Goal: Task Accomplishment & Management: Use online tool/utility

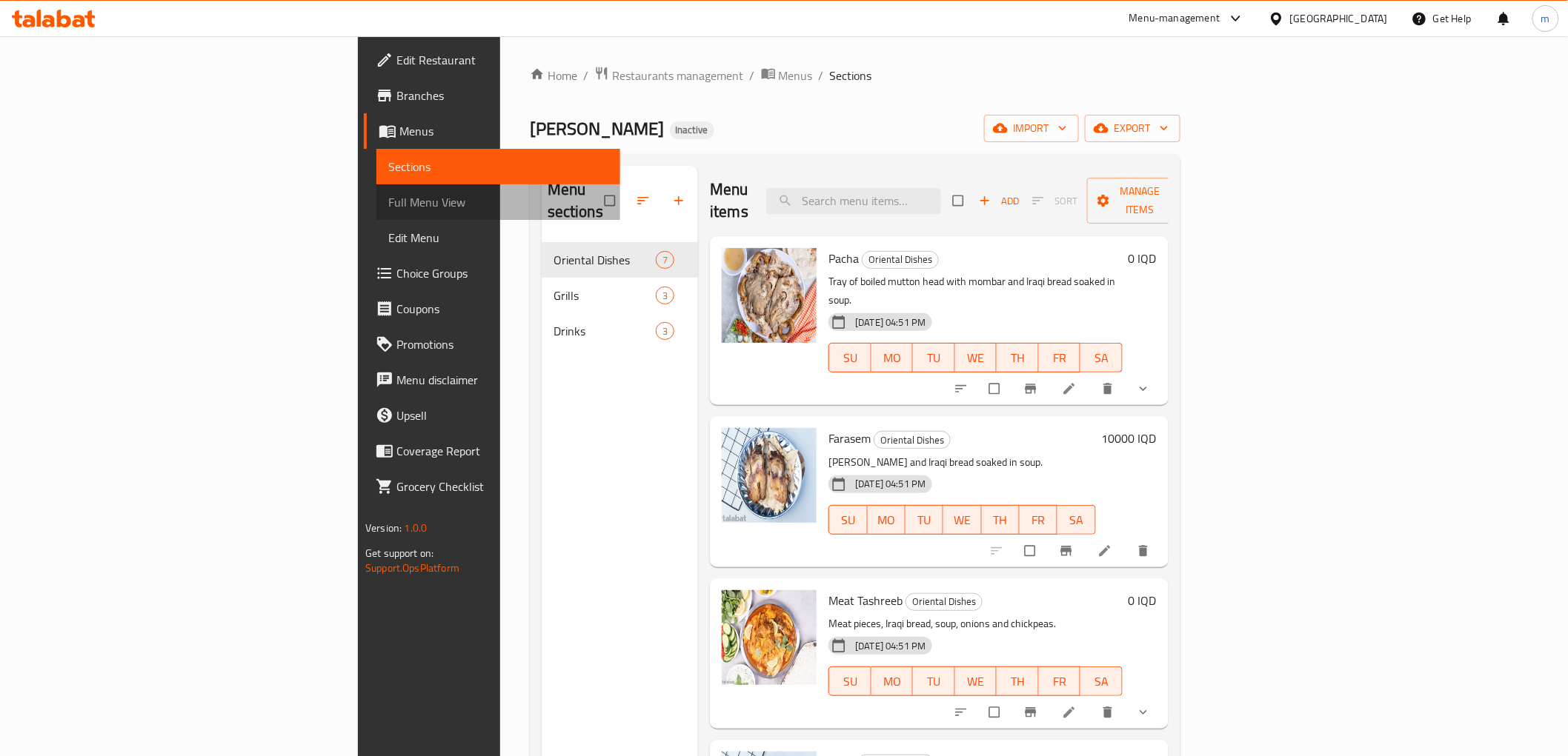
drag, startPoint x: 132, startPoint y: 186, endPoint x: 199, endPoint y: 226, distance: 78.0
click at [377, 187] on link "Full Menu View" at bounding box center [498, 202] width 243 height 36
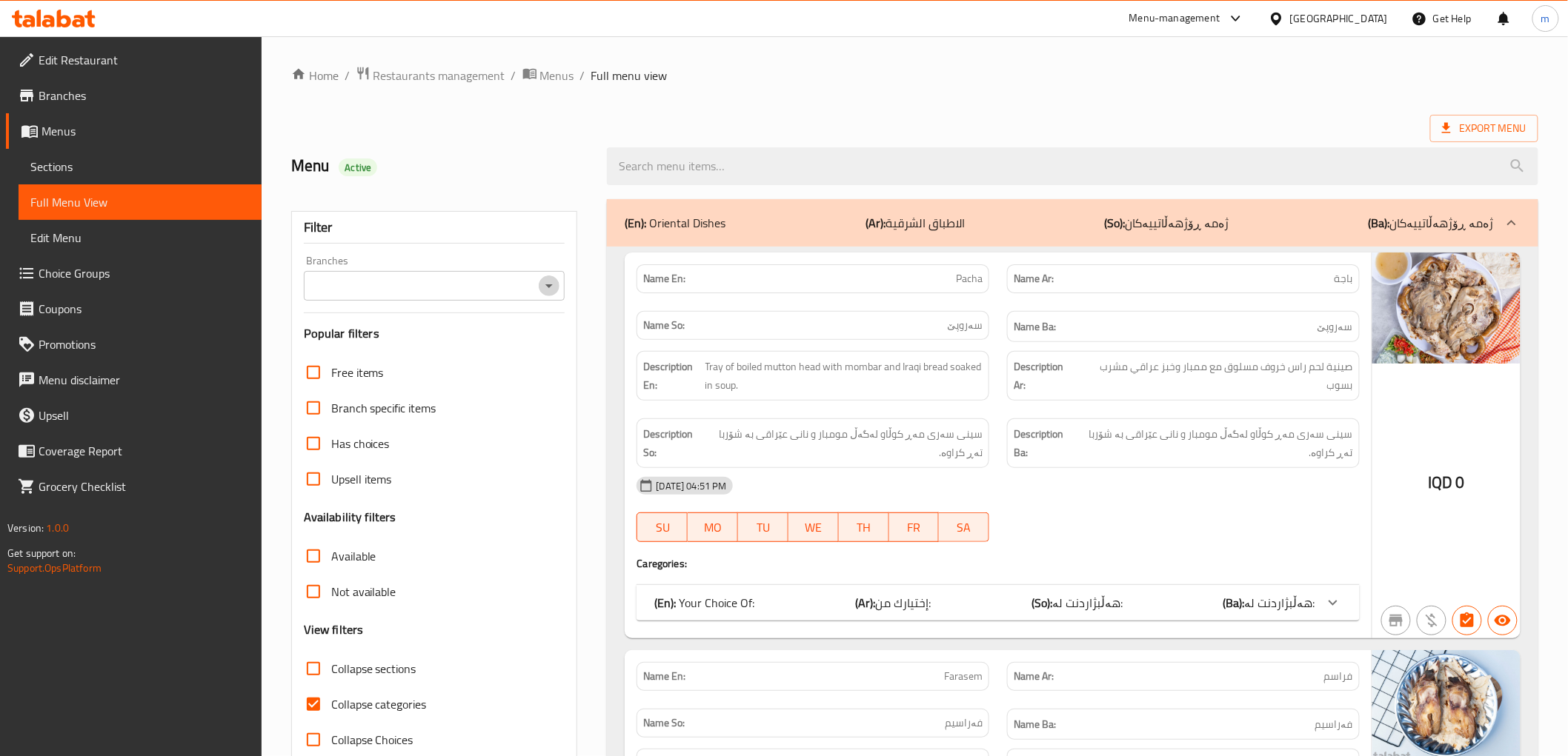
click at [559, 287] on button "Open" at bounding box center [549, 286] width 21 height 21
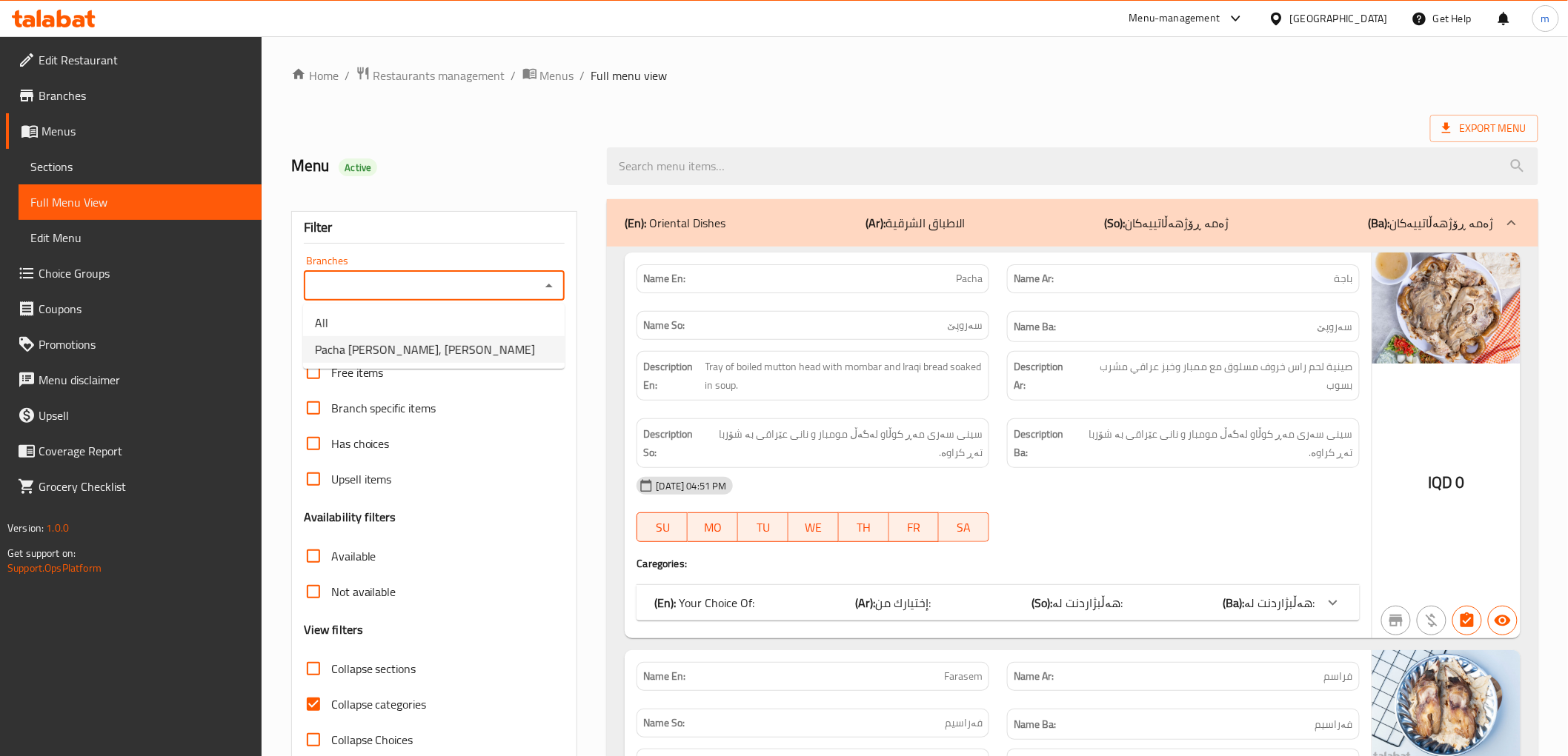
click at [483, 348] on span "Pacha Abu Mohammed Al Maslawy, Karadah Kharij" at bounding box center [424, 350] width 220 height 18
type input "Pacha Abu Mohammed Al Maslawy, Karadah Kharij"
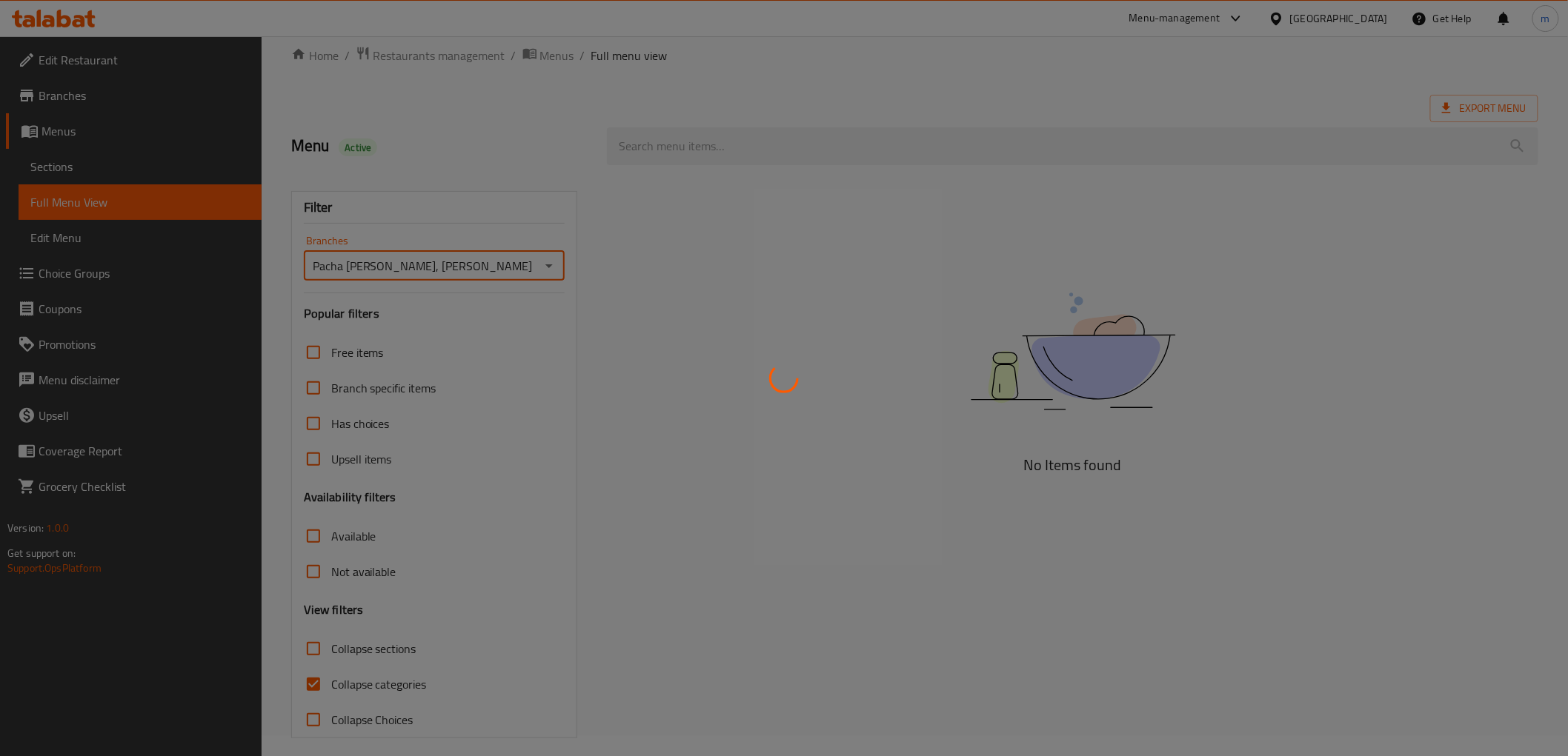
scroll to position [32, 0]
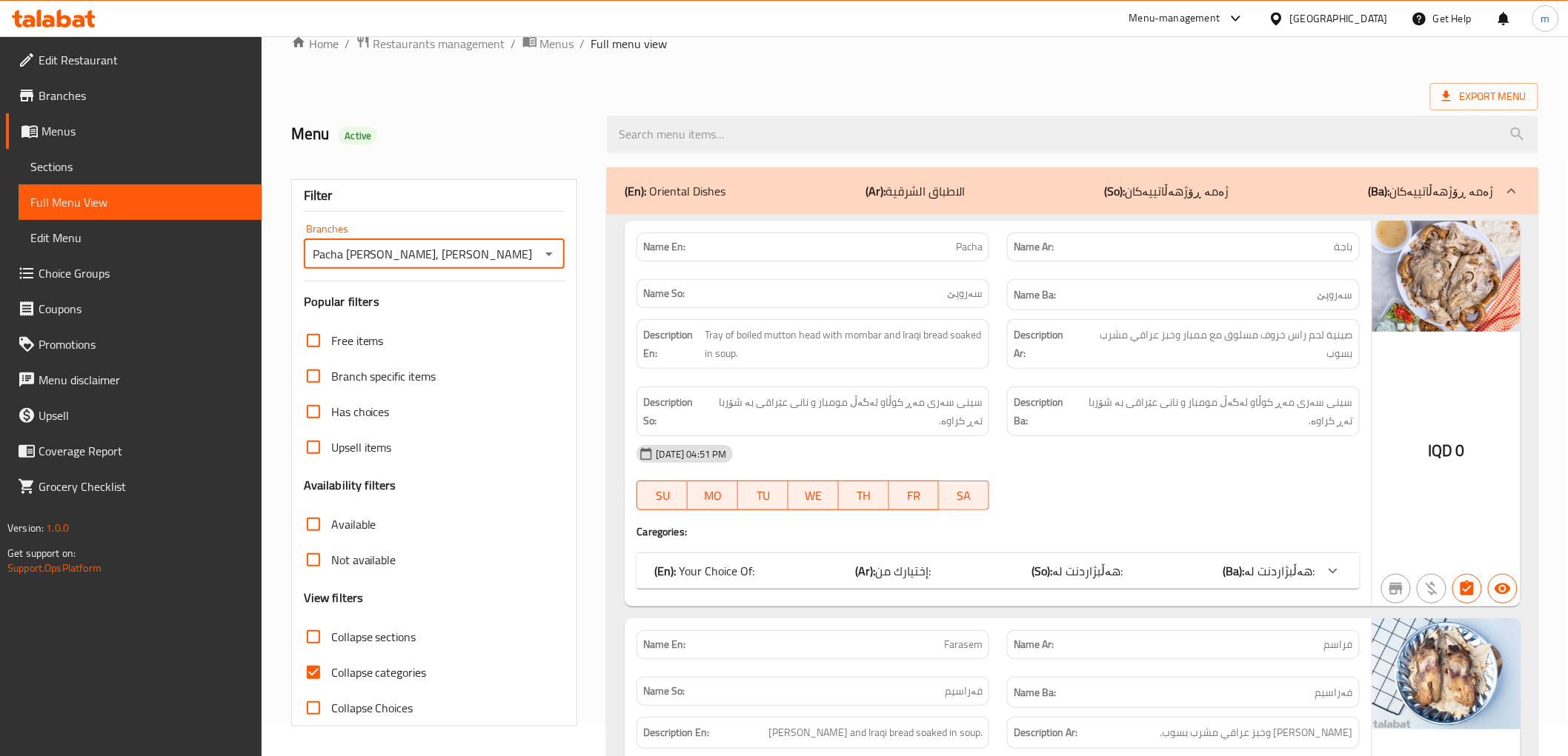
click at [329, 670] on input "Collapse categories" at bounding box center [313, 673] width 36 height 36
checkbox input "false"
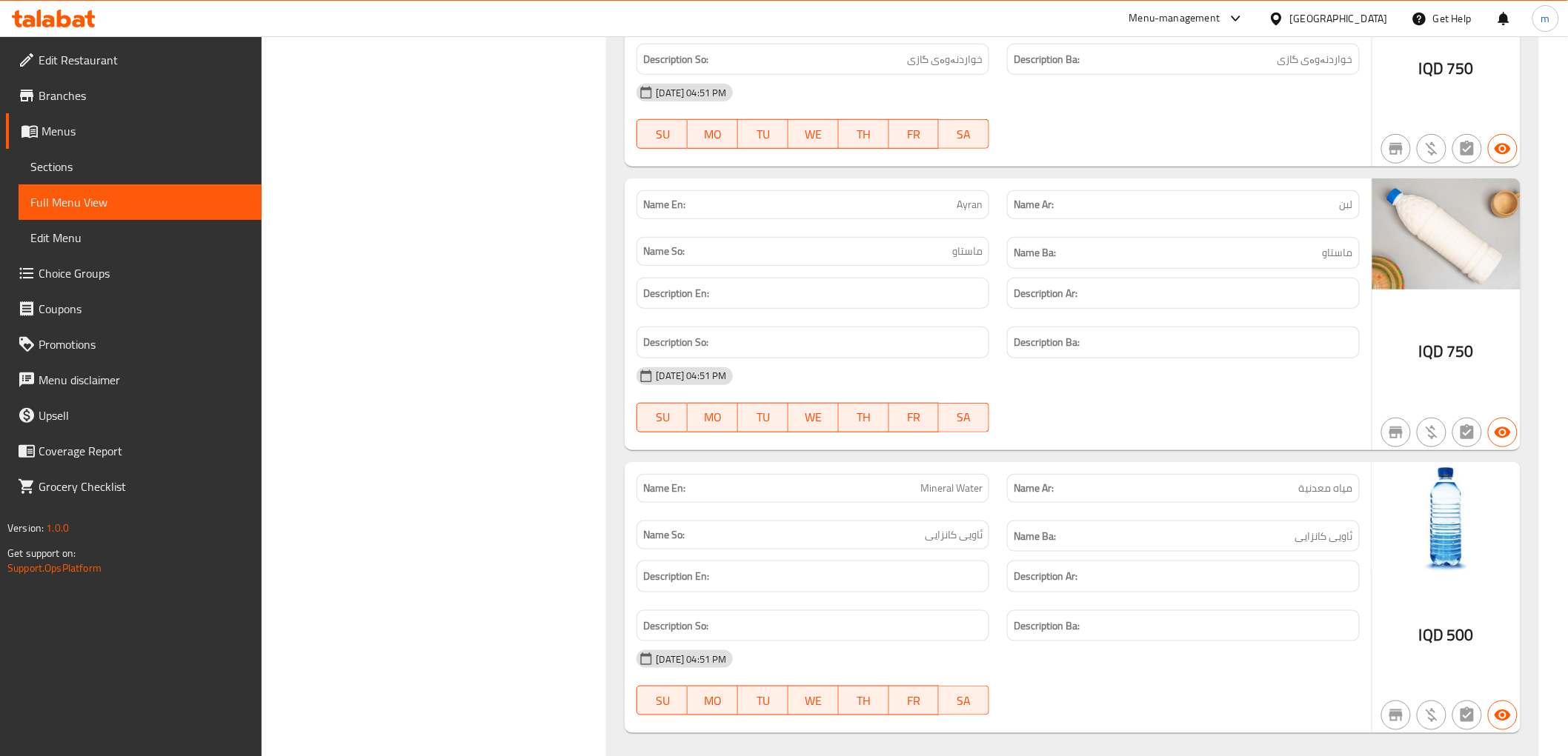
scroll to position [5113, 0]
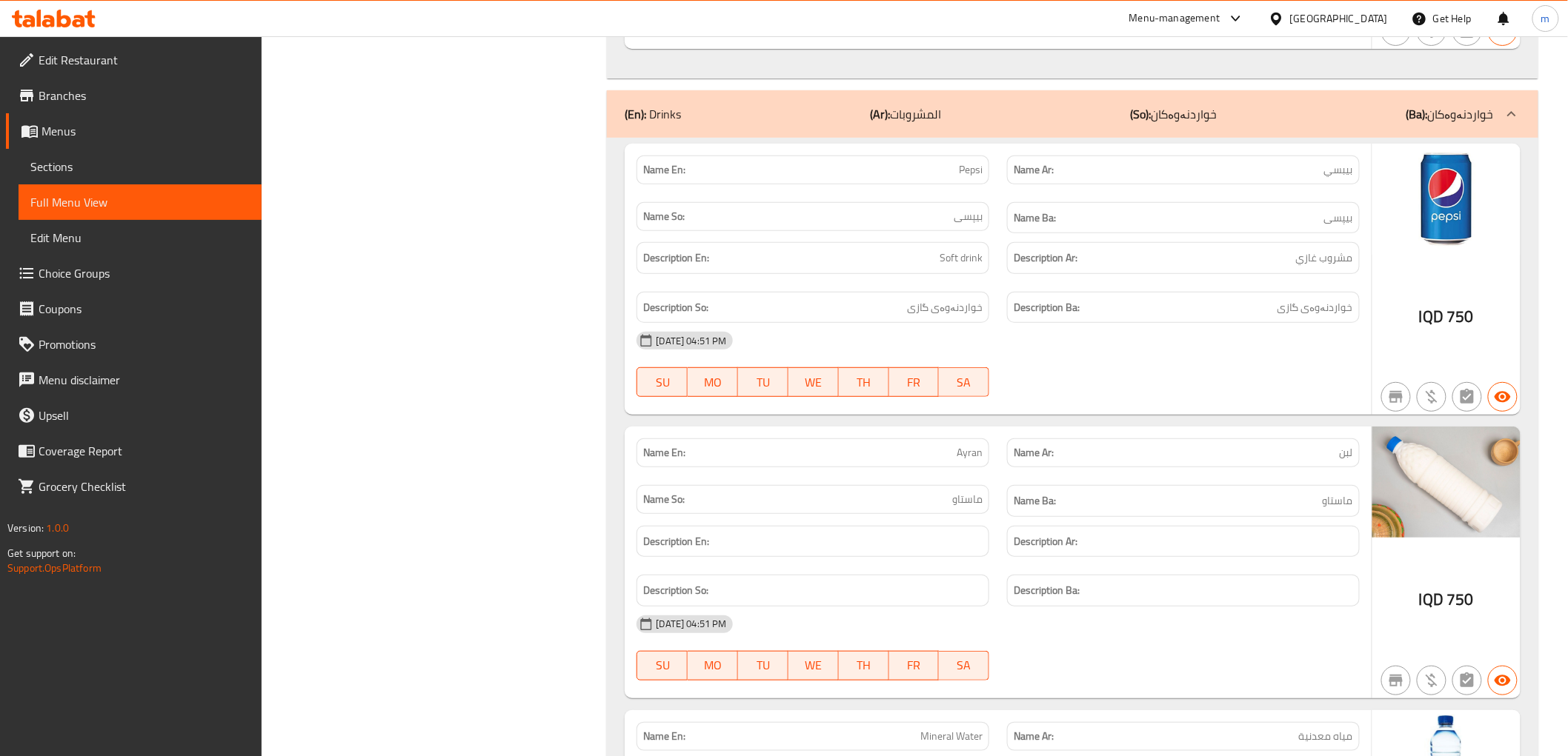
scroll to position [4976, 0]
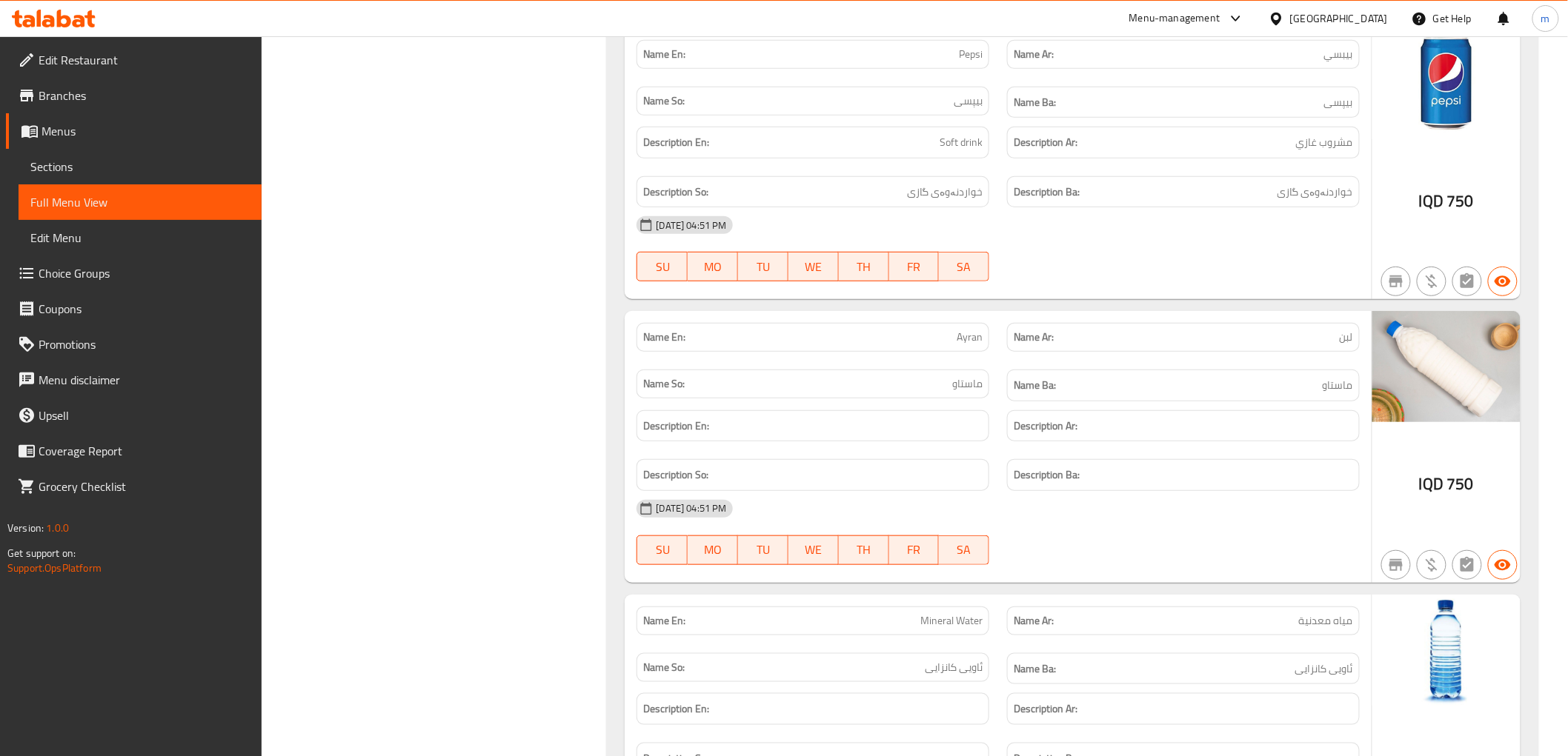
drag, startPoint x: 1136, startPoint y: 367, endPoint x: 1212, endPoint y: 292, distance: 106.8
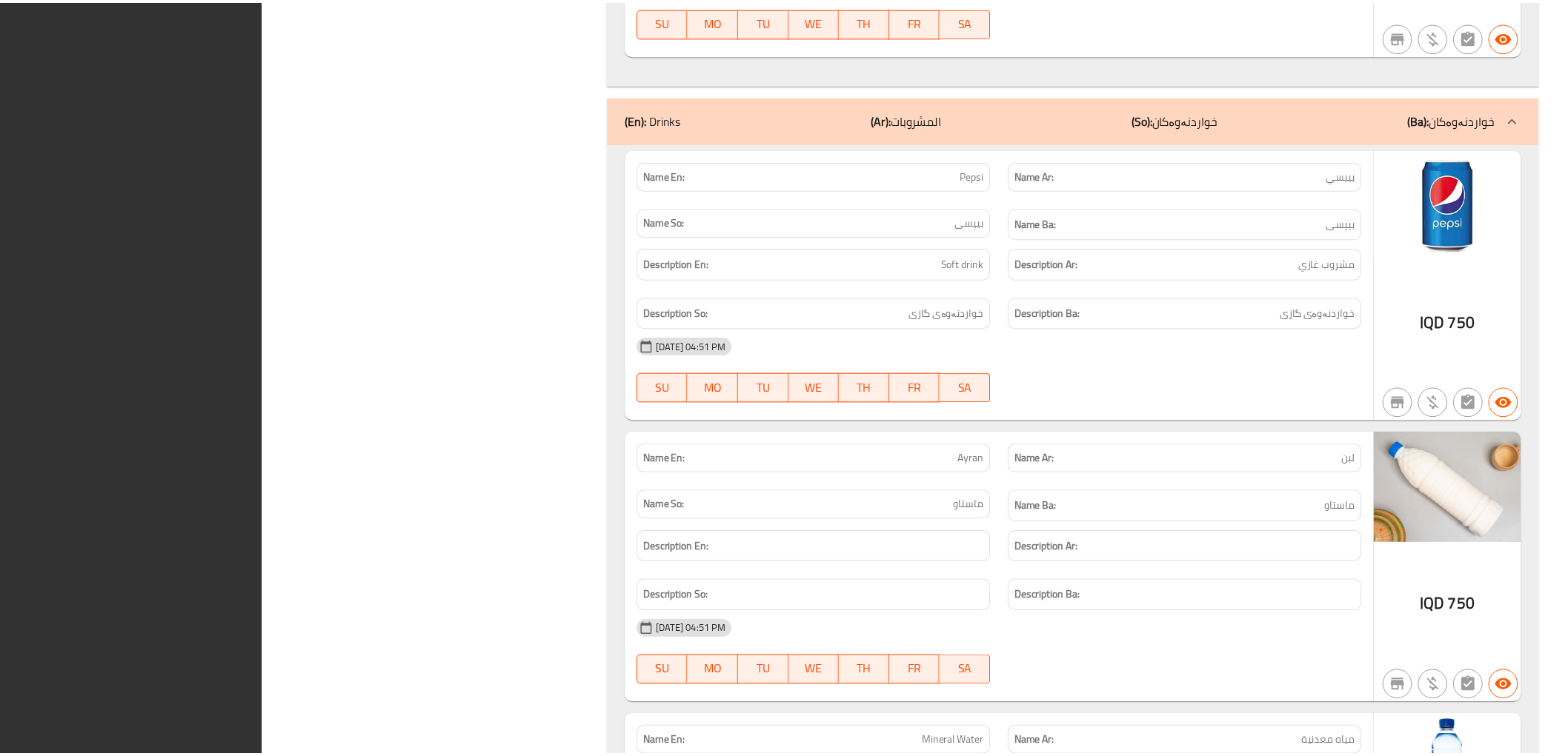
scroll to position [5113, 0]
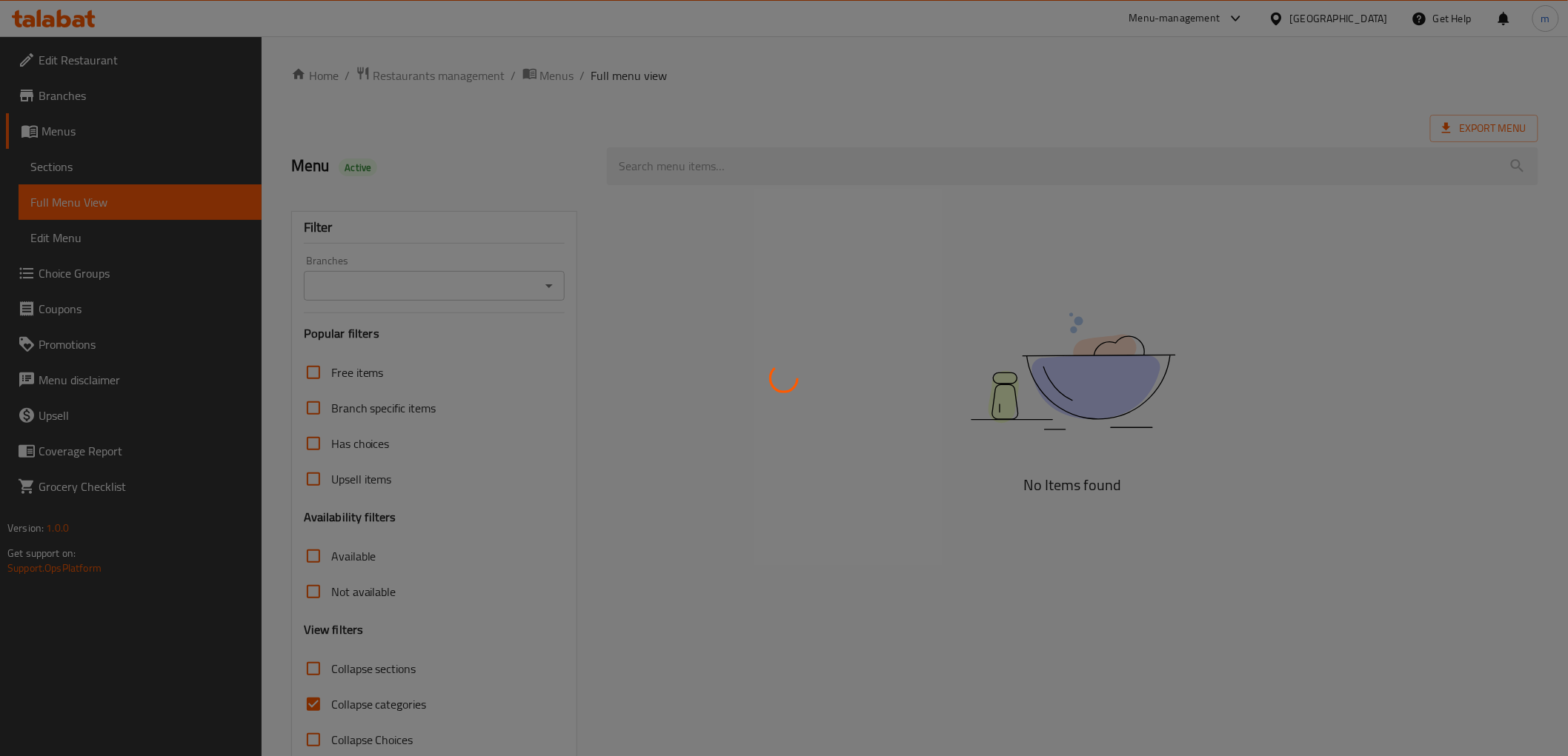
click at [54, 24] on div at bounding box center [784, 378] width 1568 height 756
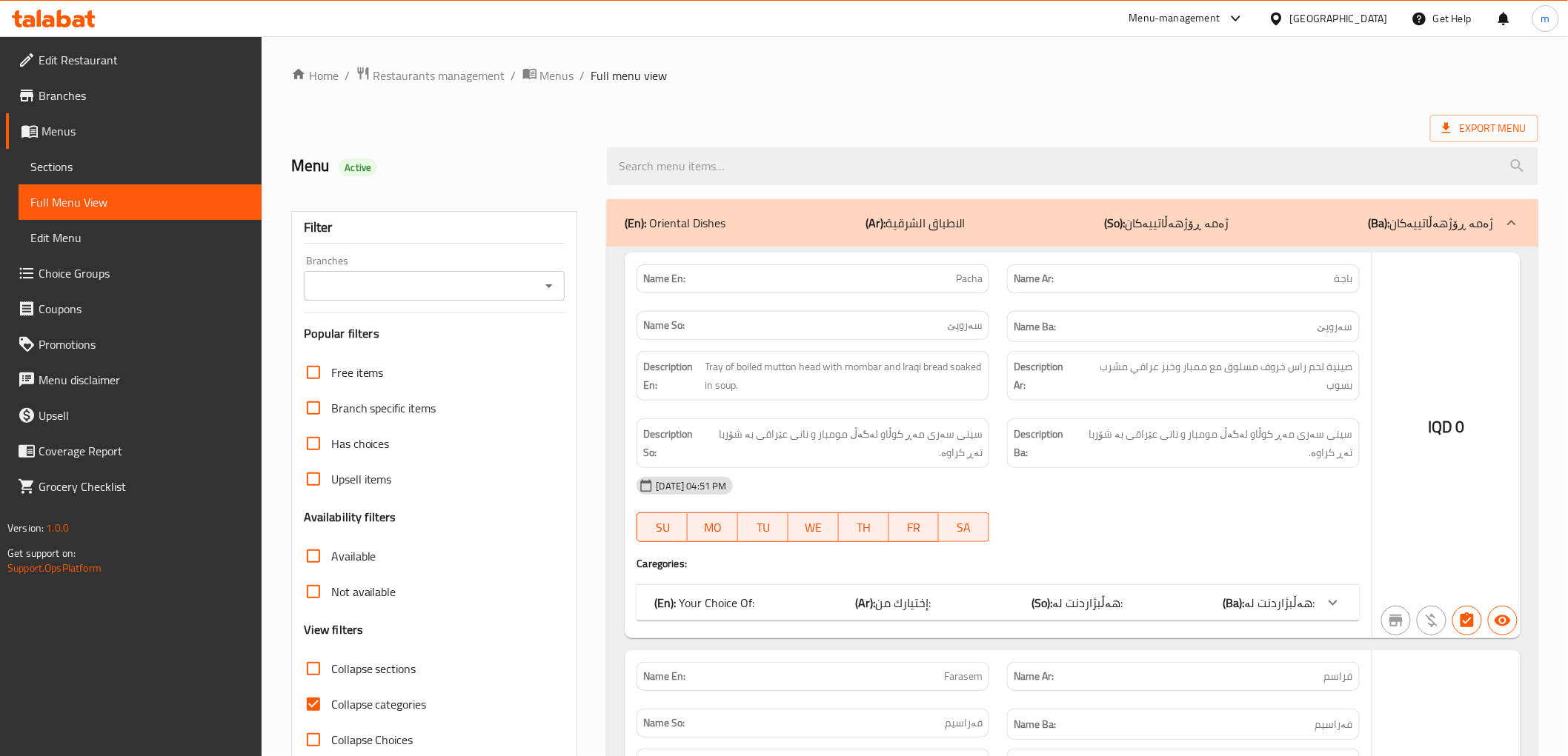
click at [55, 24] on div at bounding box center [784, 378] width 1568 height 756
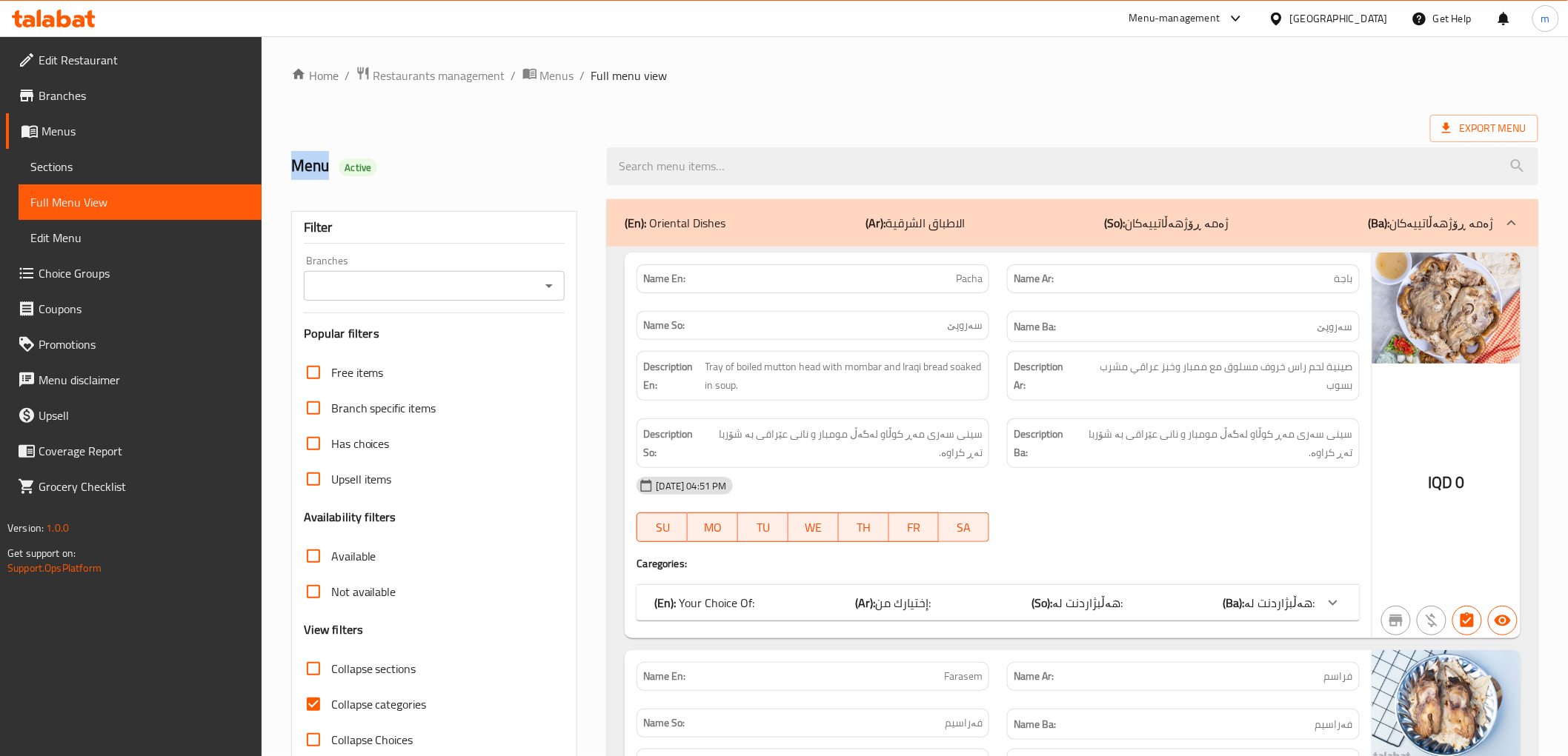
click at [55, 24] on icon at bounding box center [54, 18] width 84 height 18
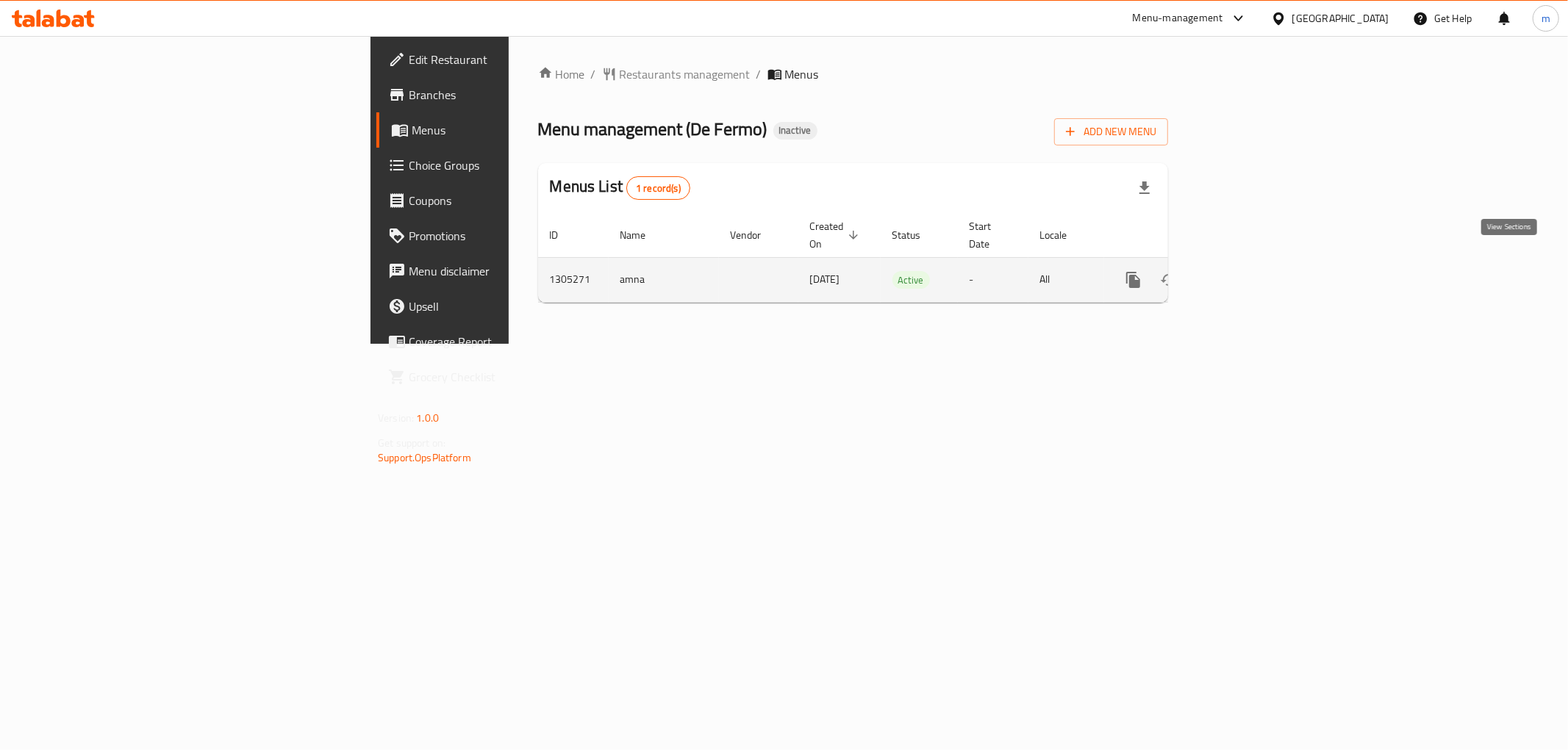
click at [1257, 263] on link "enhanced table" at bounding box center [1239, 280] width 36 height 36
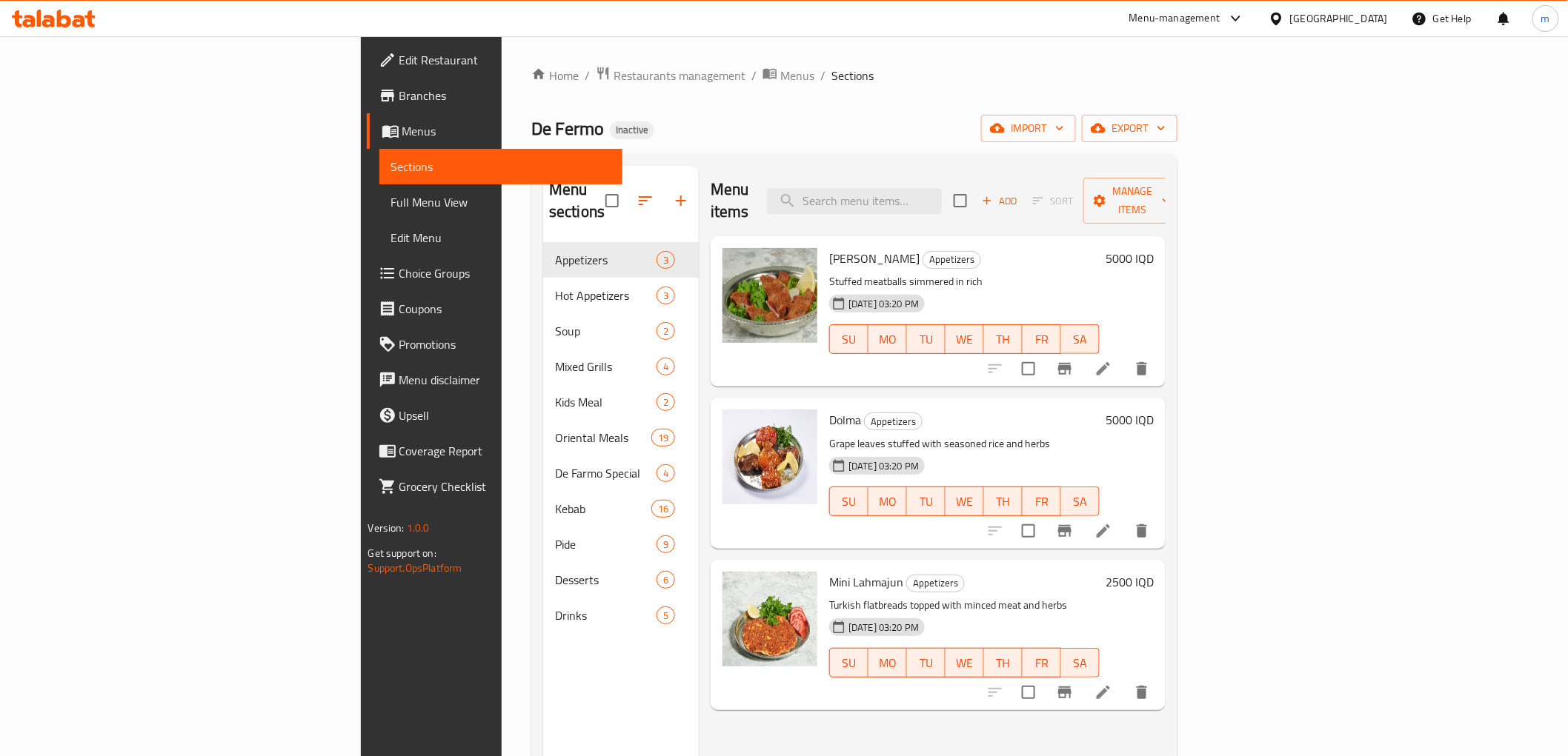
drag, startPoint x: 883, startPoint y: 182, endPoint x: 487, endPoint y: 9, distance: 432.1
click at [879, 182] on div "Menu items Add Sort Manage items" at bounding box center [937, 201] width 455 height 70
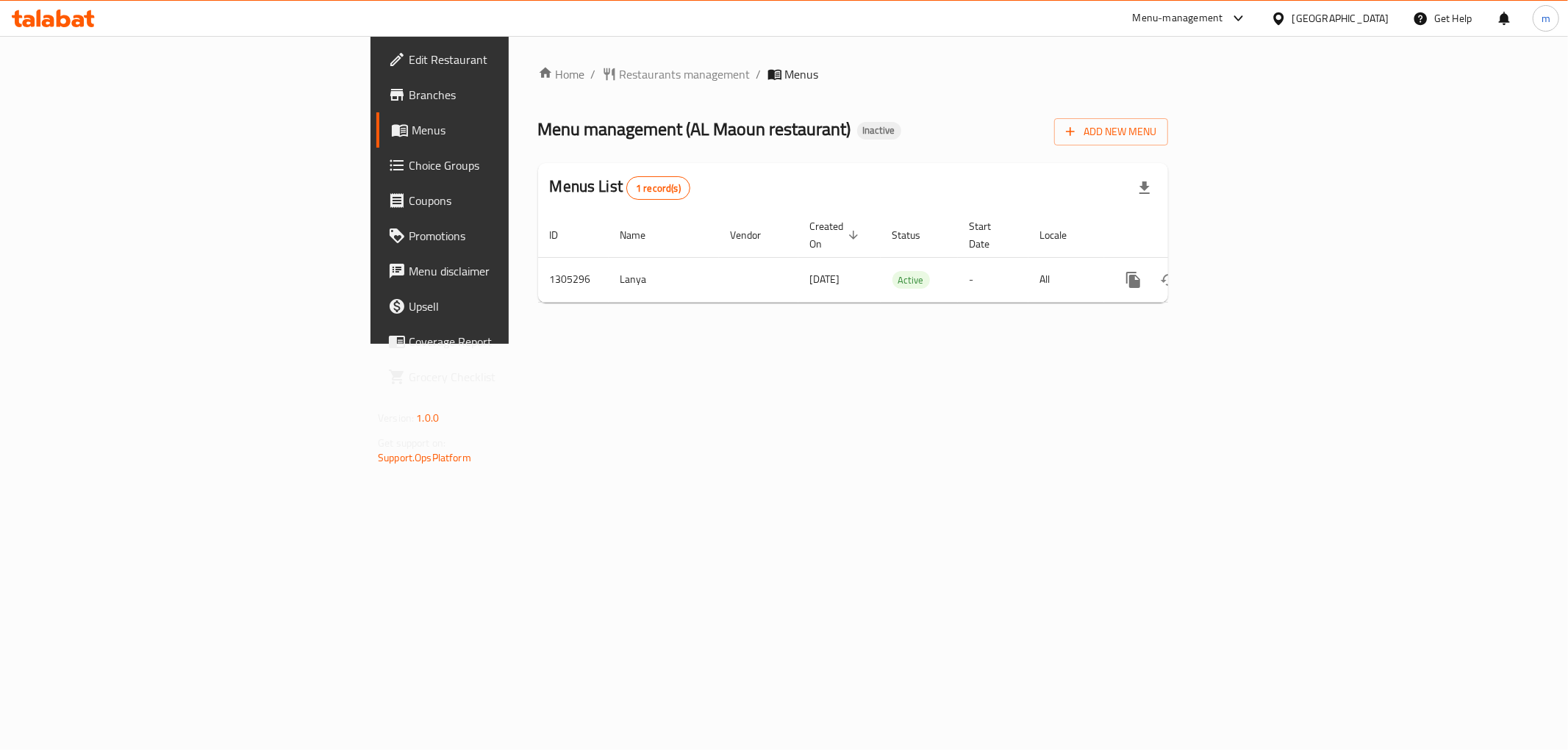
click at [1046, 344] on div "Home / Restaurants management / Menus Menu management ( AL Maoun restaurant ) I…" at bounding box center [853, 189] width 688 height 308
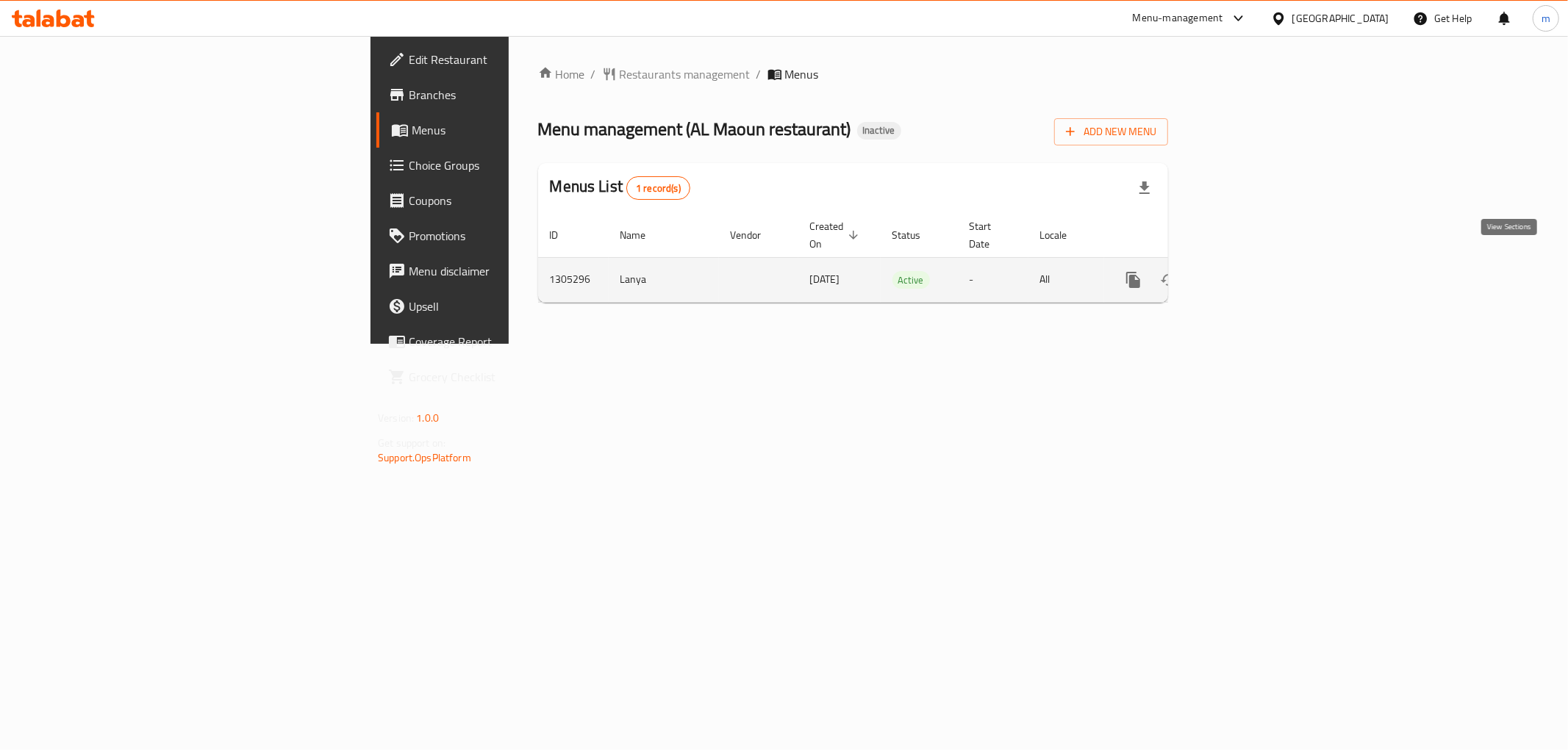
click at [1248, 271] on icon "enhanced table" at bounding box center [1239, 280] width 17 height 17
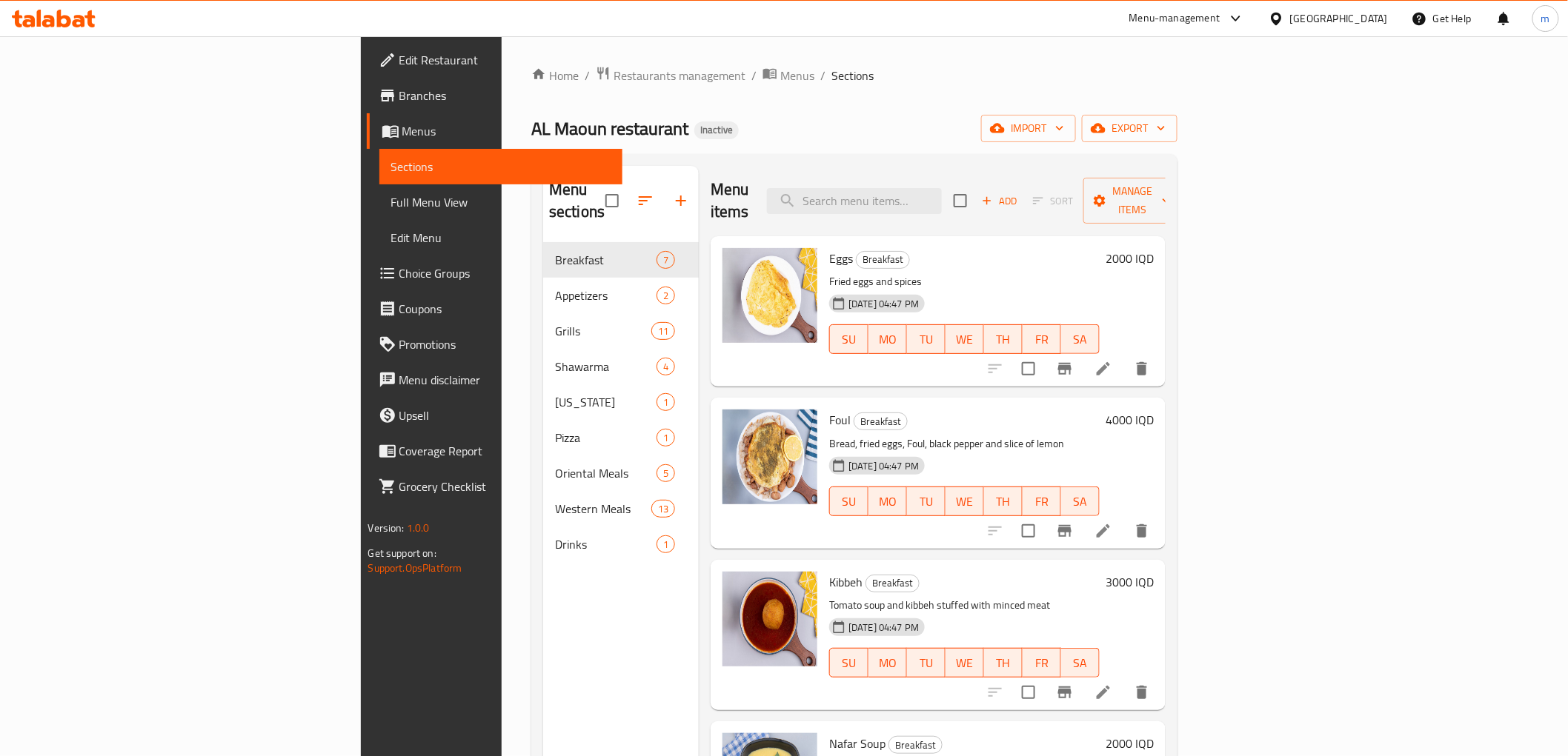
click at [392, 208] on span "Full Menu View" at bounding box center [501, 202] width 219 height 18
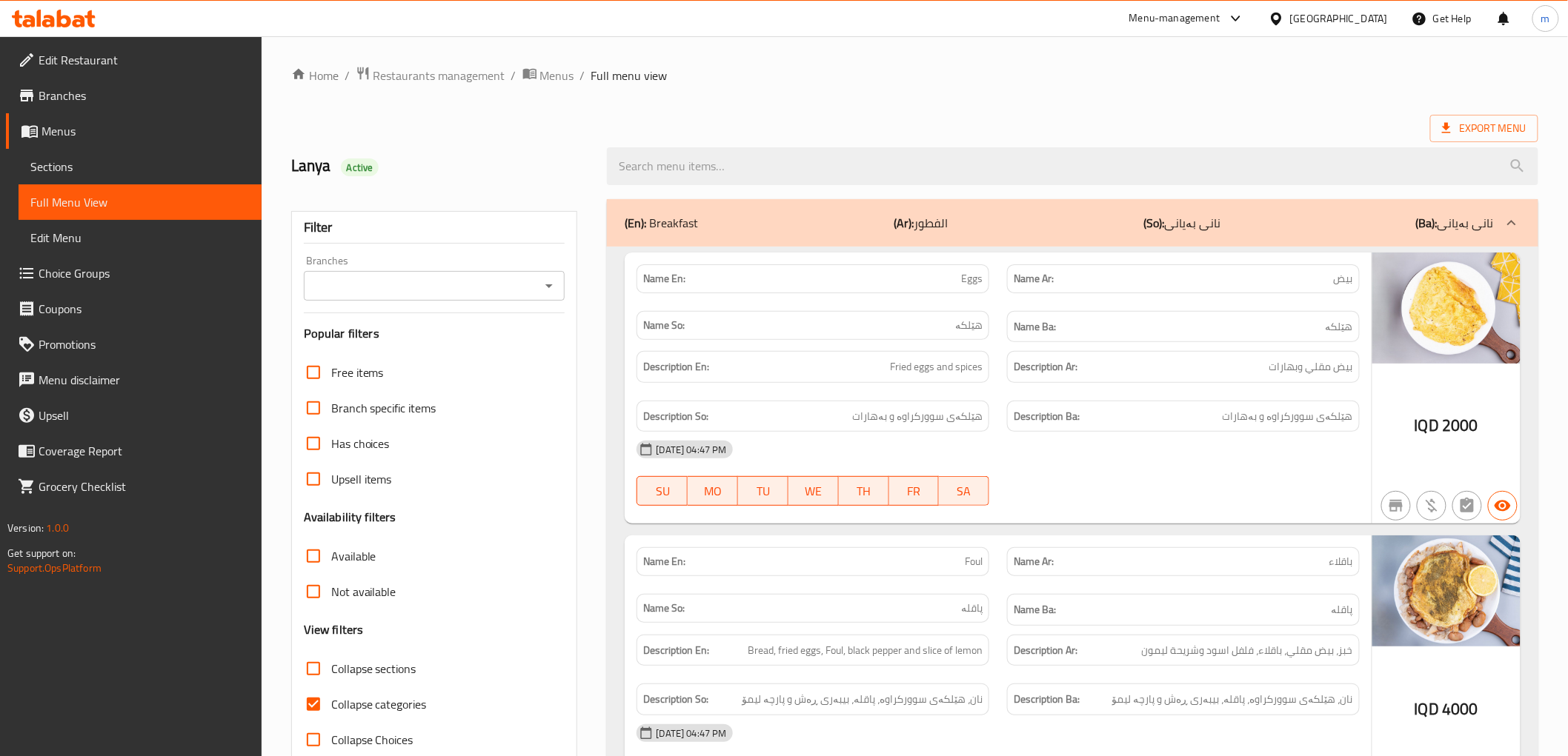
click at [553, 272] on div "Branches" at bounding box center [434, 286] width 262 height 30
click at [543, 277] on icon "Open" at bounding box center [549, 286] width 18 height 18
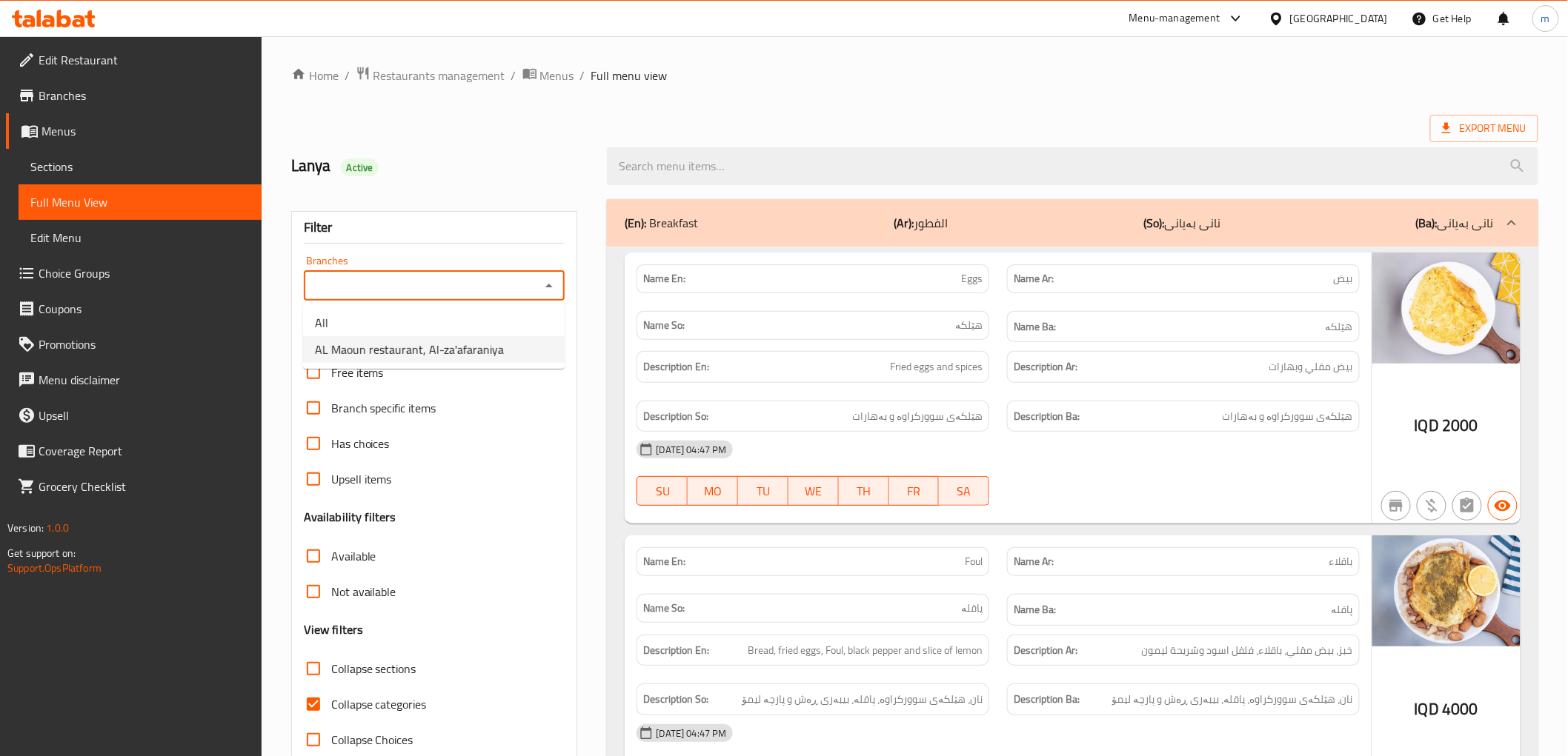
click at [492, 347] on span "AL Maoun restaurant, Al-za'afaraniya" at bounding box center [409, 350] width 189 height 18
type input "AL Maoun restaurant, Al-za'afaraniya"
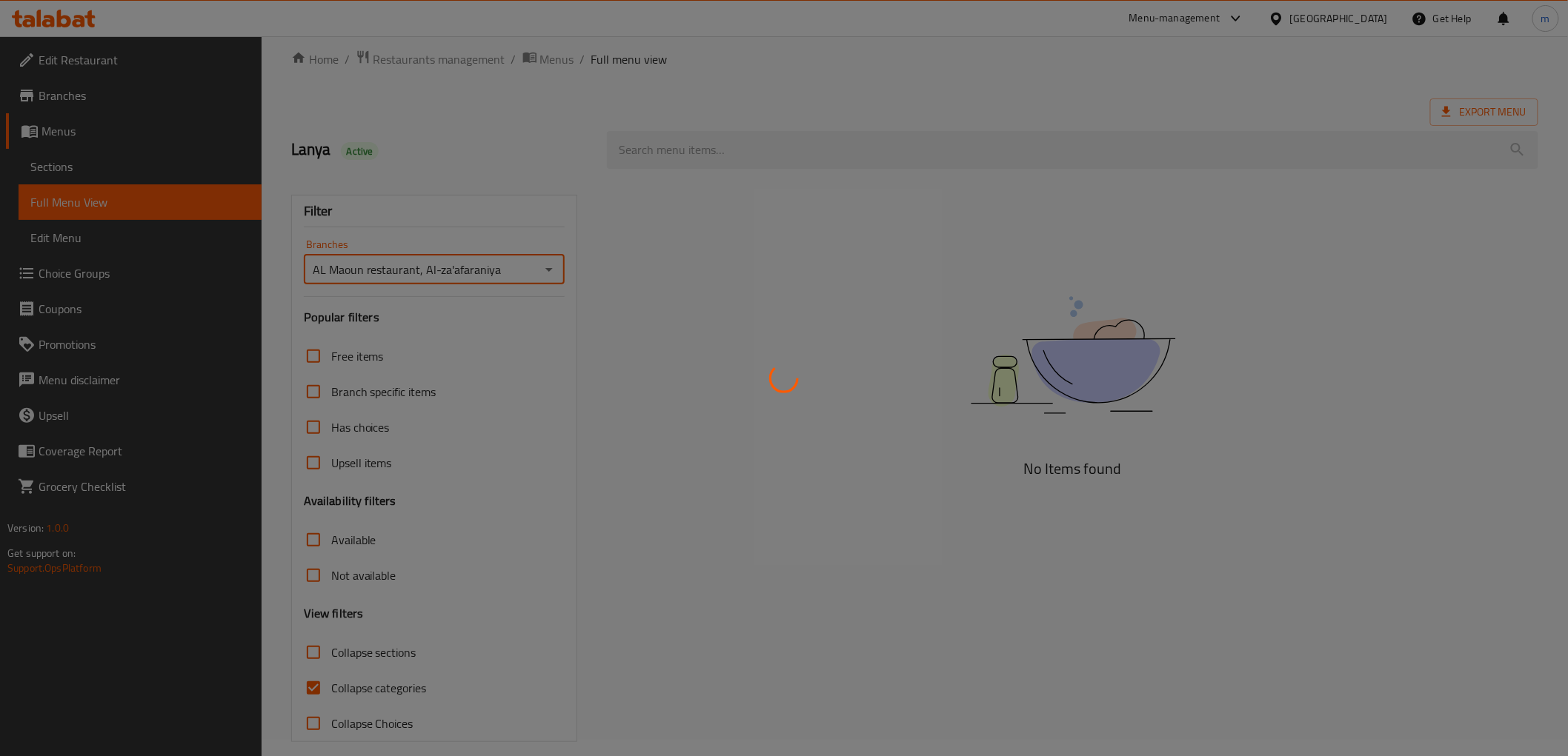
scroll to position [32, 0]
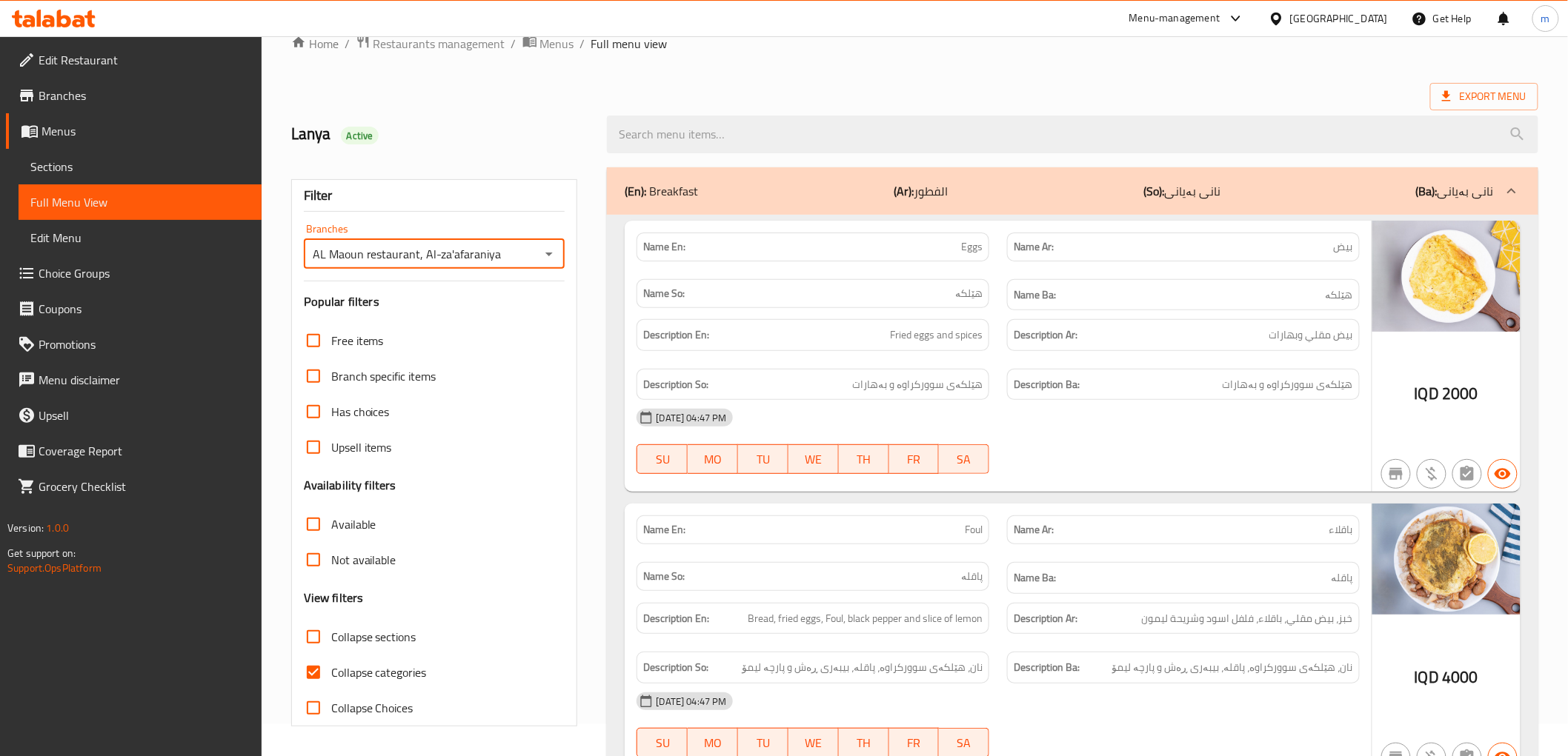
click at [390, 671] on span "Collapse categories" at bounding box center [378, 673] width 95 height 18
click at [331, 671] on input "Collapse categories" at bounding box center [313, 673] width 36 height 36
checkbox input "false"
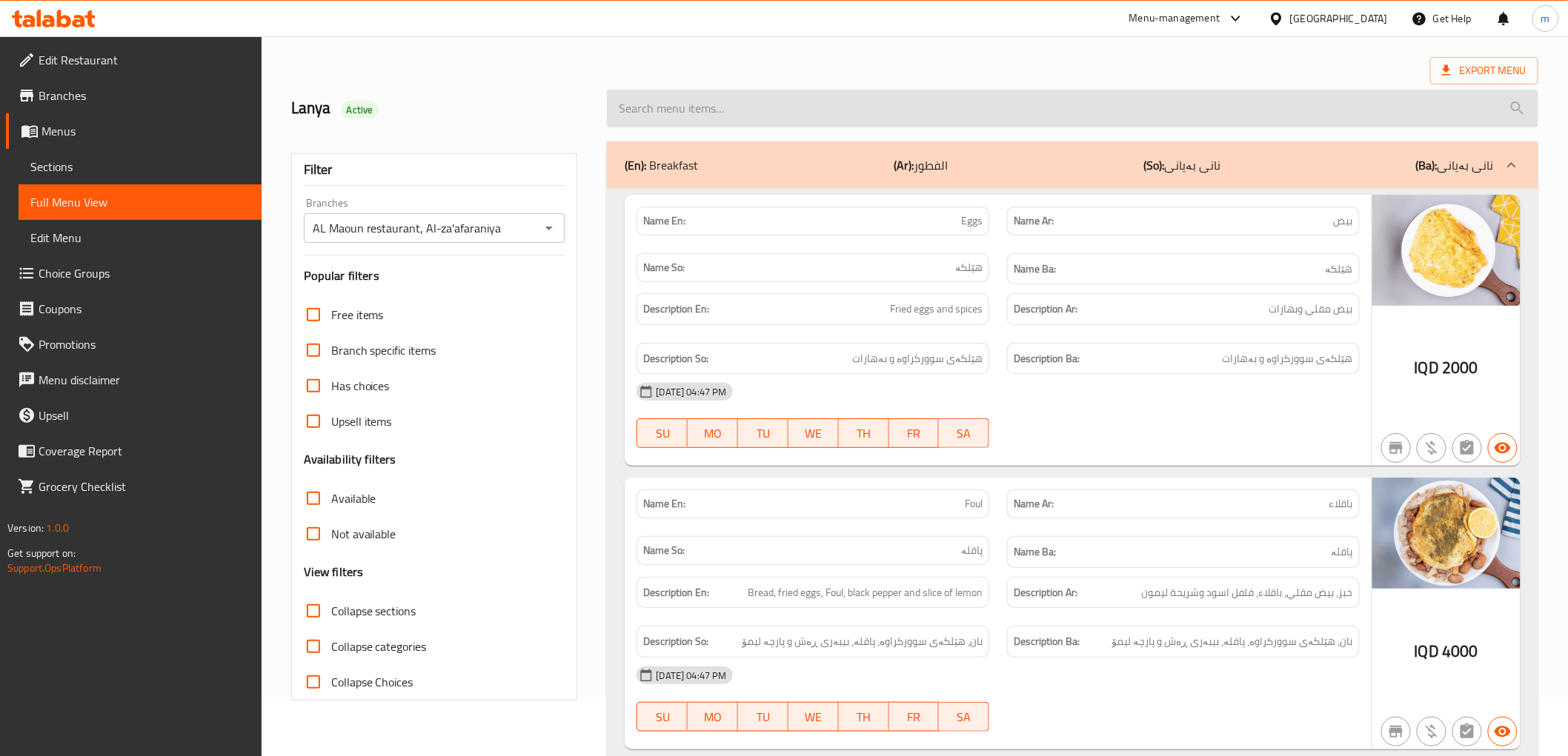
scroll to position [0, 0]
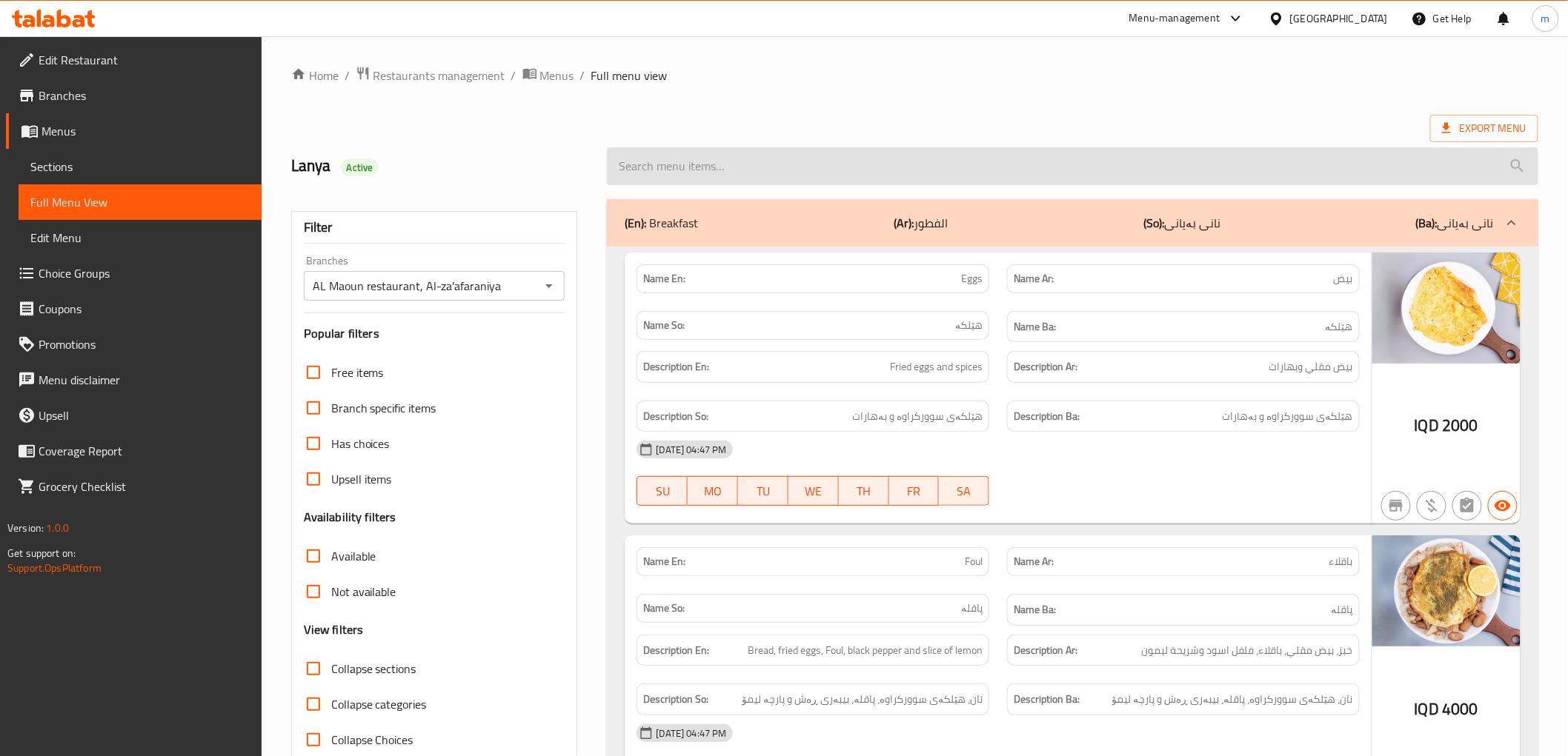
click at [721, 174] on input "search" at bounding box center [1072, 166] width 930 height 38
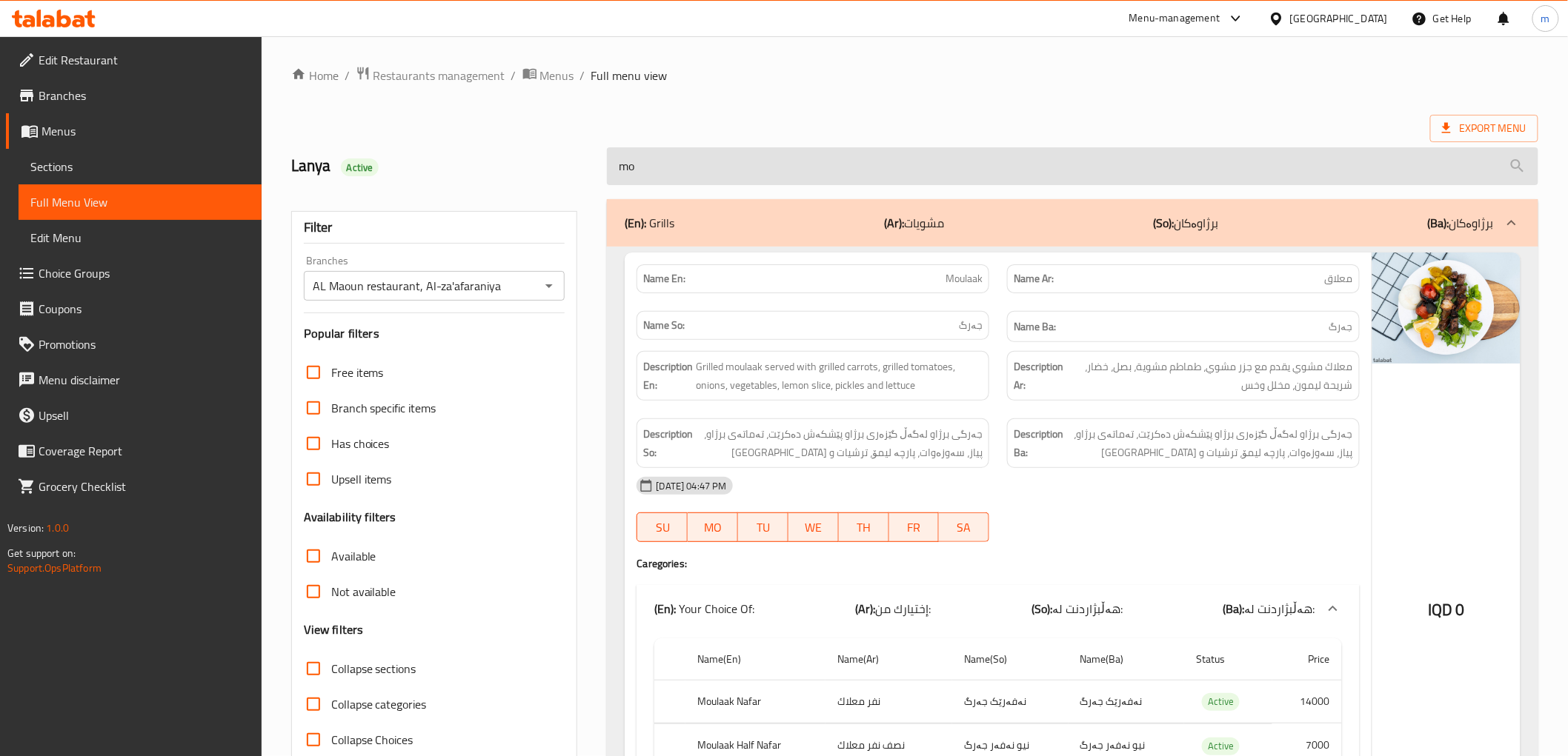
click at [754, 175] on input "mo" at bounding box center [1072, 166] width 930 height 38
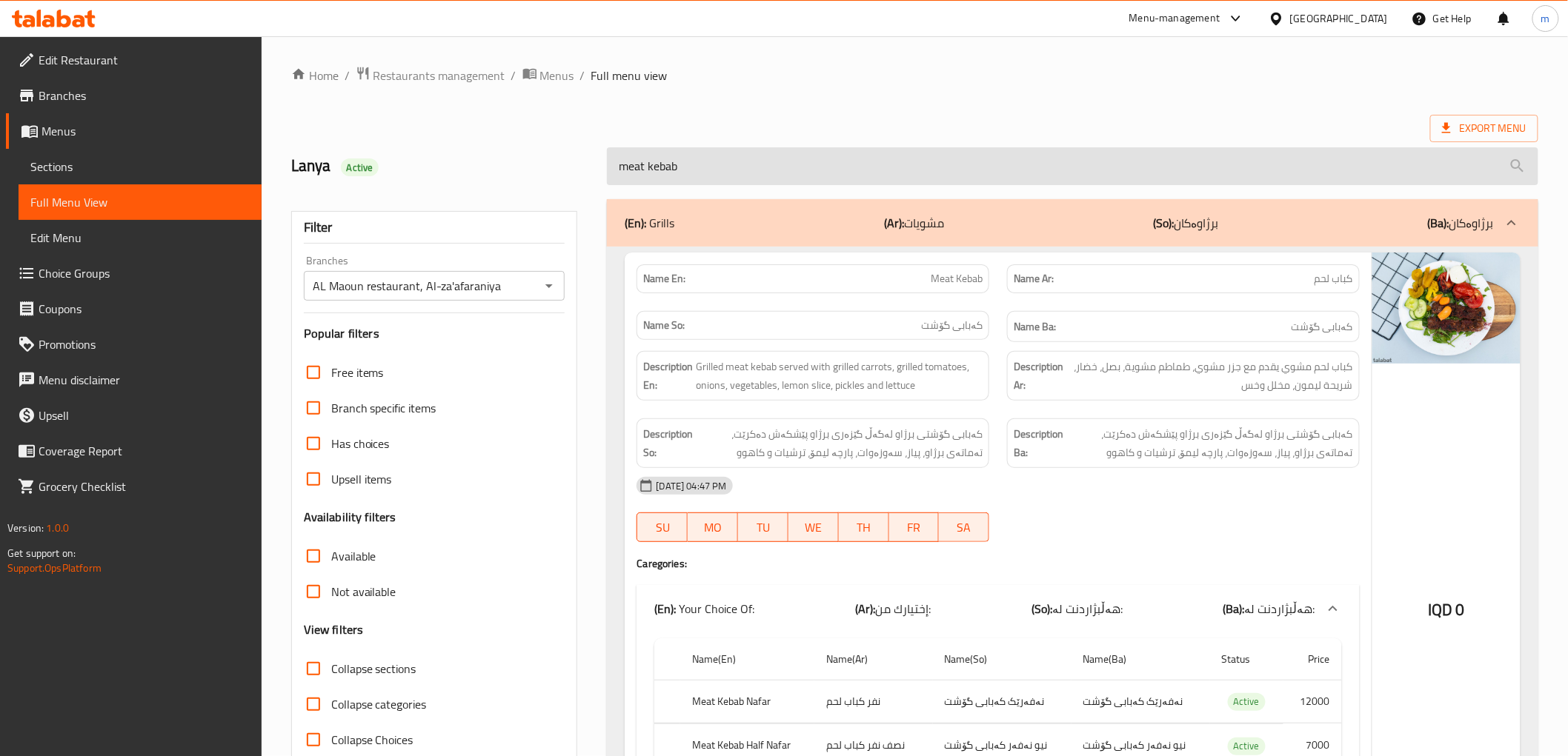
click at [617, 159] on input "meat kebab" at bounding box center [1072, 166] width 930 height 38
click at [624, 161] on input "meat kebab" at bounding box center [1072, 166] width 930 height 38
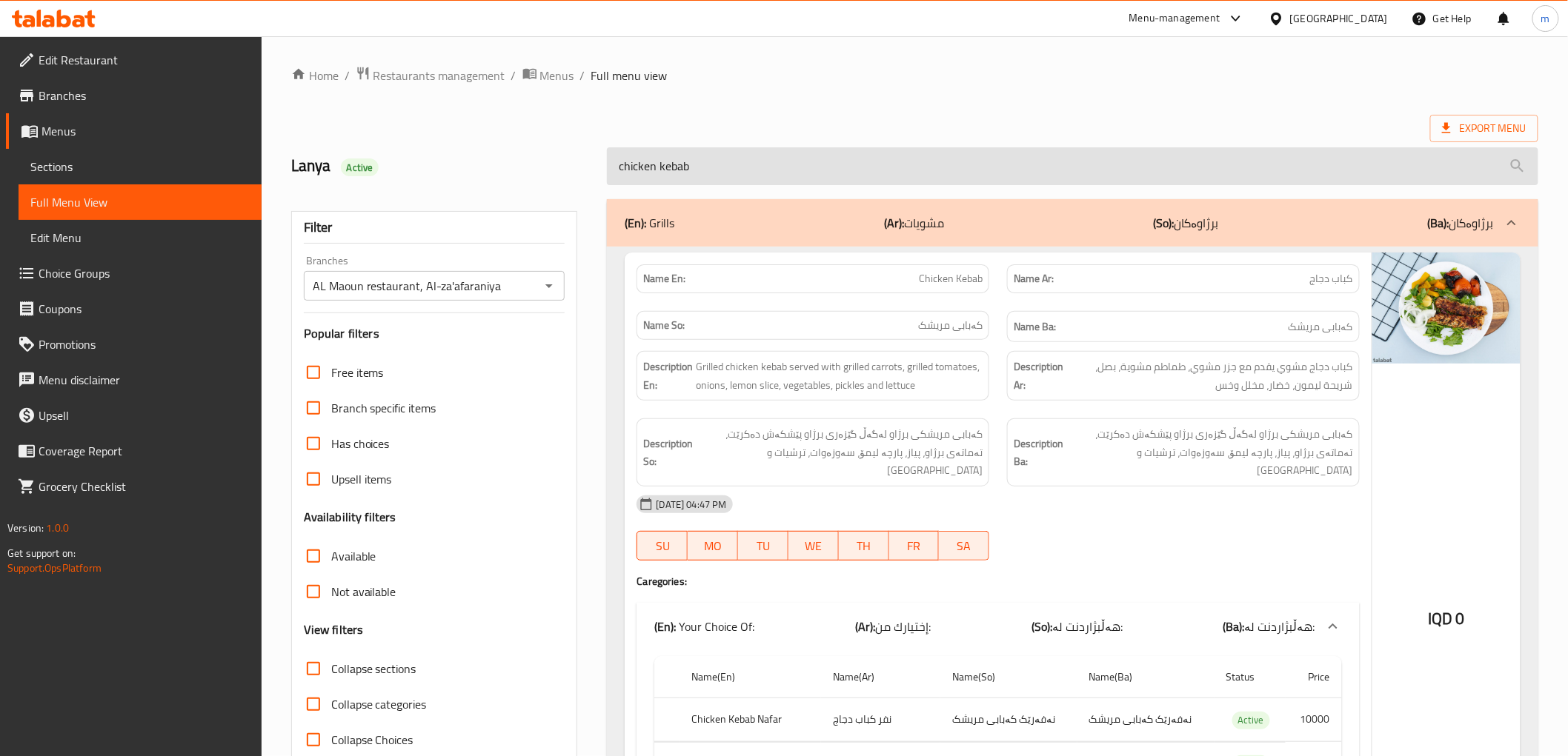
click at [667, 168] on input "chicken kebab" at bounding box center [1072, 166] width 930 height 38
click at [668, 172] on input "chicken kebab" at bounding box center [1072, 166] width 930 height 38
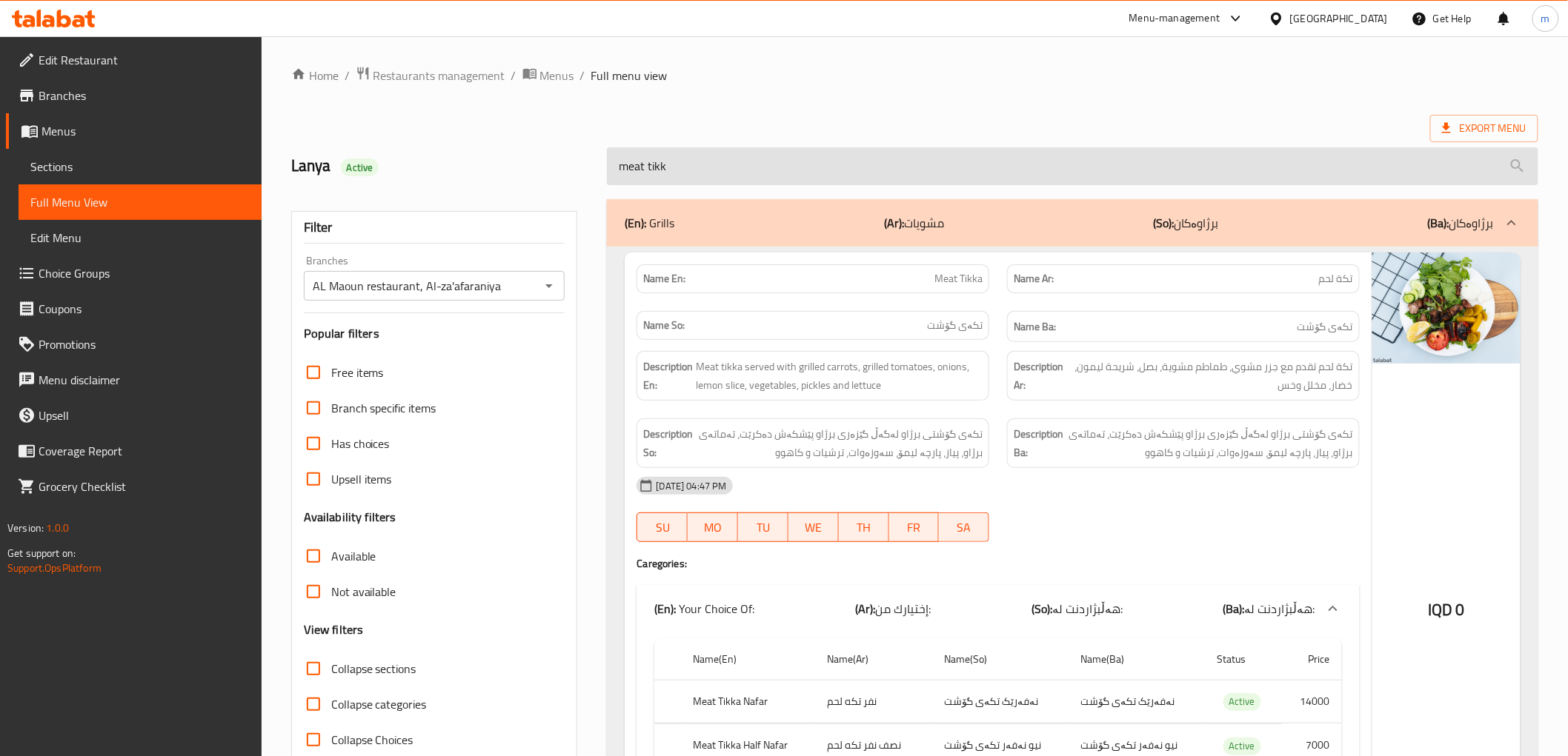
click at [635, 166] on input "meat tikk" at bounding box center [1072, 166] width 930 height 38
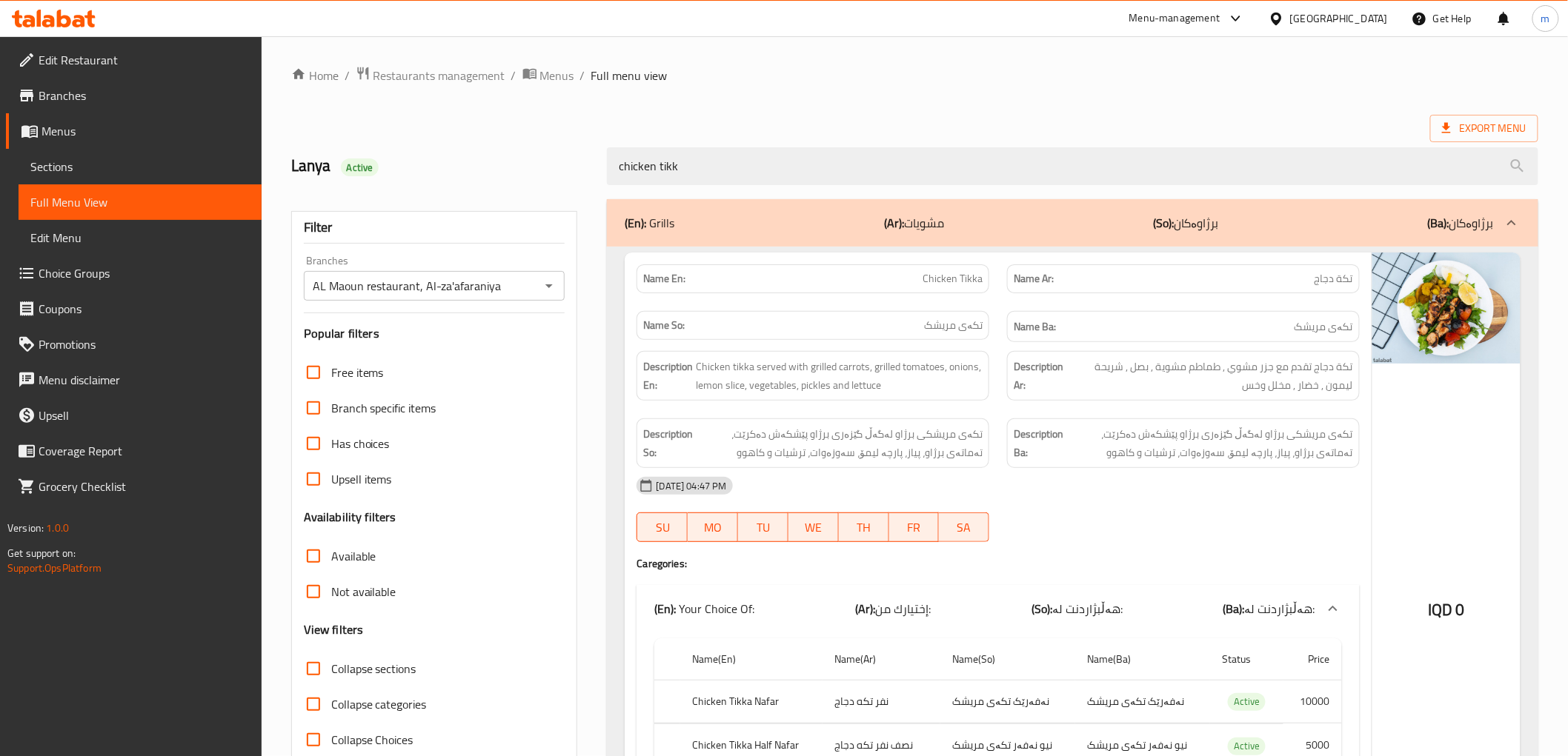
click at [698, 146] on div "chicken tikk" at bounding box center [1071, 166] width 949 height 55
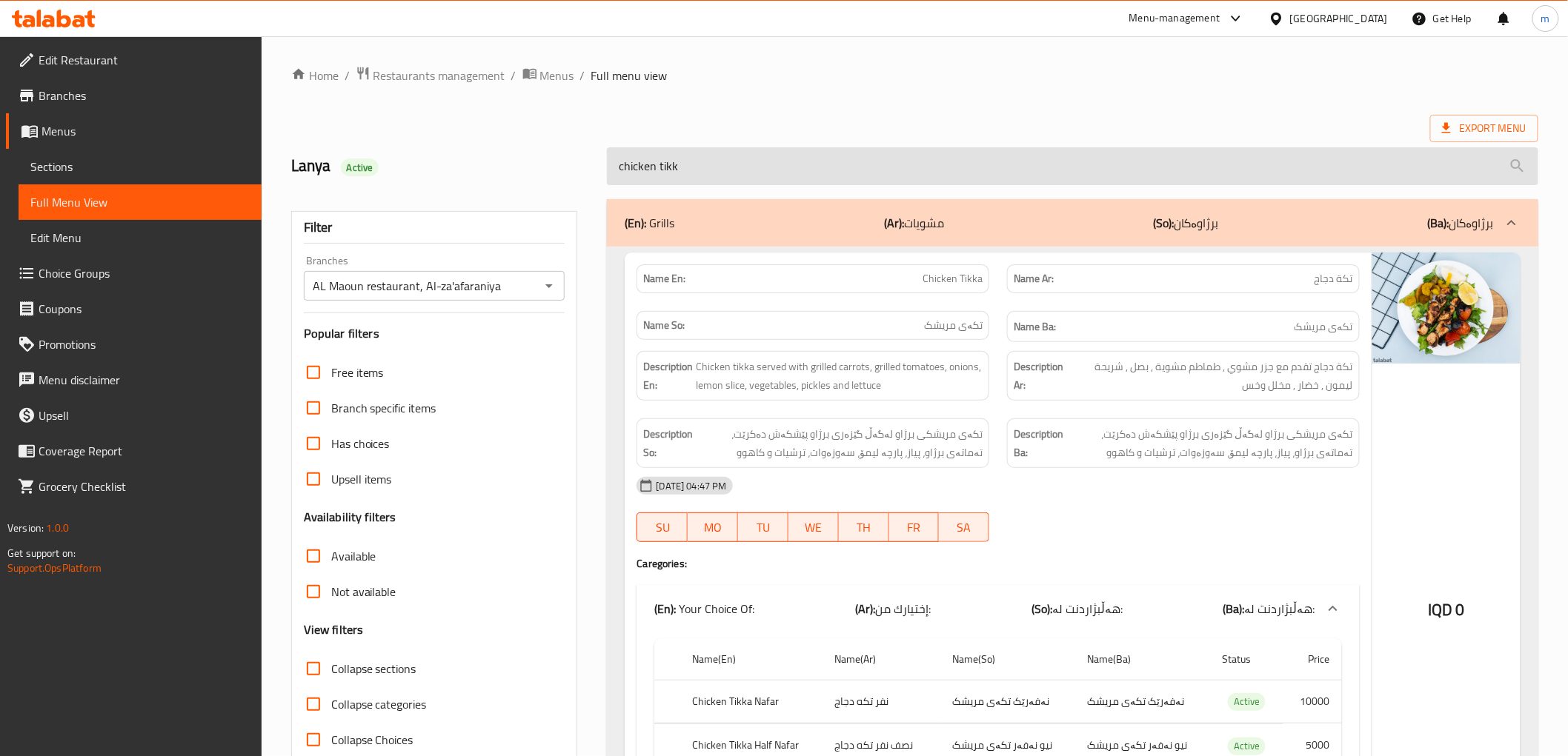
click at [699, 179] on input "chicken tikk" at bounding box center [1072, 166] width 930 height 38
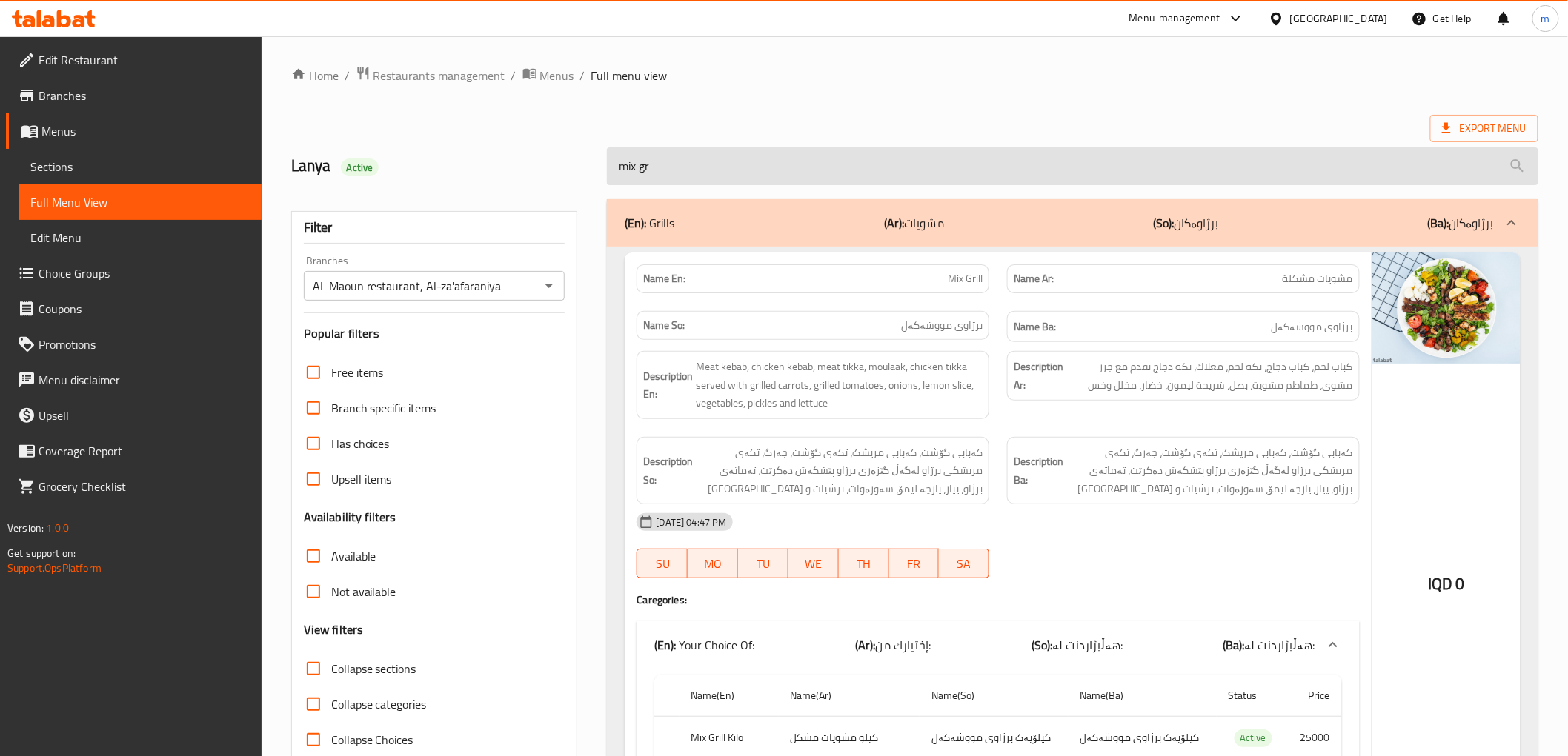
click at [685, 174] on input "mix gr" at bounding box center [1072, 166] width 930 height 38
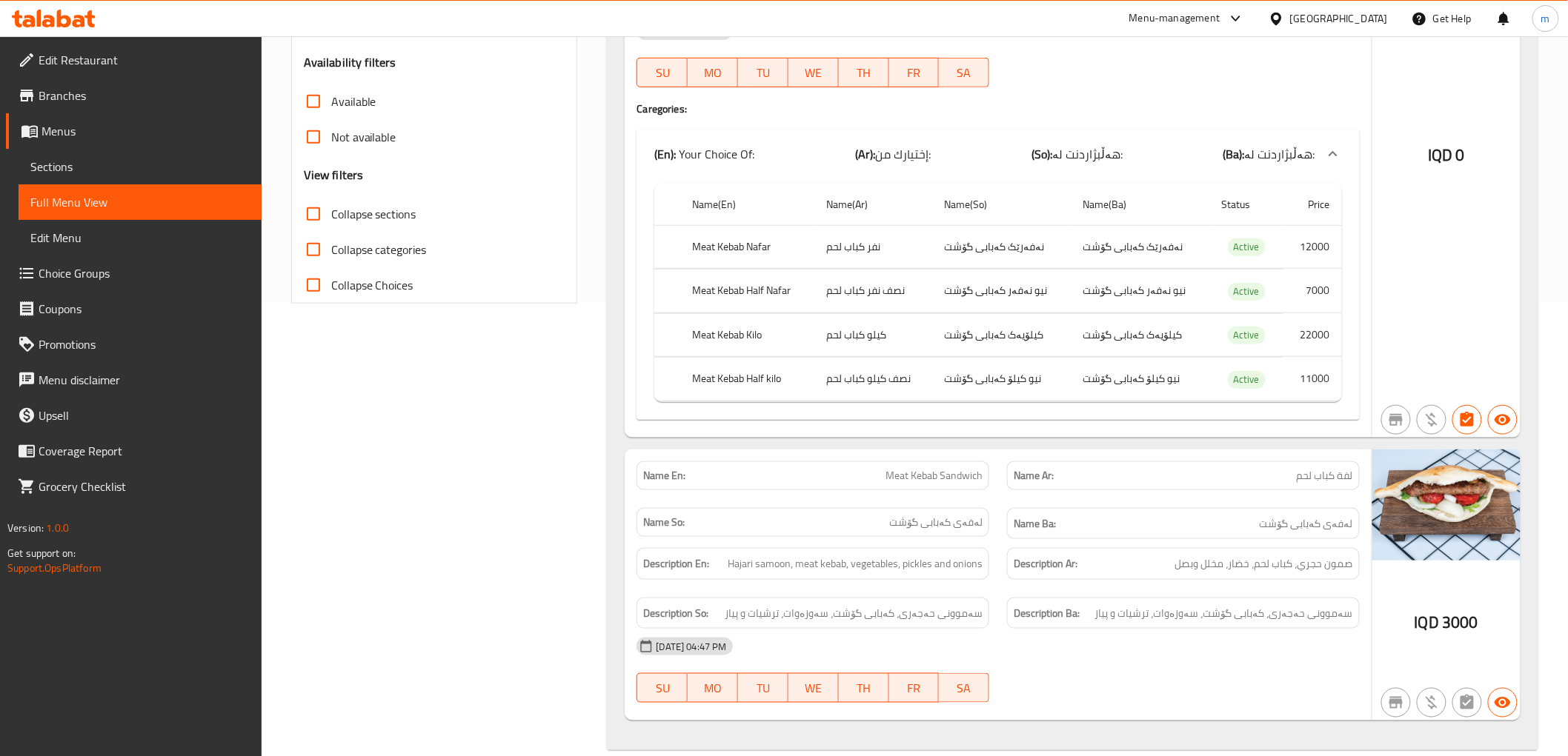
scroll to position [478, 0]
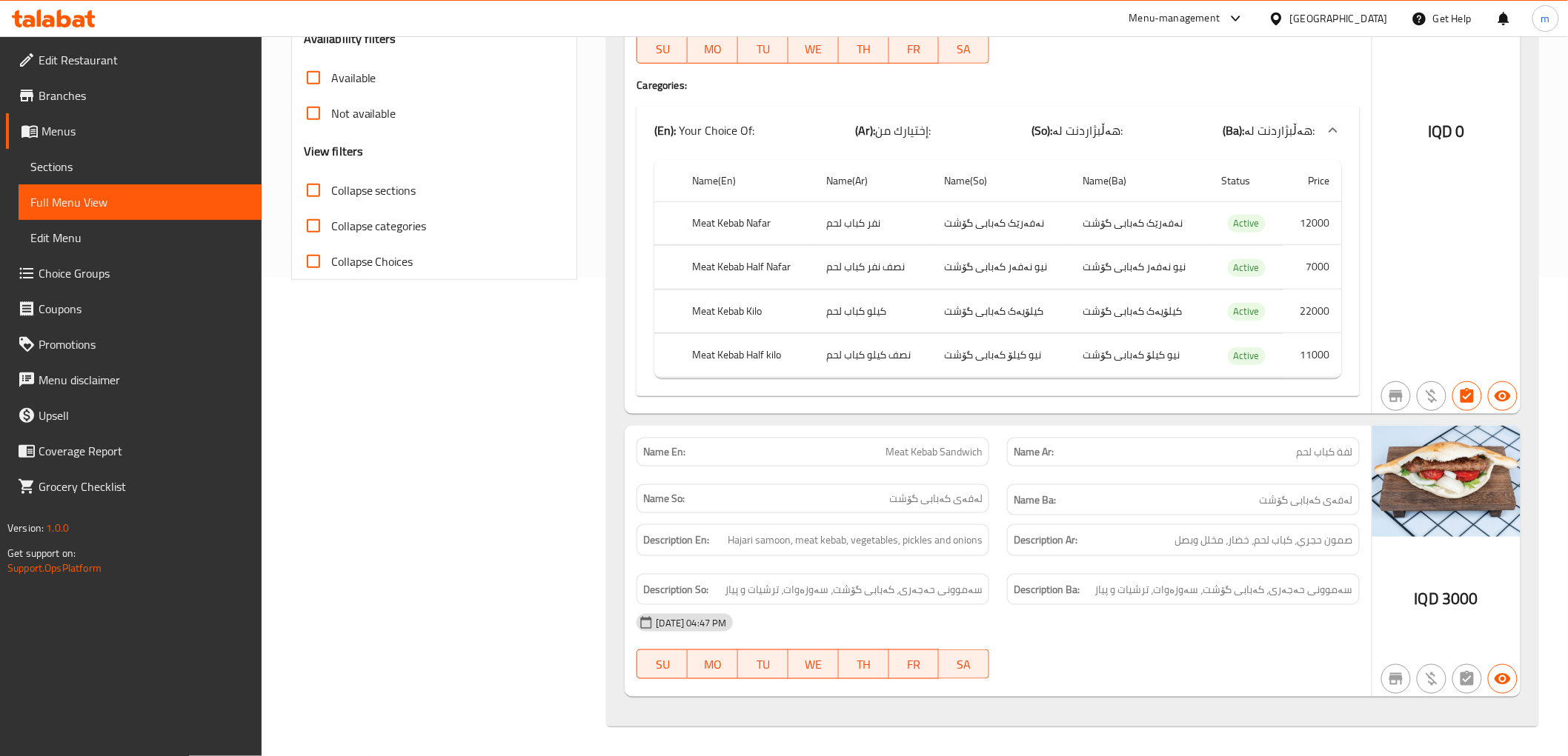
click at [949, 461] on div "Name En: Meat Kebab Sandwich" at bounding box center [812, 452] width 353 height 29
click at [949, 455] on span "Meat Kebab Sandwich" at bounding box center [934, 452] width 97 height 16
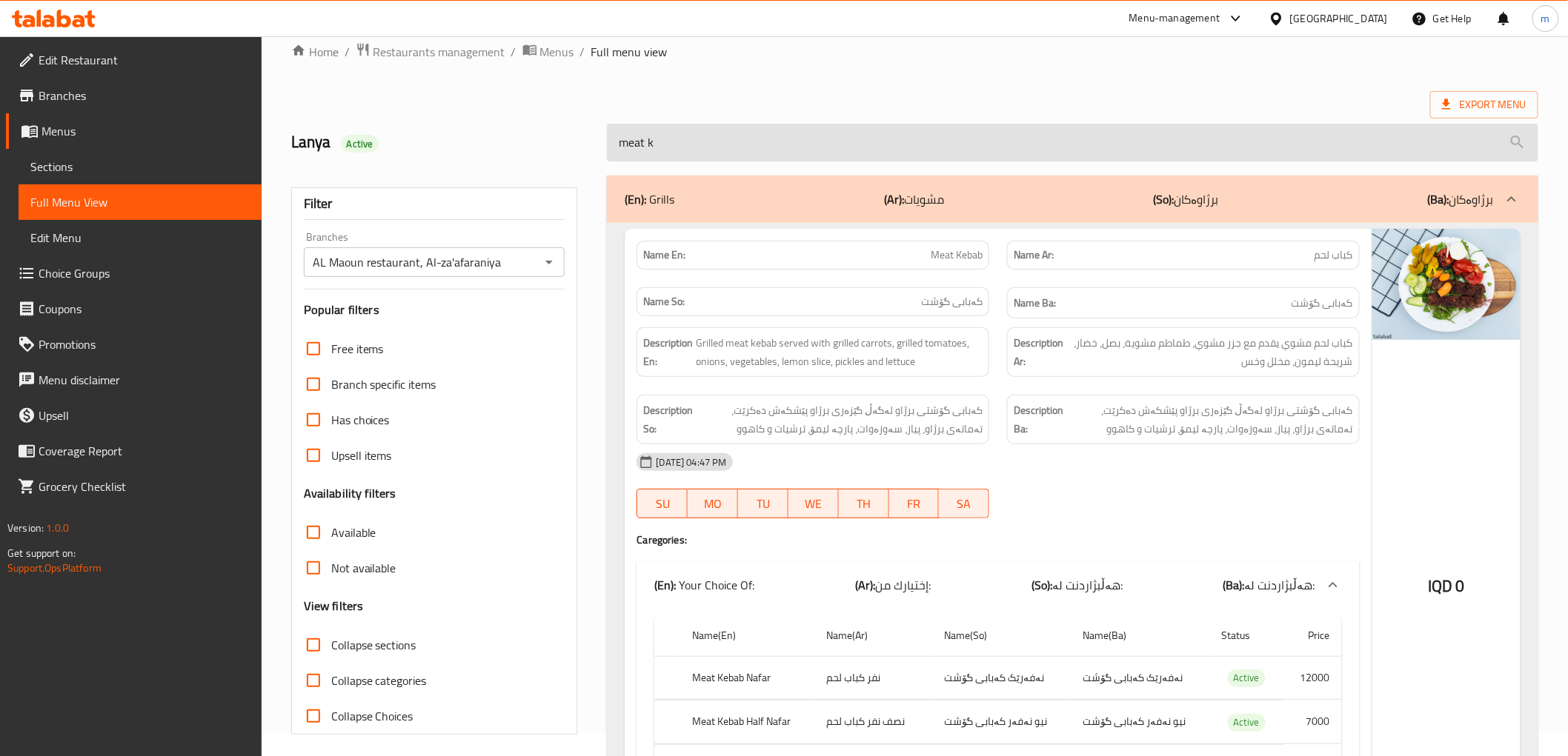
scroll to position [0, 0]
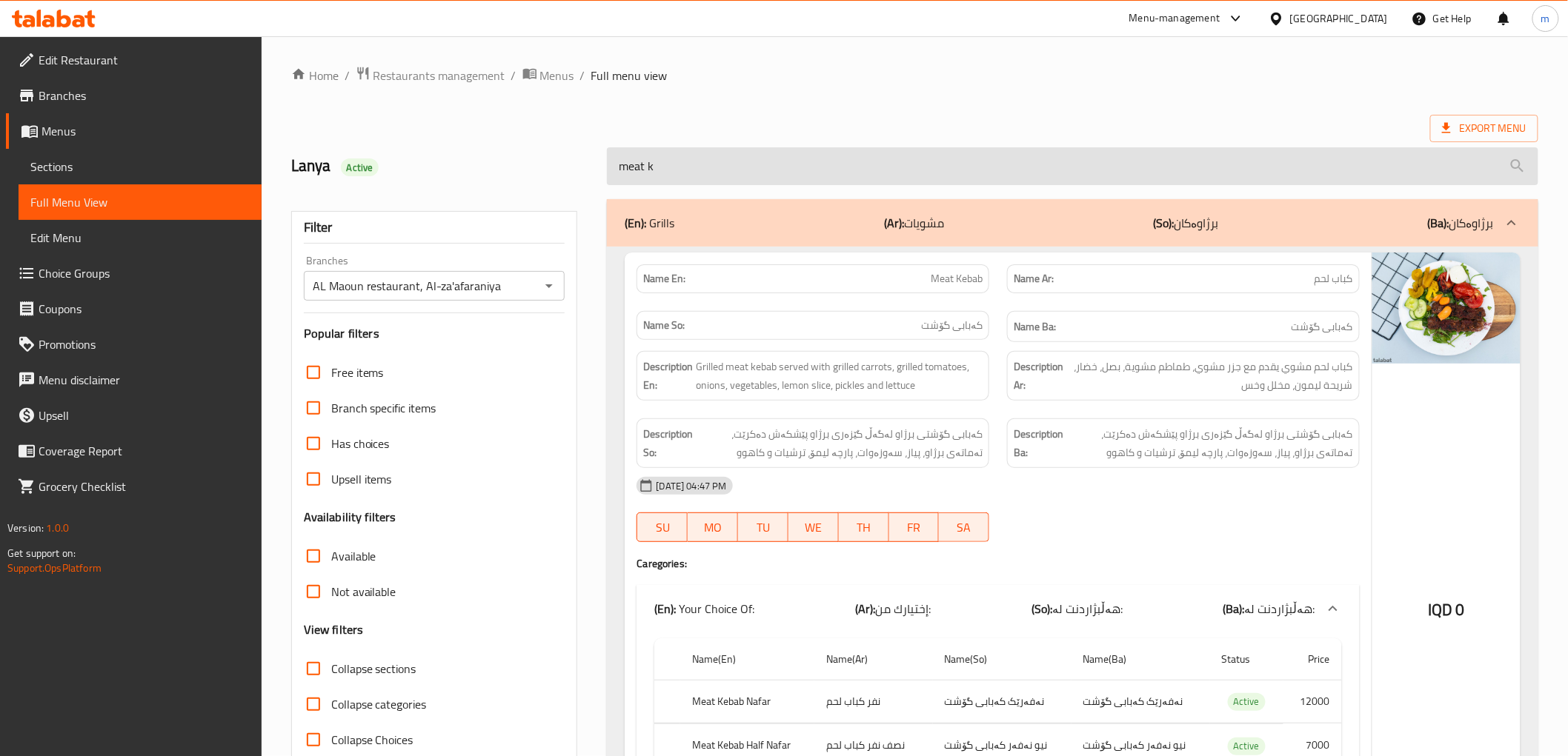
click at [715, 153] on input "meat k" at bounding box center [1072, 166] width 930 height 38
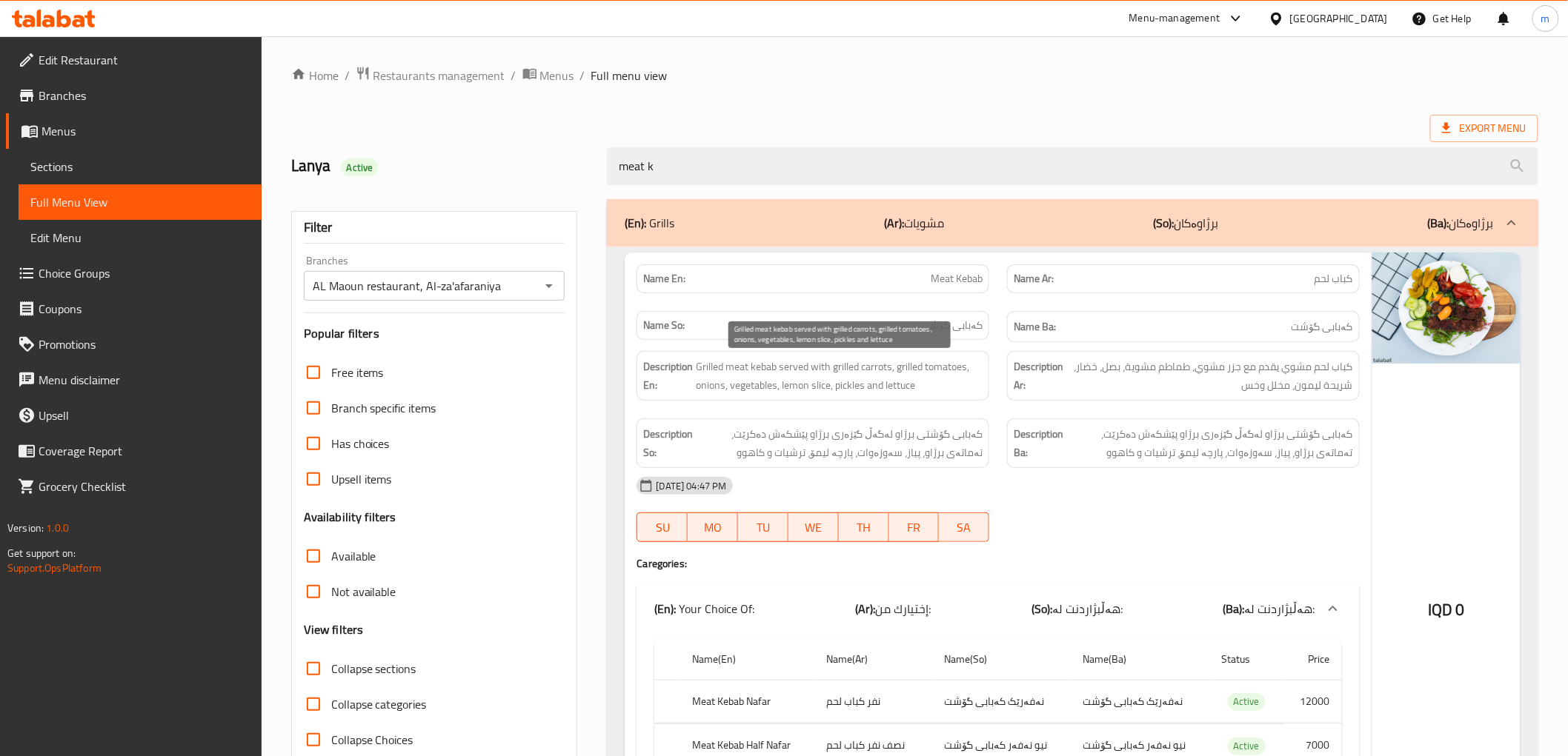
paste input "Meat Kebab Sandwich"
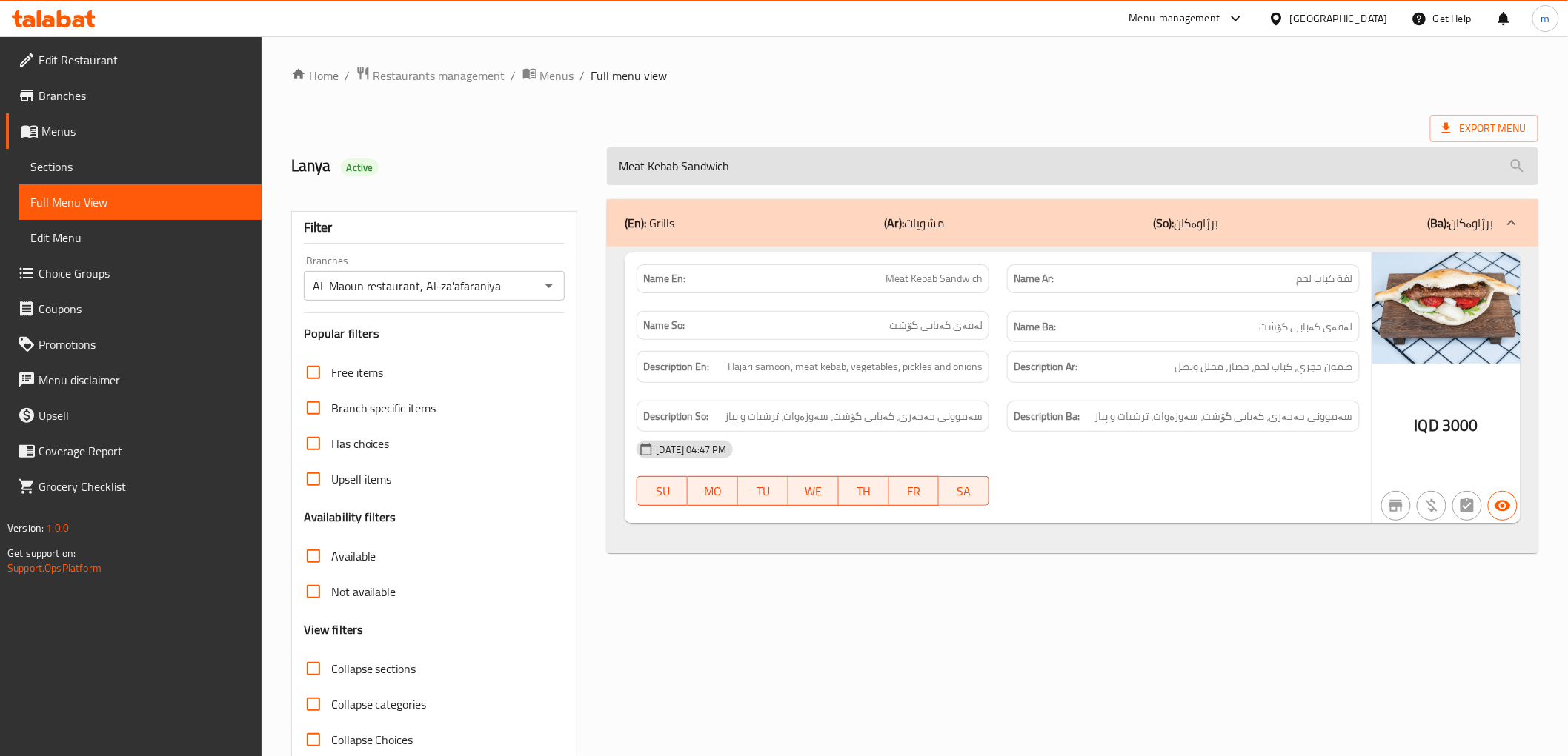
click at [626, 158] on input "Meat Kebab Sandwich" at bounding box center [1072, 166] width 930 height 38
click at [626, 165] on input "Meat Kebab Sandwich" at bounding box center [1072, 166] width 930 height 38
click at [679, 180] on input "chicken Kebab Sandwich" at bounding box center [1072, 166] width 930 height 38
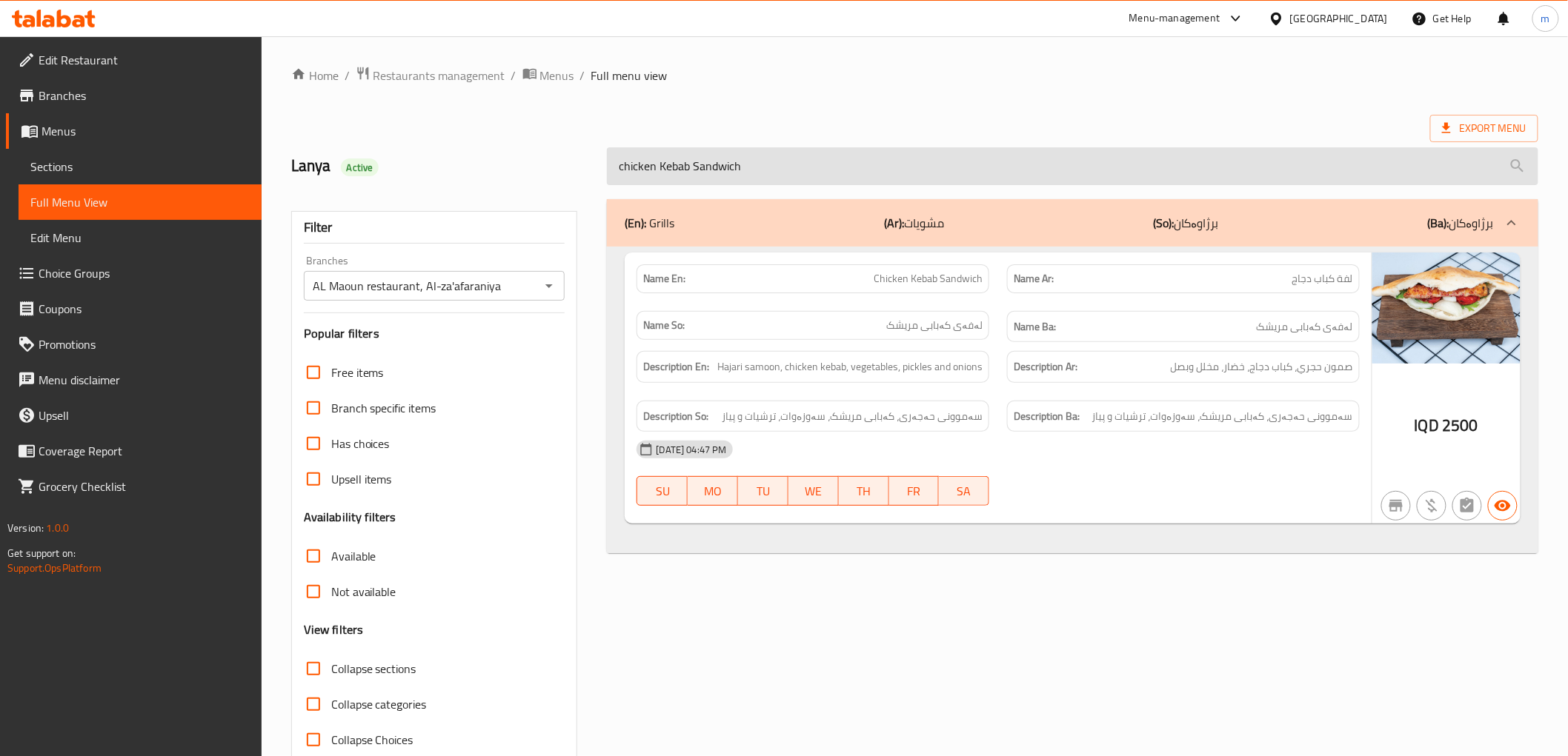
click at [679, 180] on input "chicken Kebab Sandwich" at bounding box center [1072, 166] width 930 height 38
click at [632, 171] on input "meat tikka sa" at bounding box center [1072, 166] width 930 height 38
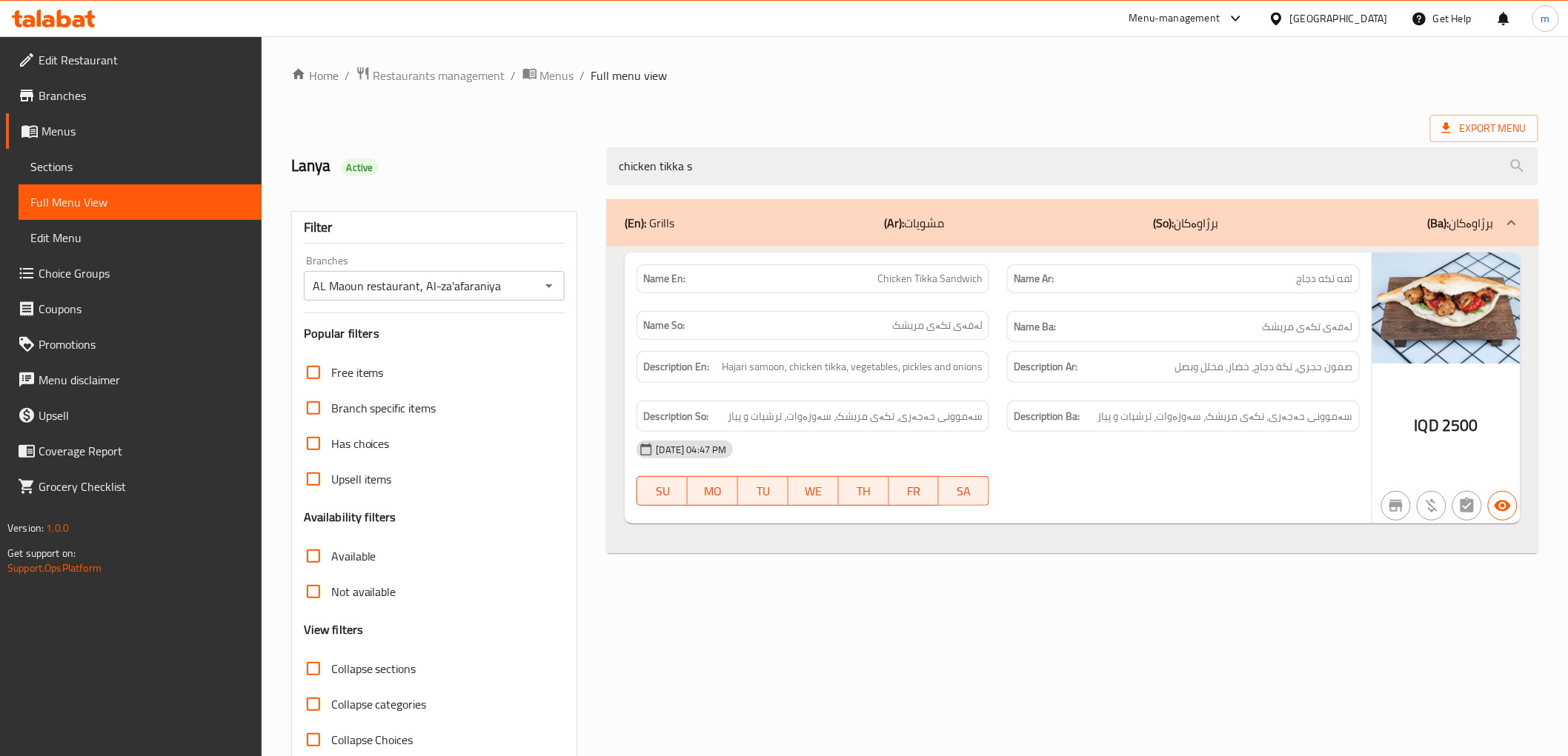
click at [943, 281] on span "Chicken Tikka Sandwich" at bounding box center [929, 279] width 105 height 16
copy span "Sandwich"
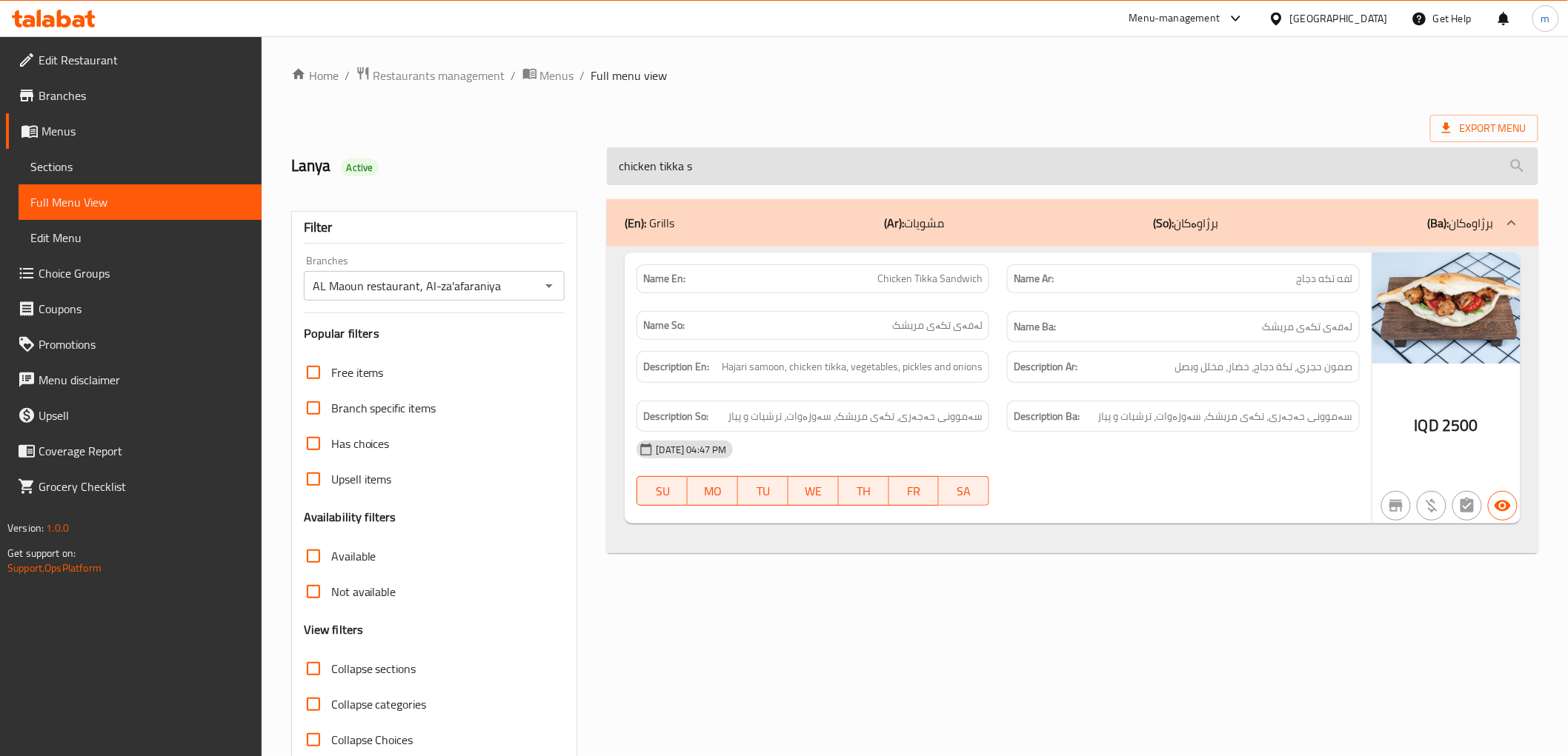
click at [809, 166] on input "chicken tikka s" at bounding box center [1072, 166] width 930 height 38
paste input "Sandwich"
click at [809, 166] on input "chicken tikka s" at bounding box center [1072, 166] width 930 height 38
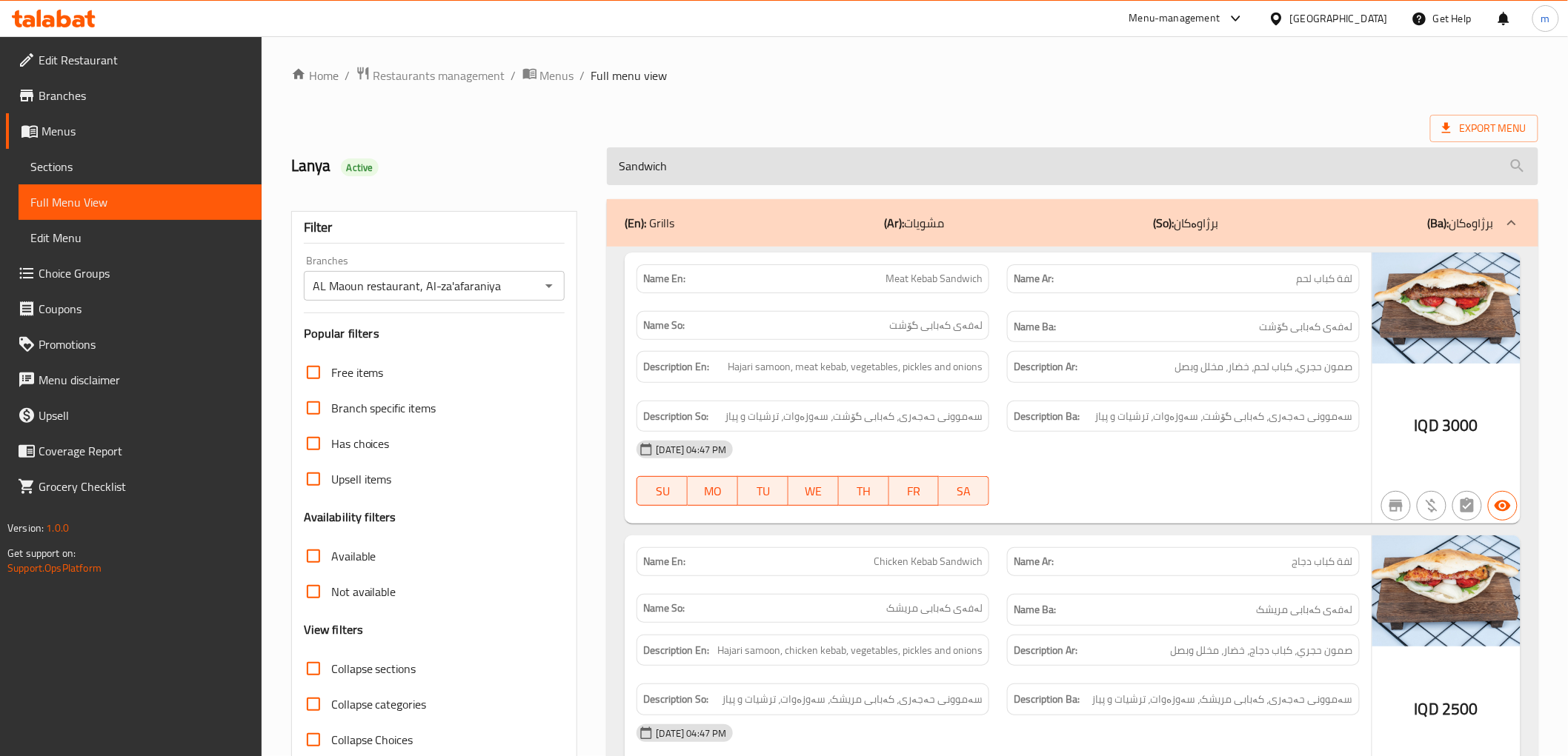
click at [809, 166] on input "Sandwich" at bounding box center [1072, 166] width 930 height 38
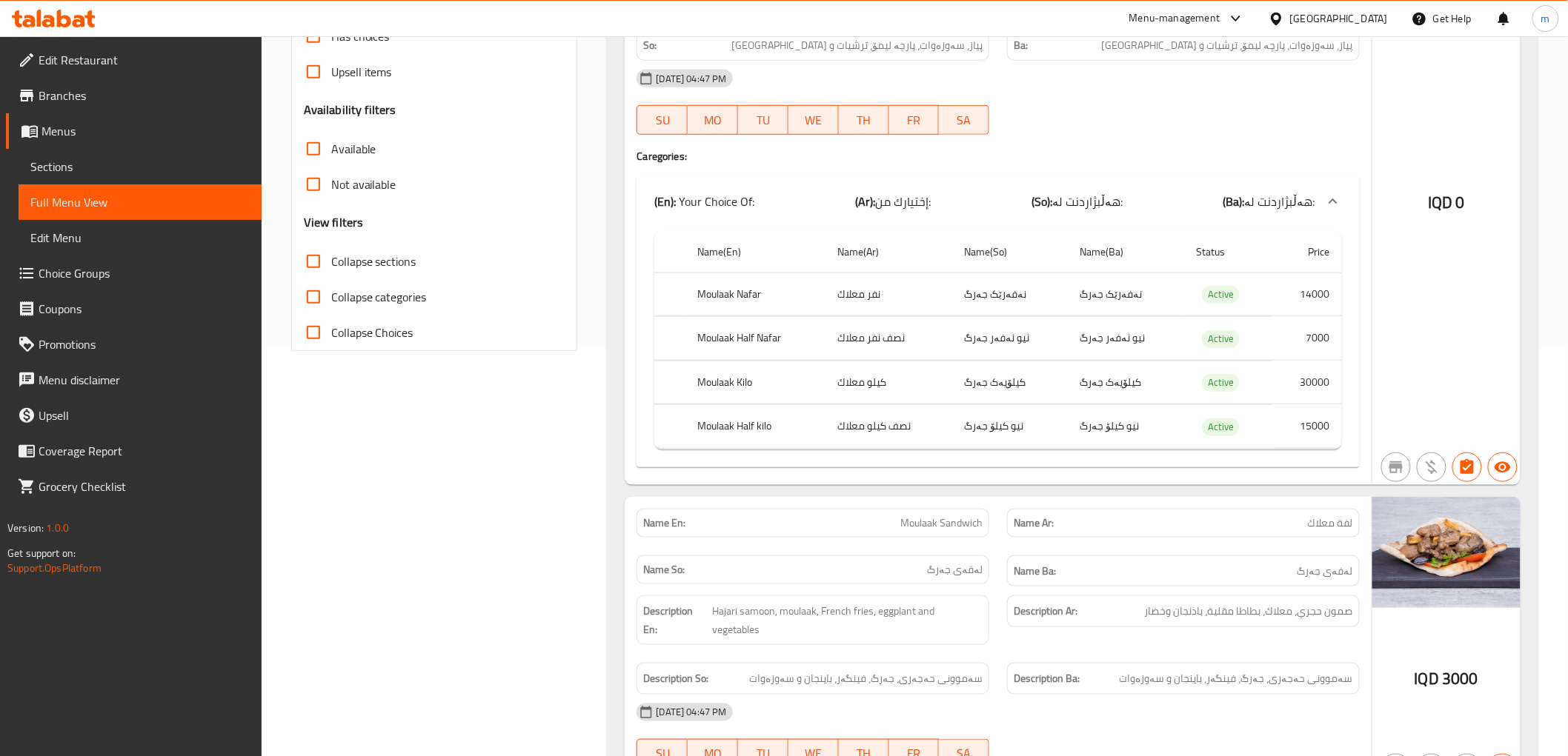
scroll to position [497, 0]
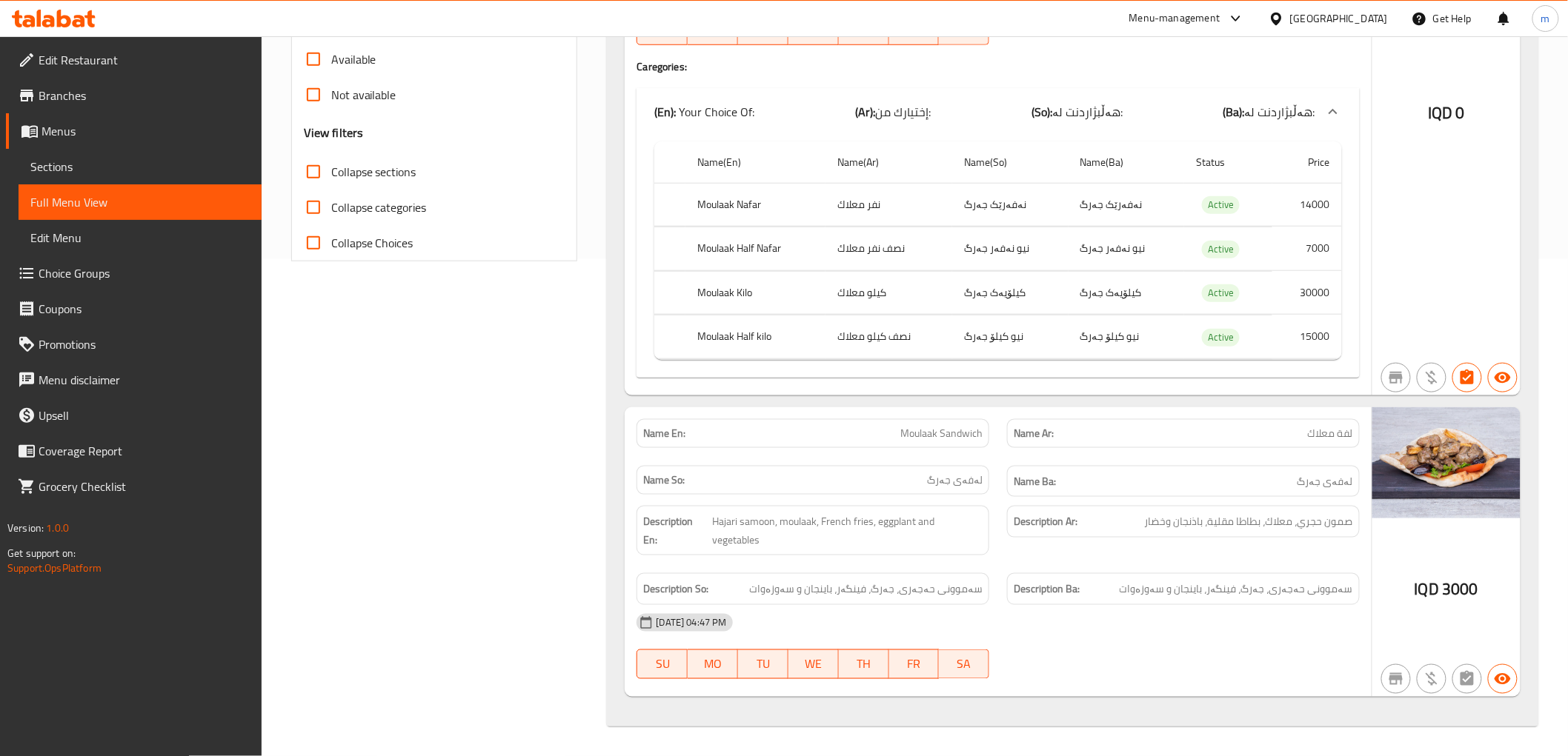
click at [963, 443] on div "Name En: Moulaak Sandwich" at bounding box center [812, 434] width 353 height 29
copy span "Moulaak Sandwich"
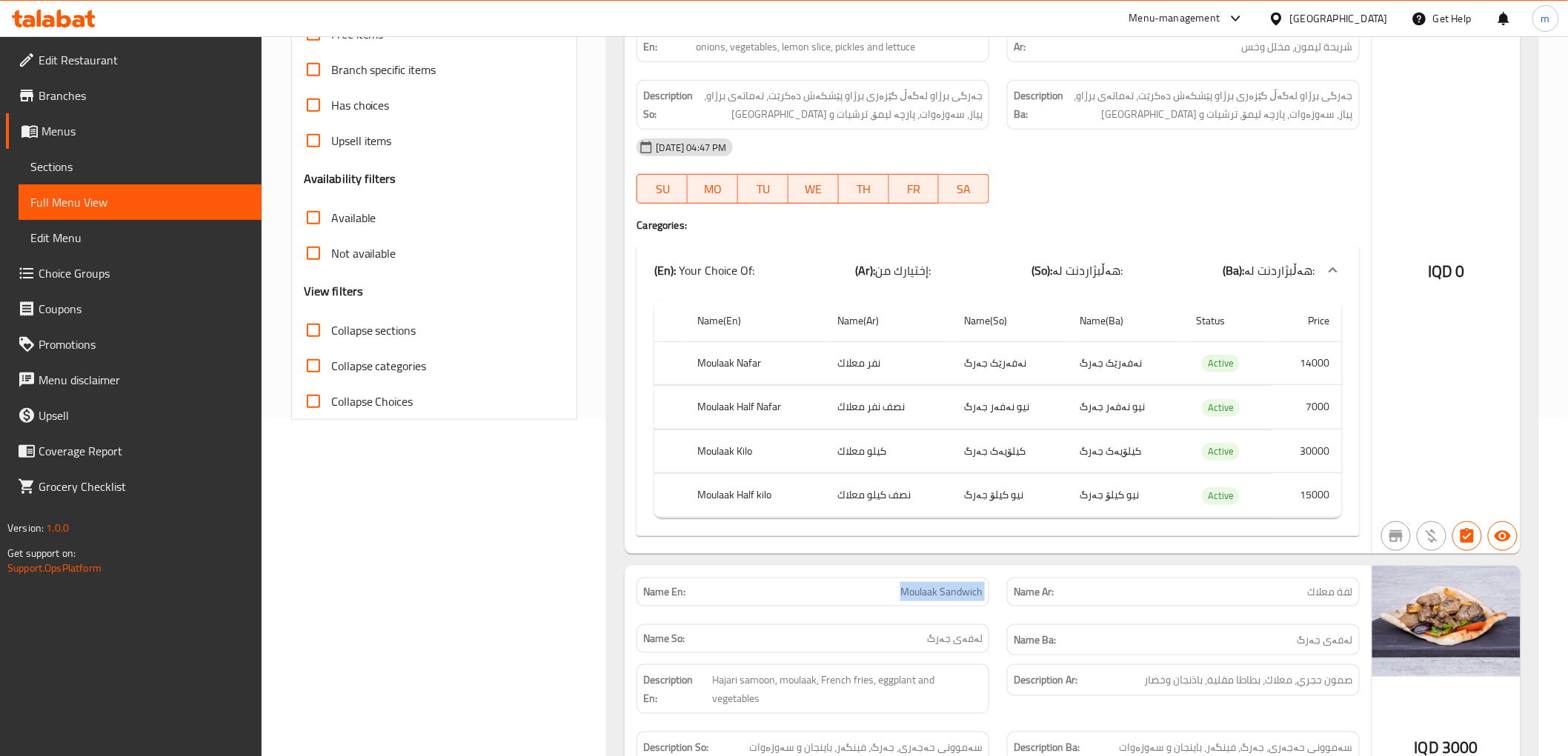
scroll to position [0, 0]
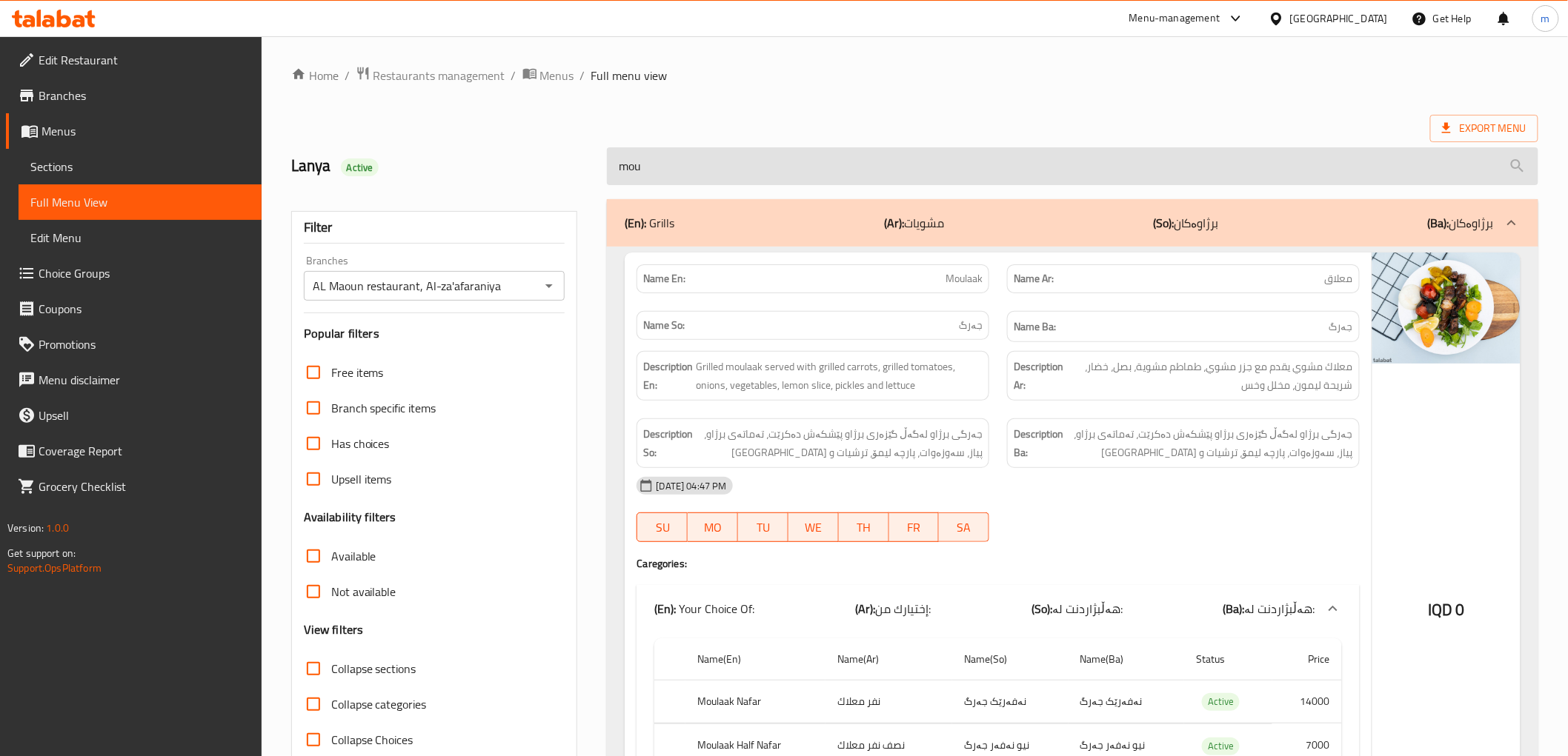
click at [732, 167] on input "mou" at bounding box center [1072, 166] width 930 height 38
paste input "Moulaak Sandwich"
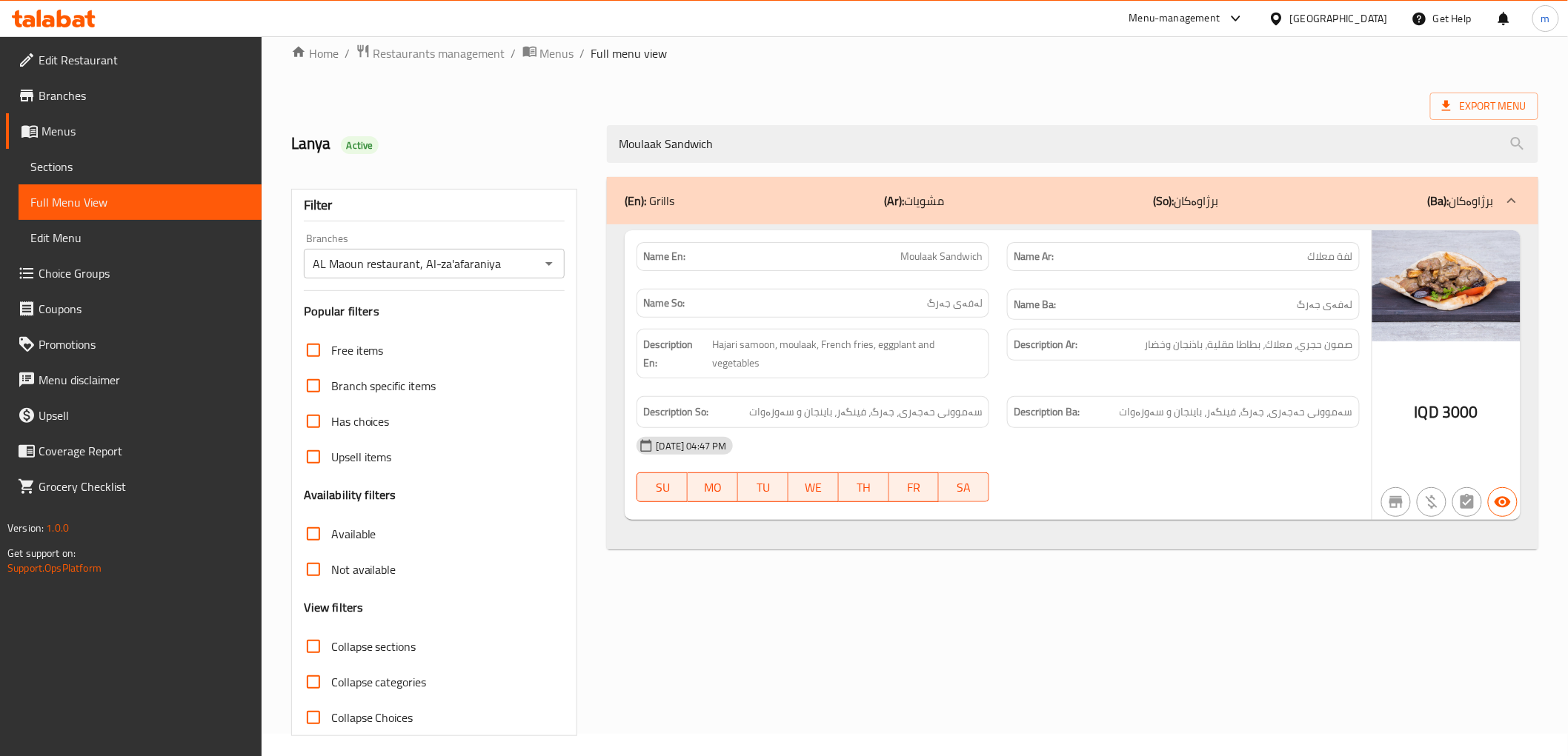
scroll to position [32, 0]
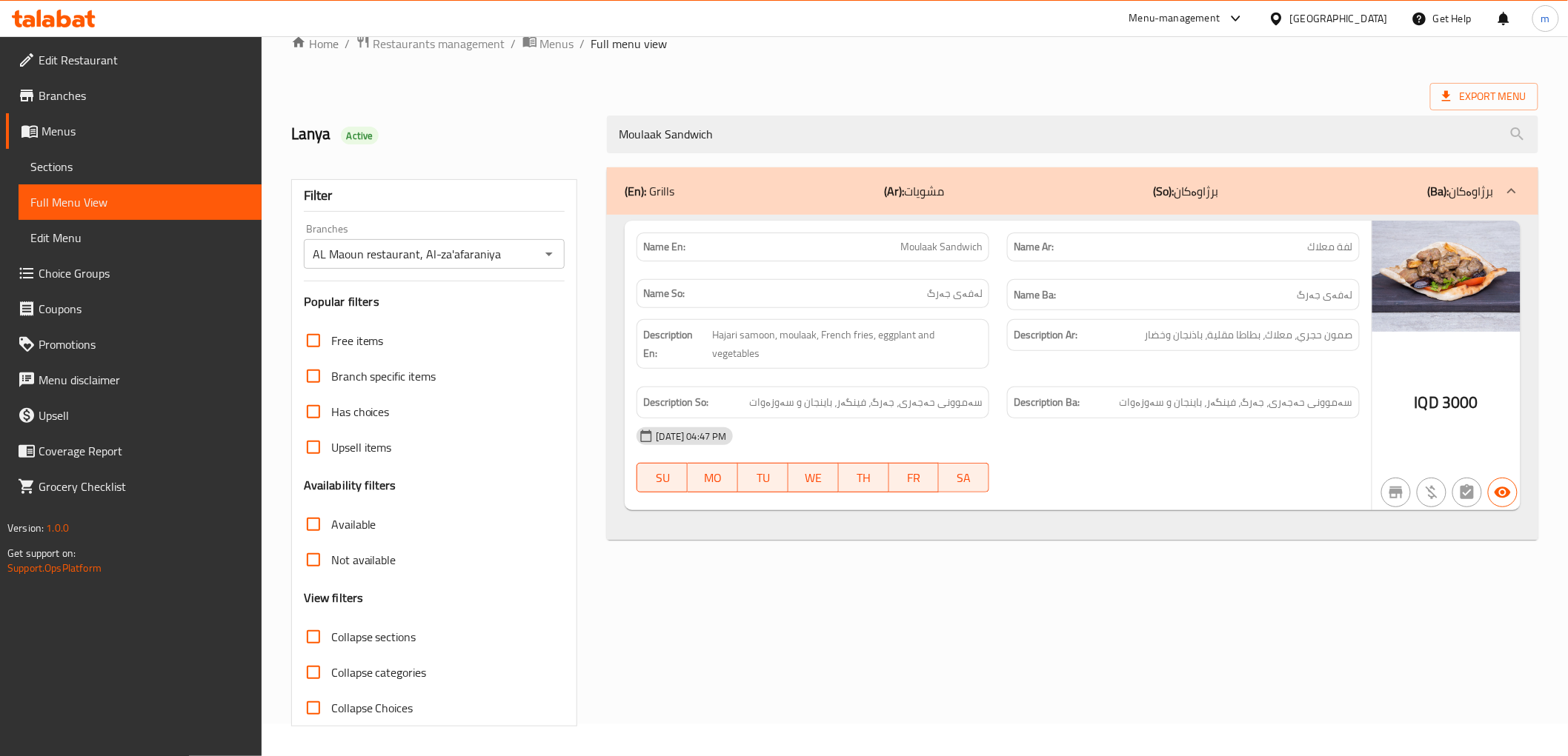
type input "Moulaak Sandwich"
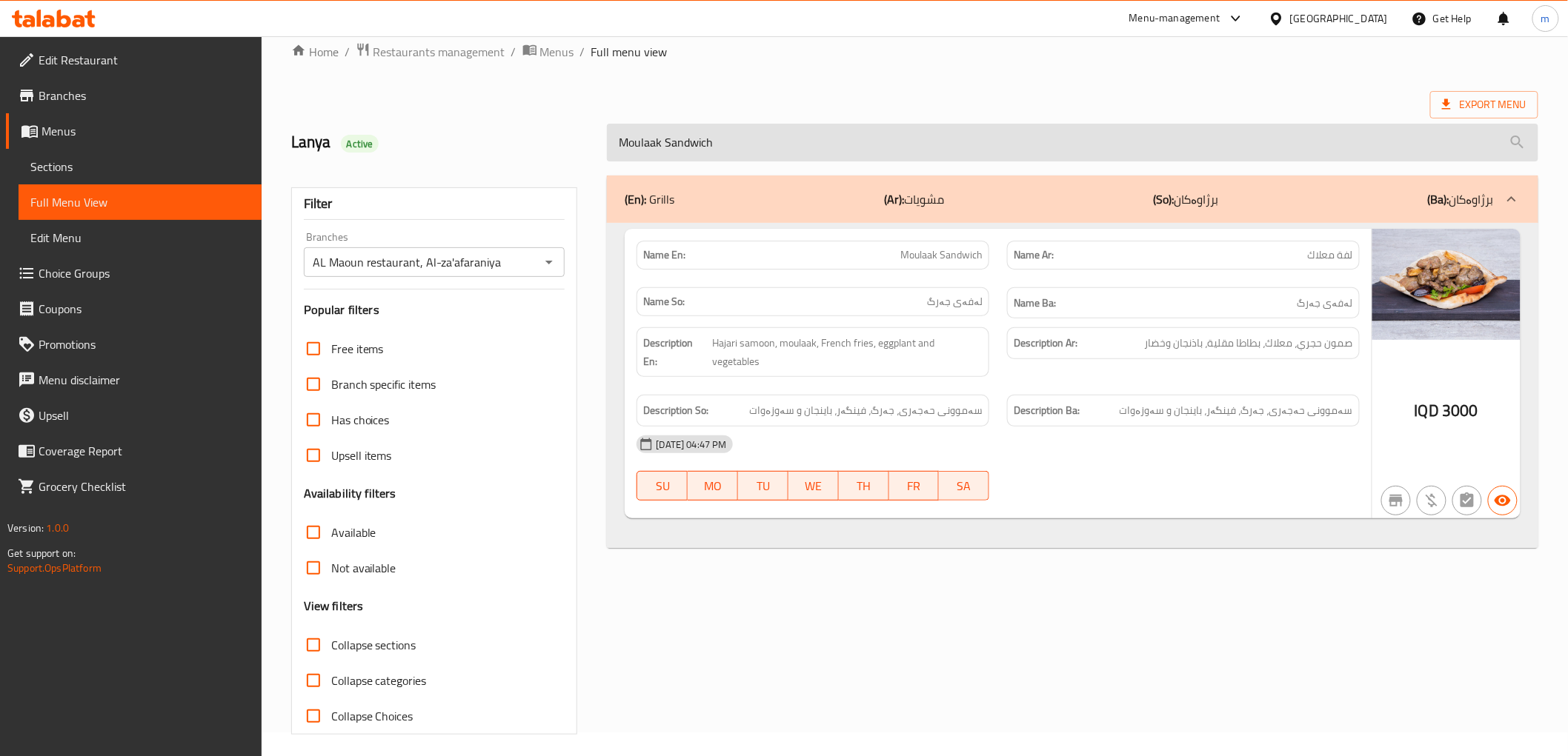
scroll to position [0, 0]
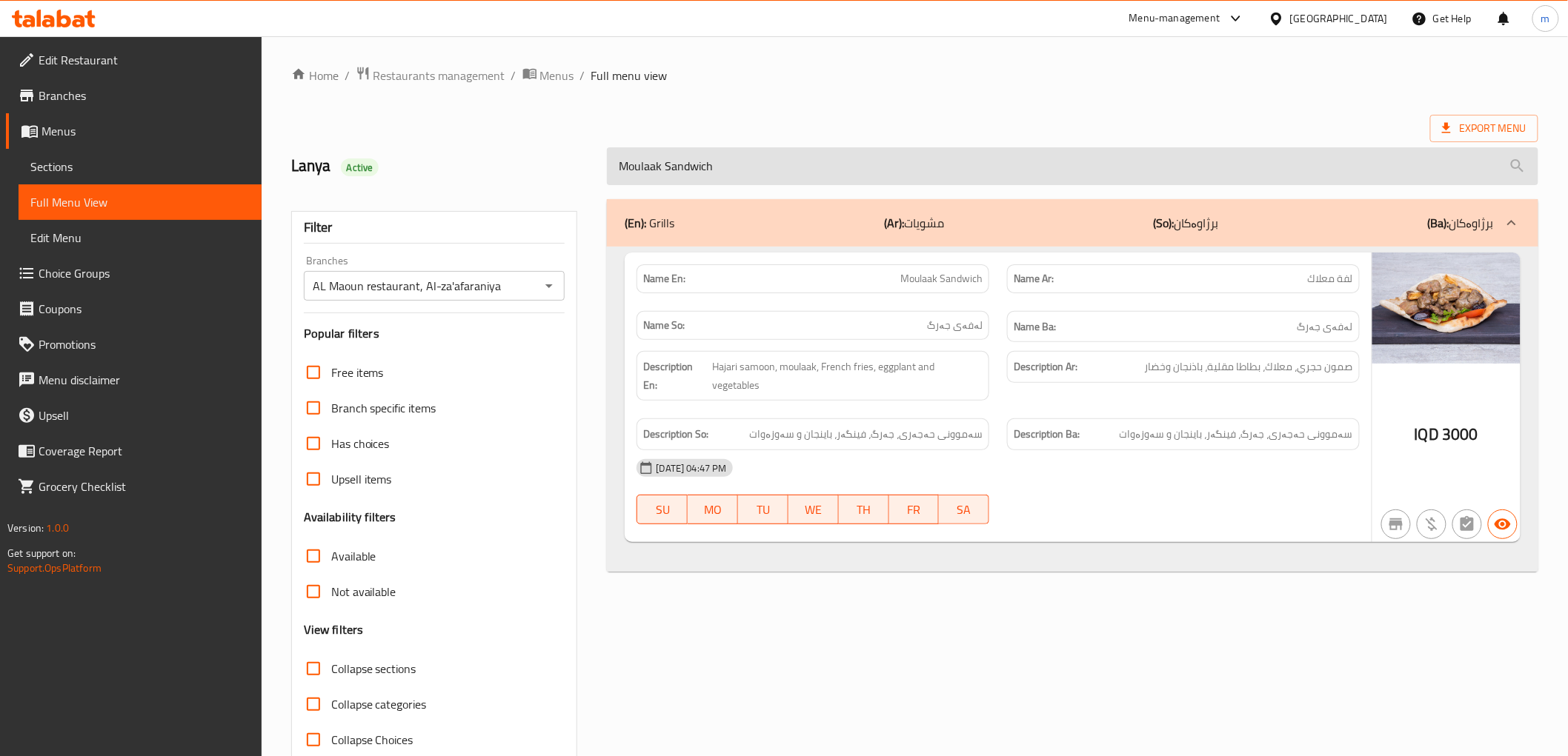
click at [726, 166] on input "Moulaak Sandwich" at bounding box center [1072, 166] width 930 height 38
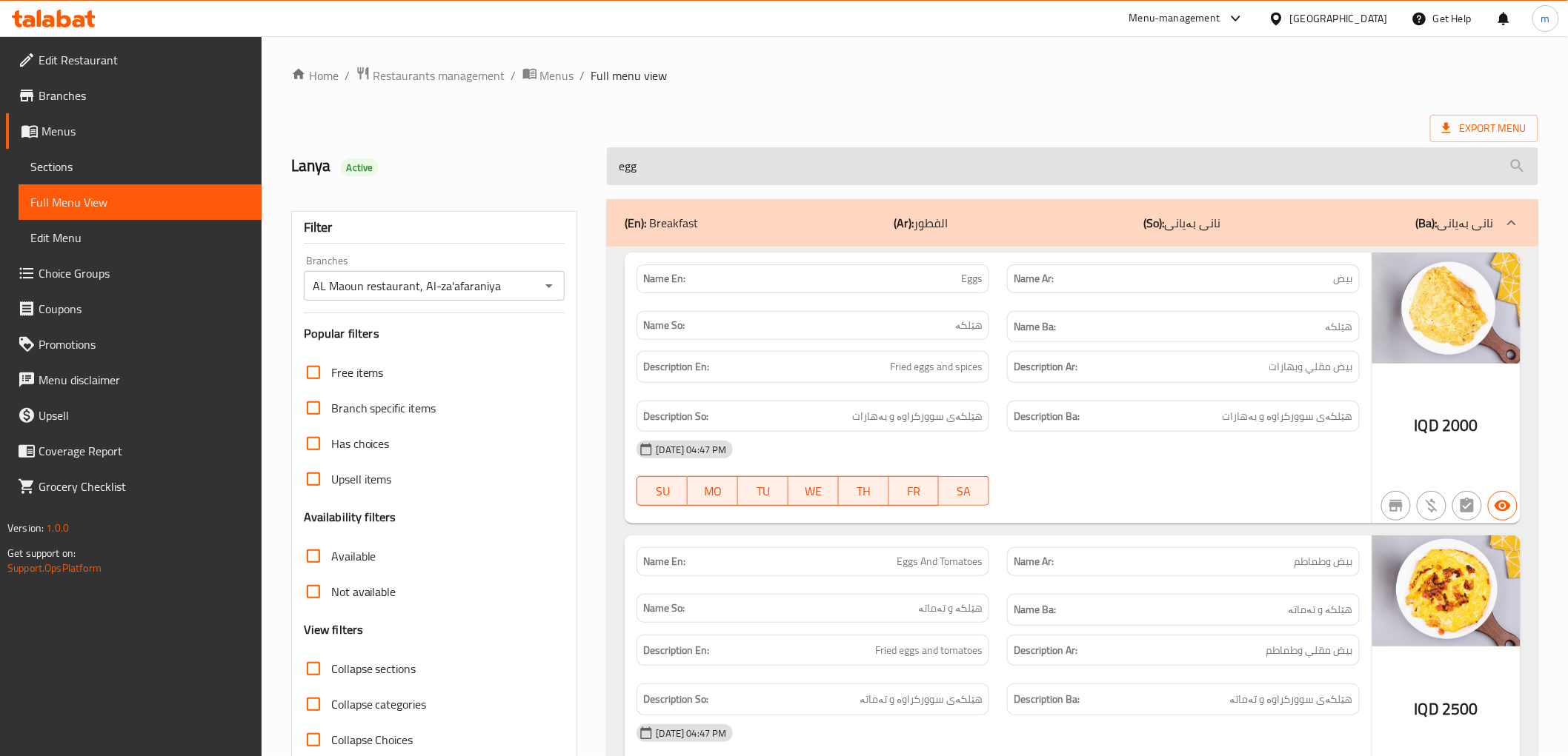
click at [680, 182] on input "egg" at bounding box center [1072, 166] width 930 height 38
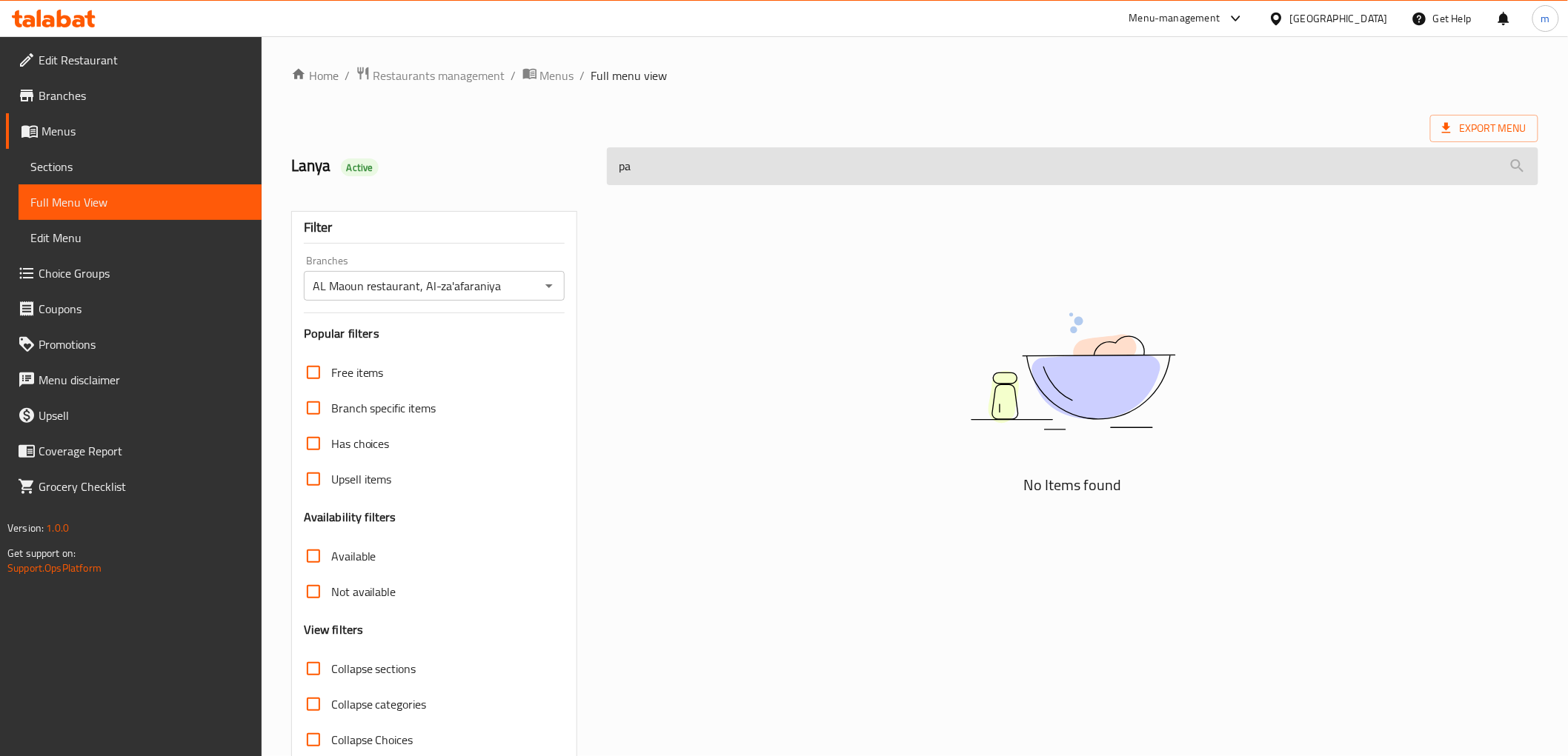
type input "p"
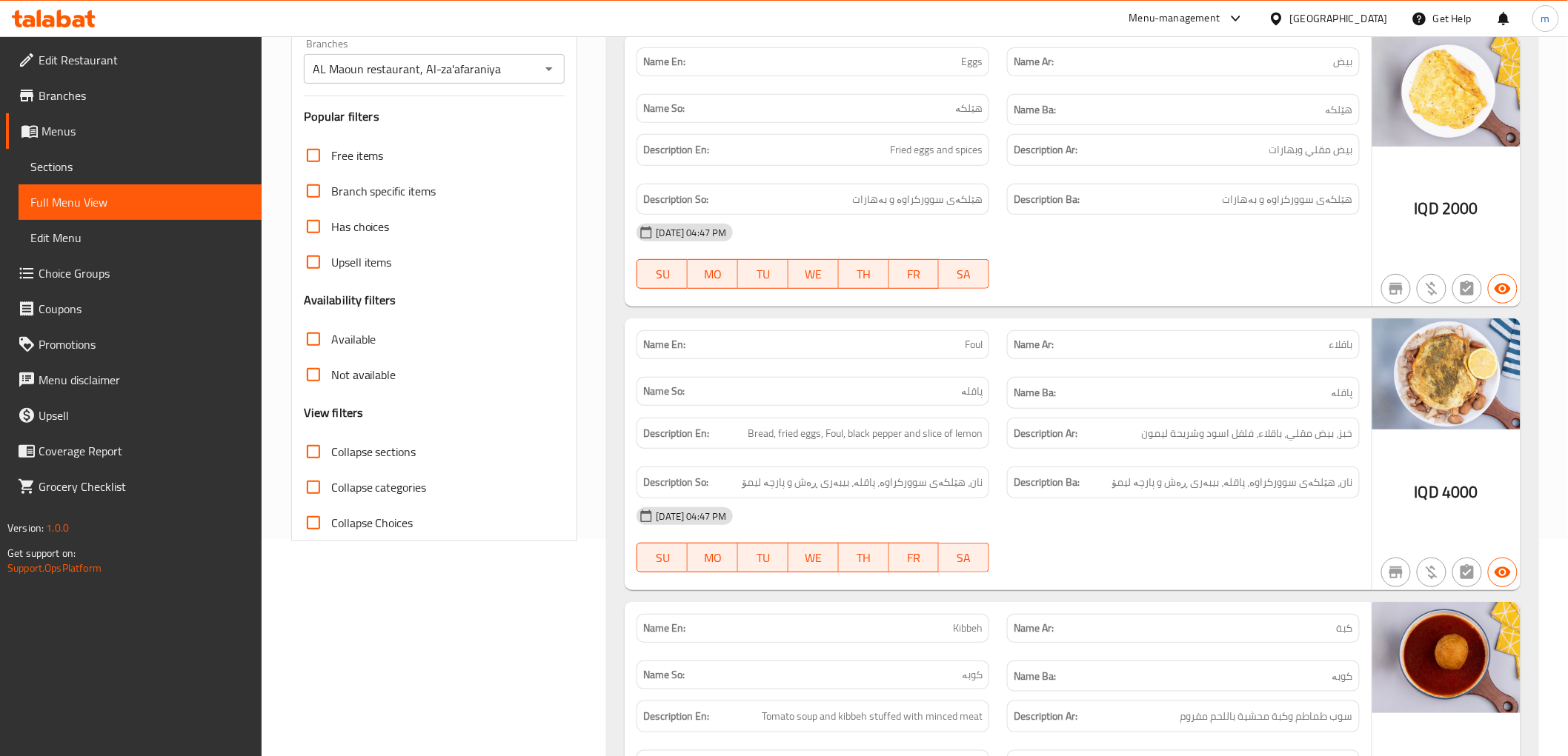
scroll to position [274, 0]
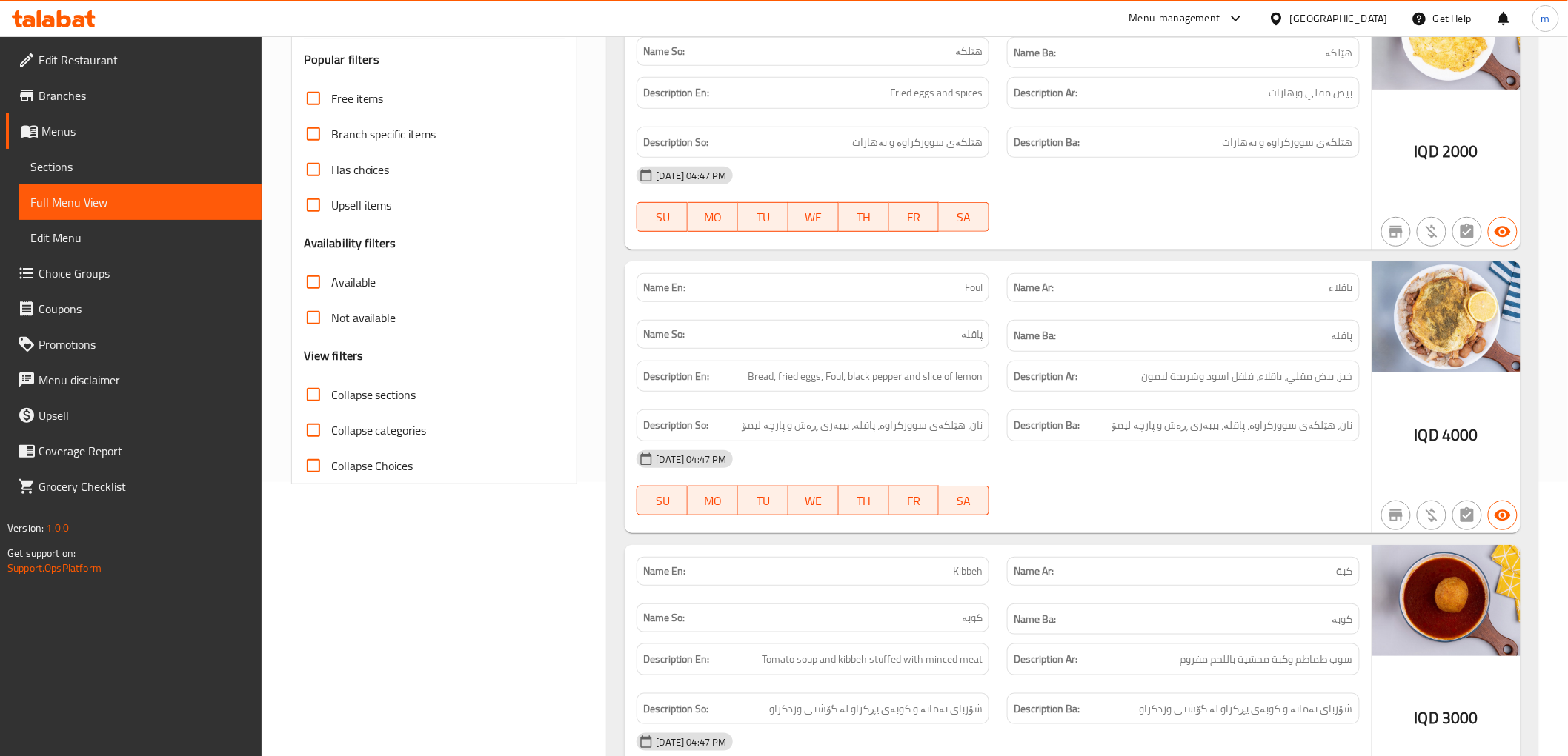
click at [396, 392] on span "Collapse sections" at bounding box center [373, 395] width 85 height 18
click at [331, 392] on input "Collapse sections" at bounding box center [313, 394] width 36 height 36
checkbox input "true"
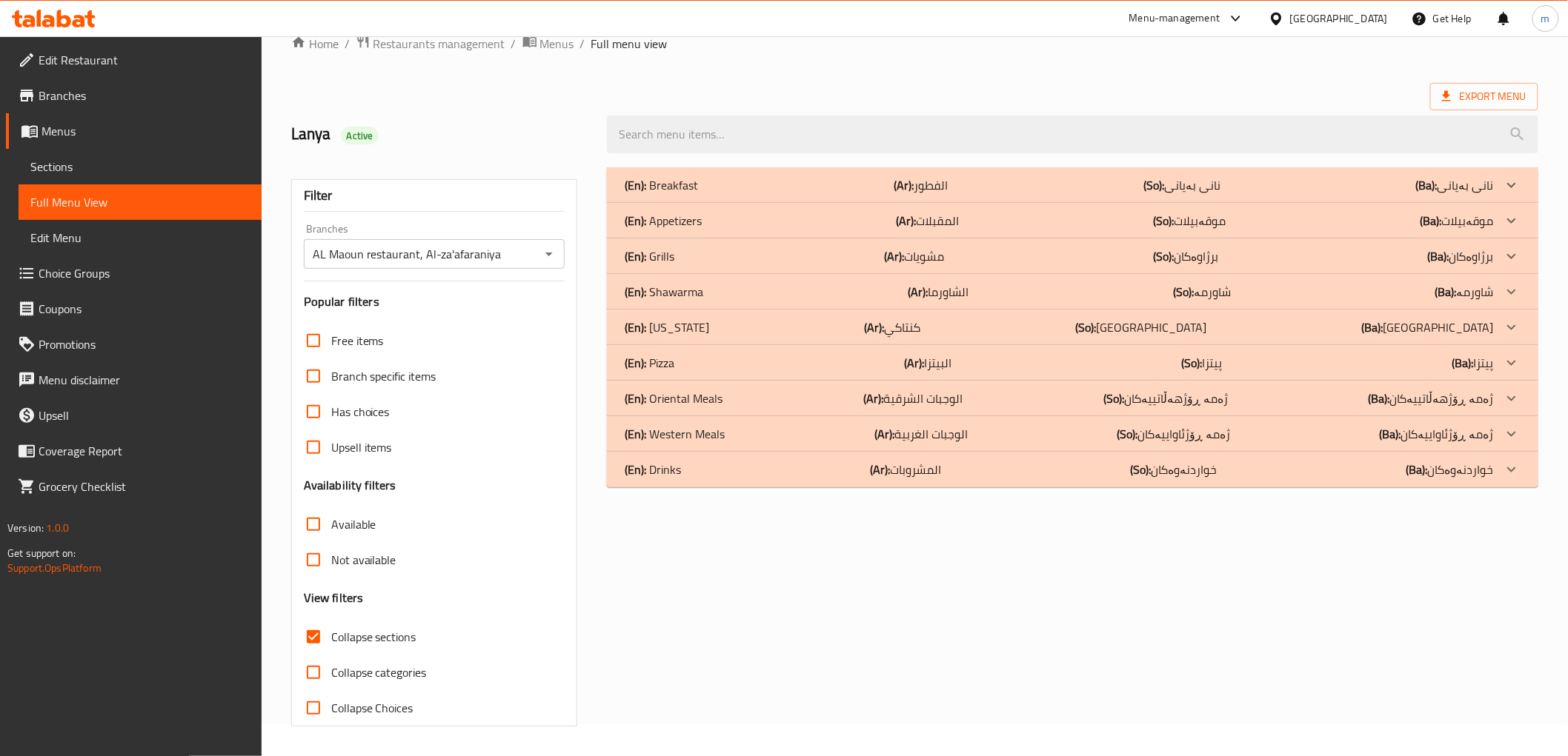
scroll to position [0, 0]
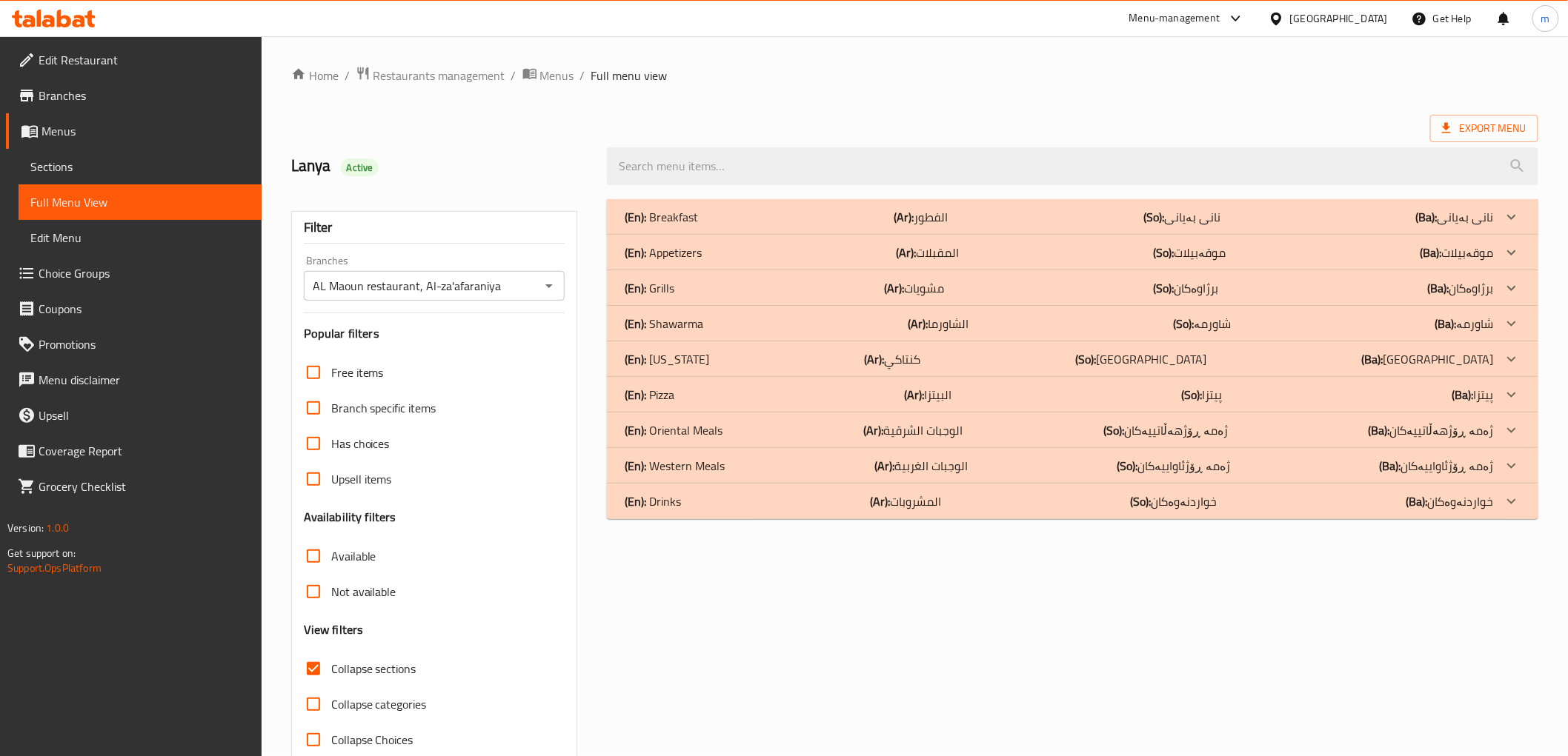
click at [779, 223] on div "(En): Breakfast (Ar): الفطور (So): نانی بەیانی (Ba): نانی بەیانی" at bounding box center [1058, 217] width 868 height 18
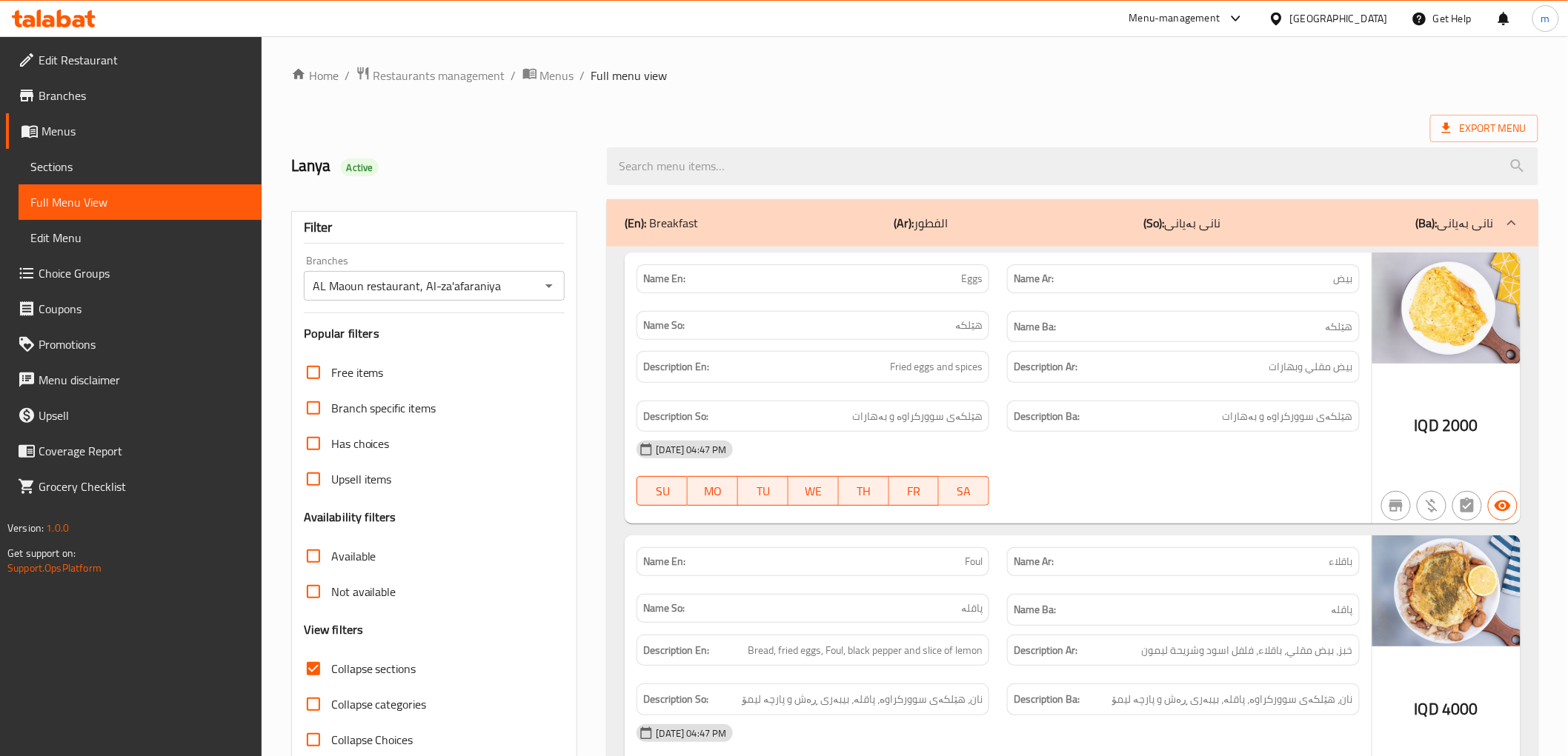
click at [735, 230] on div "(En): Breakfast (Ar): الفطور (So): نانی بەیانی (Ba): نانی بەیانی" at bounding box center [1058, 223] width 868 height 18
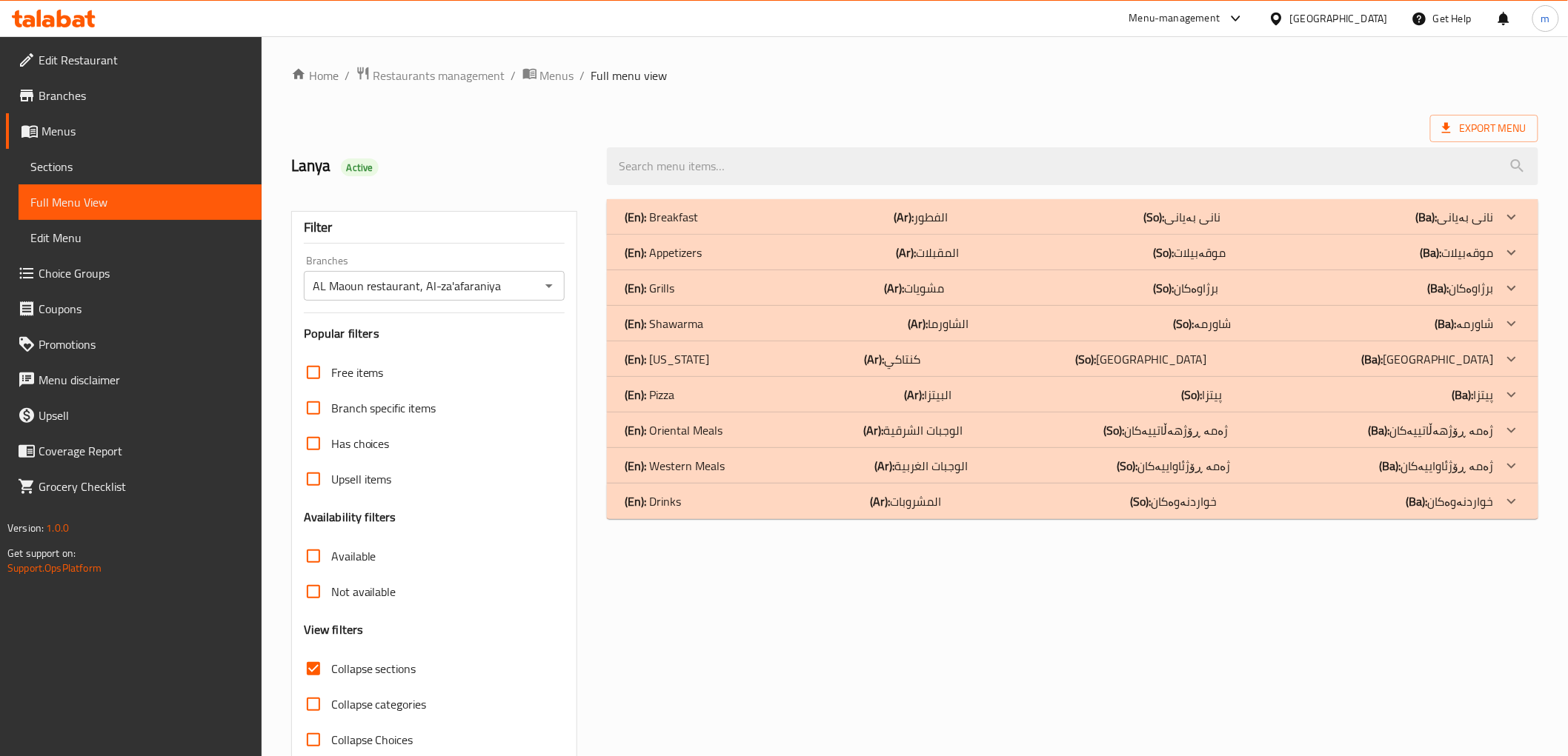
scroll to position [32, 0]
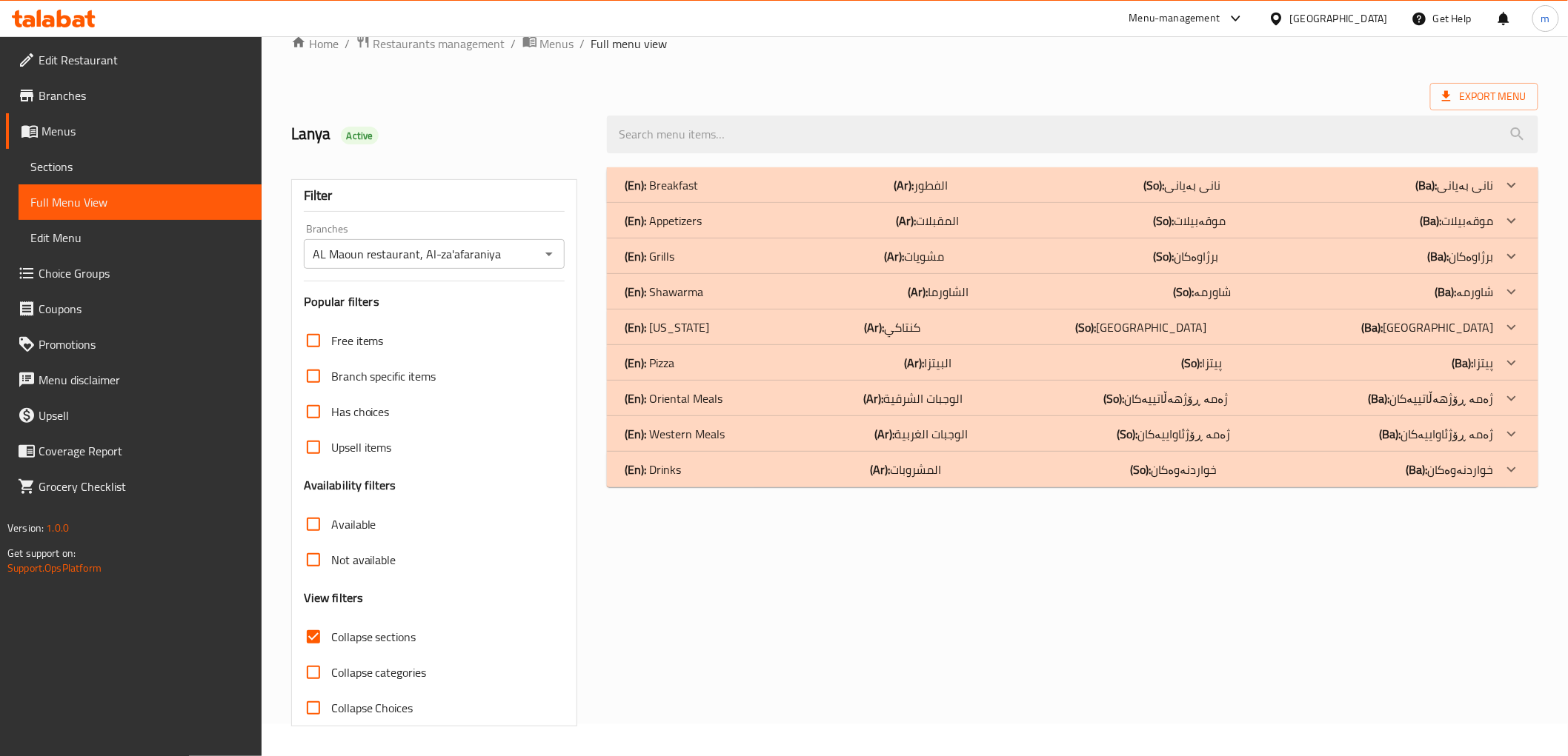
click at [719, 194] on div "(En): Shawarma (Ar): الشاورما (So): شاورمە (Ba): شاورمە" at bounding box center [1058, 185] width 868 height 18
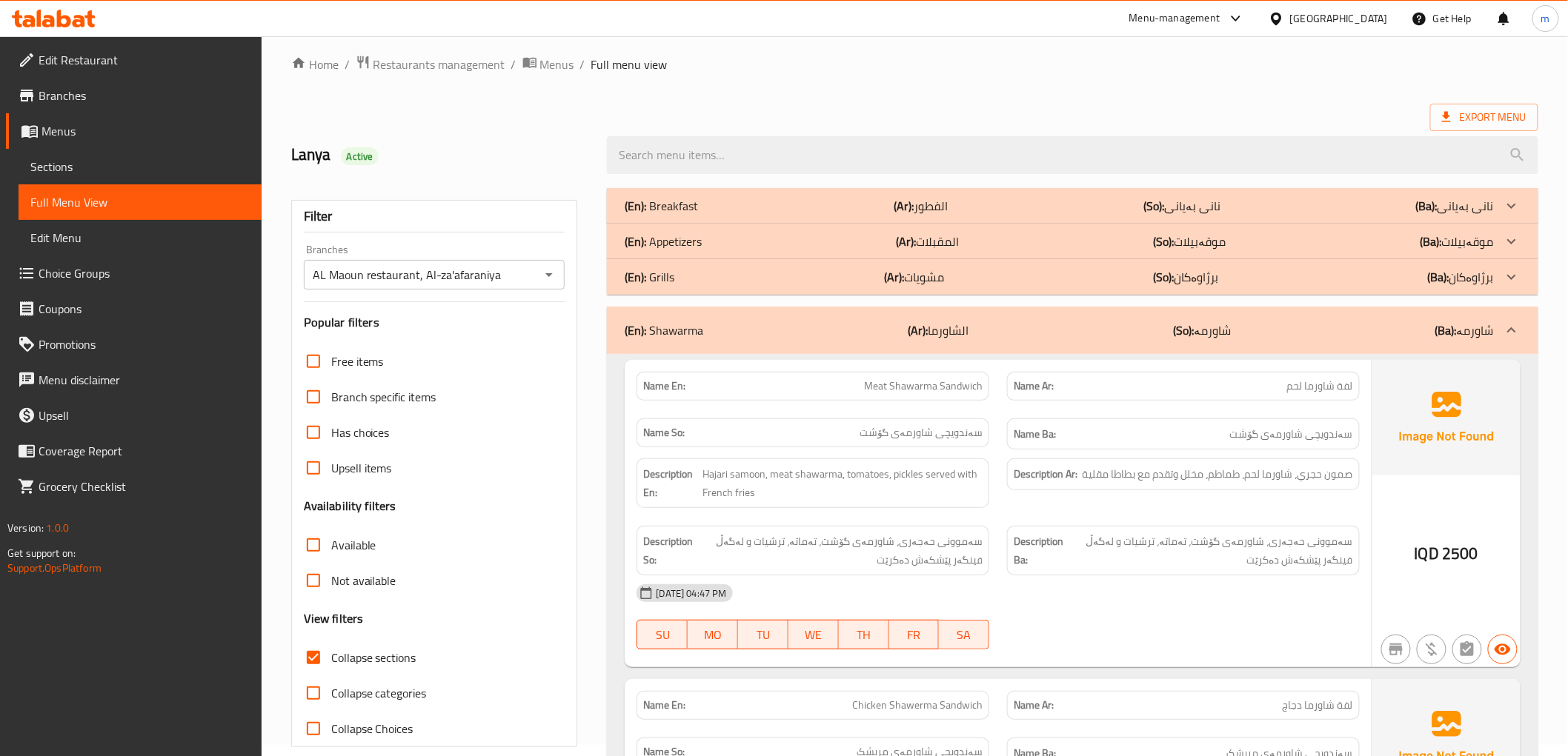
scroll to position [0, 0]
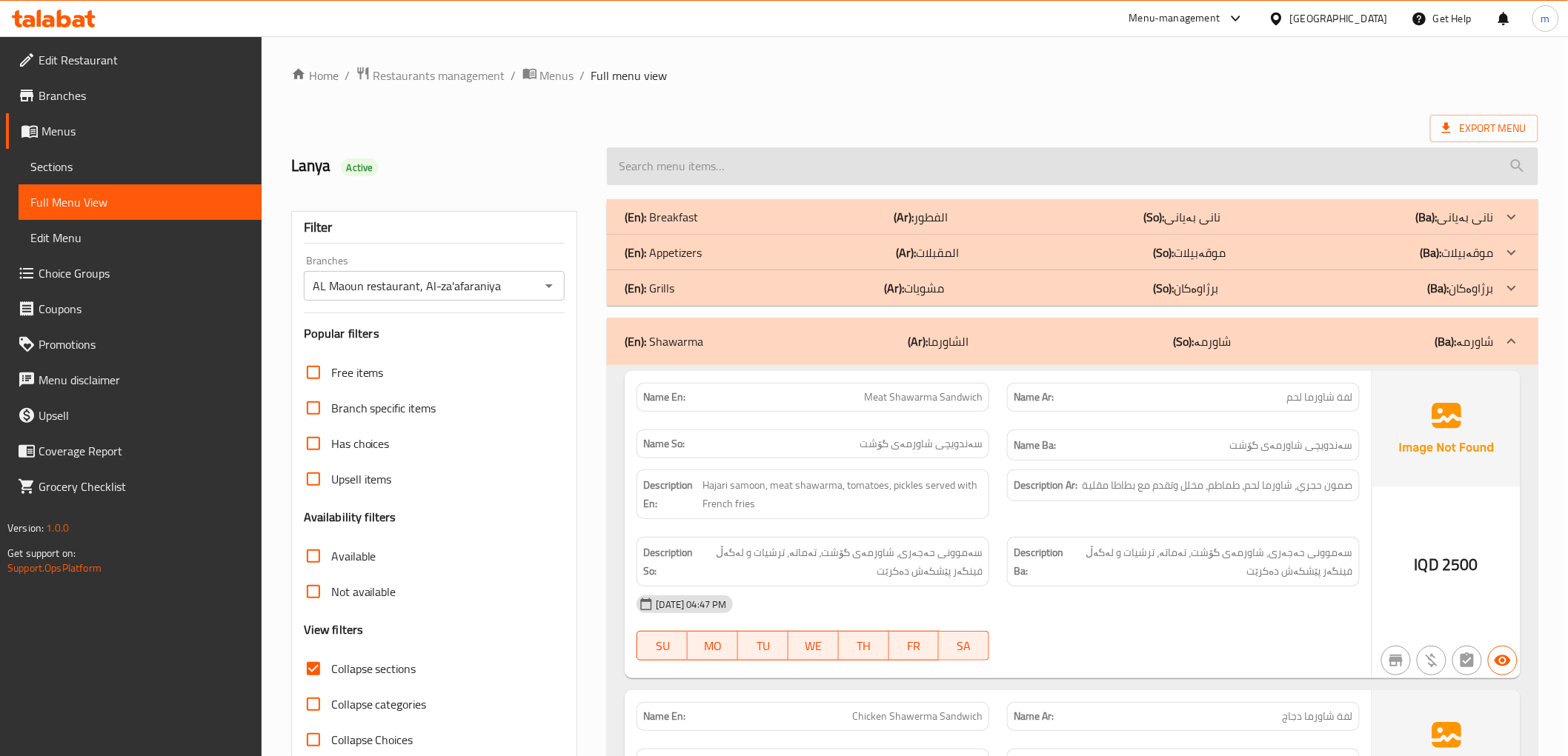
click at [716, 173] on input "search" at bounding box center [1072, 166] width 930 height 38
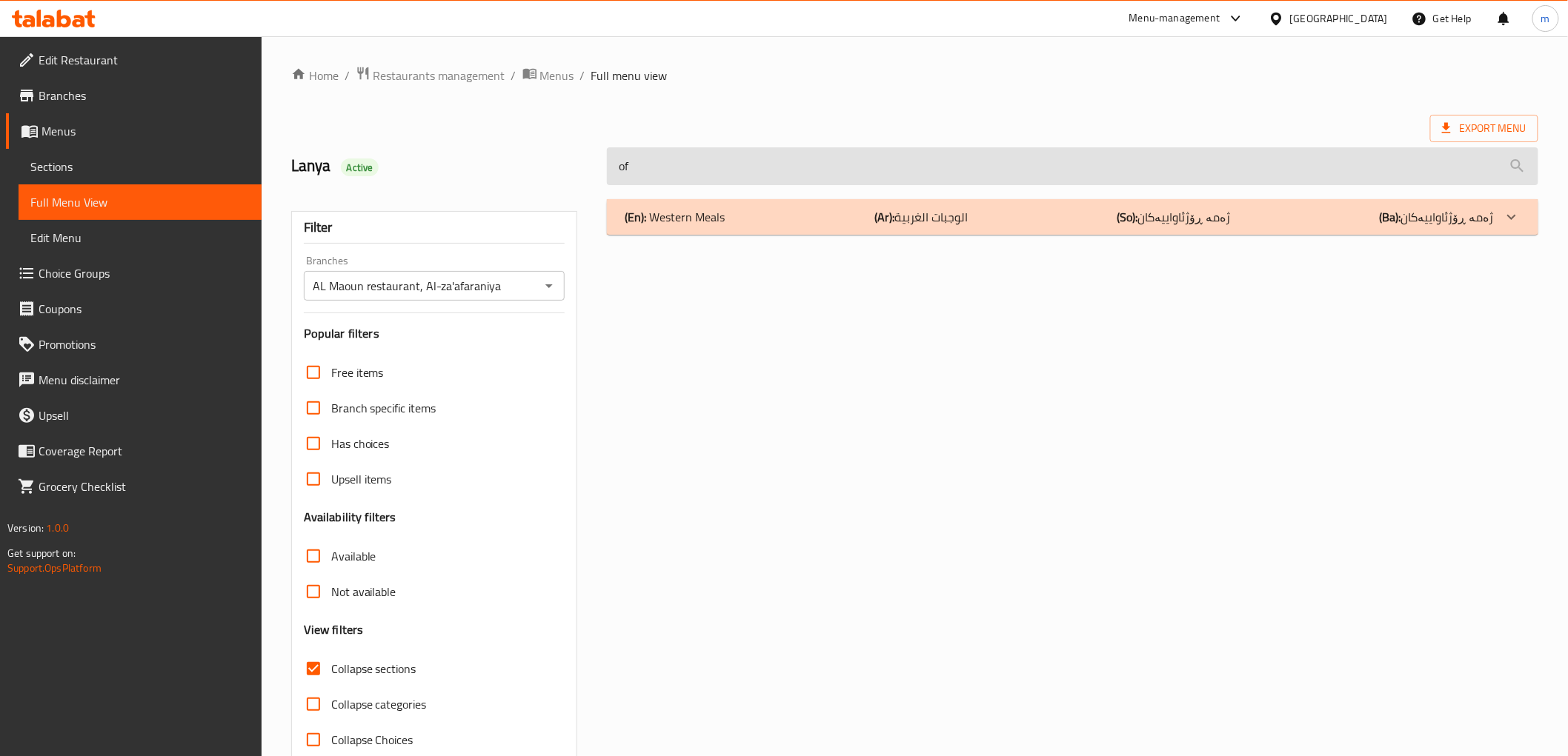
type input "off"
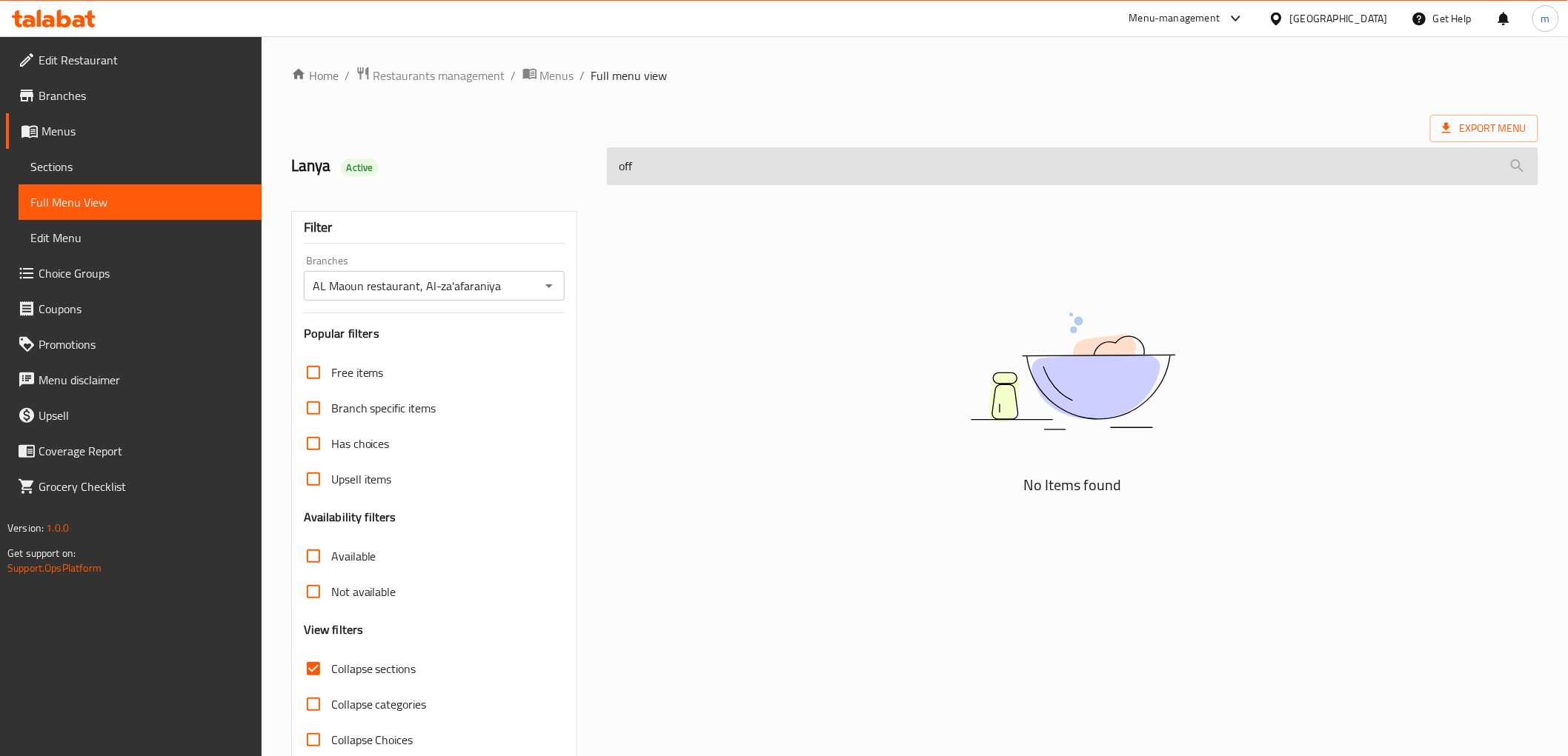
click at [716, 173] on input "off" at bounding box center [1072, 166] width 930 height 38
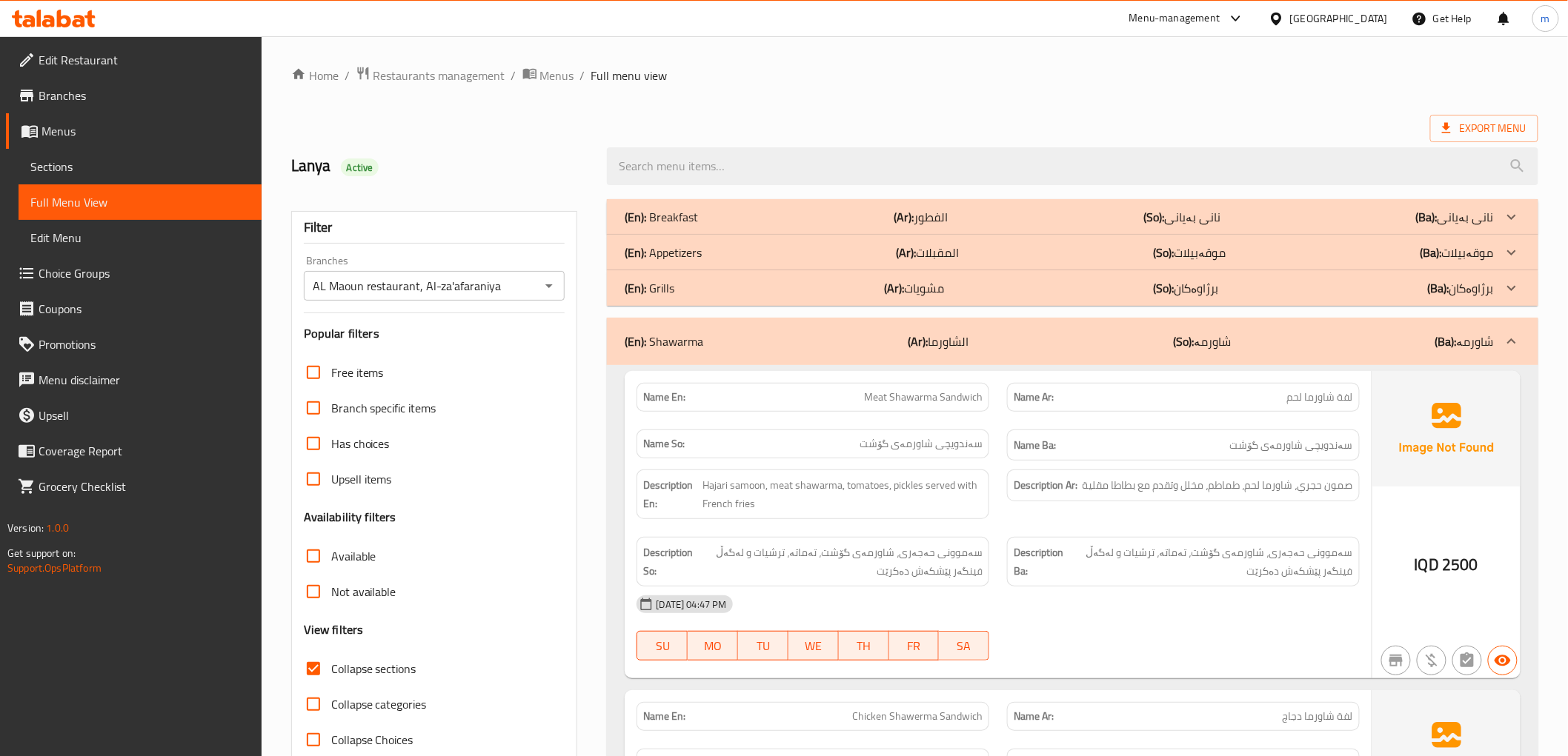
click at [696, 338] on p "(En): Shawarma" at bounding box center [664, 342] width 79 height 18
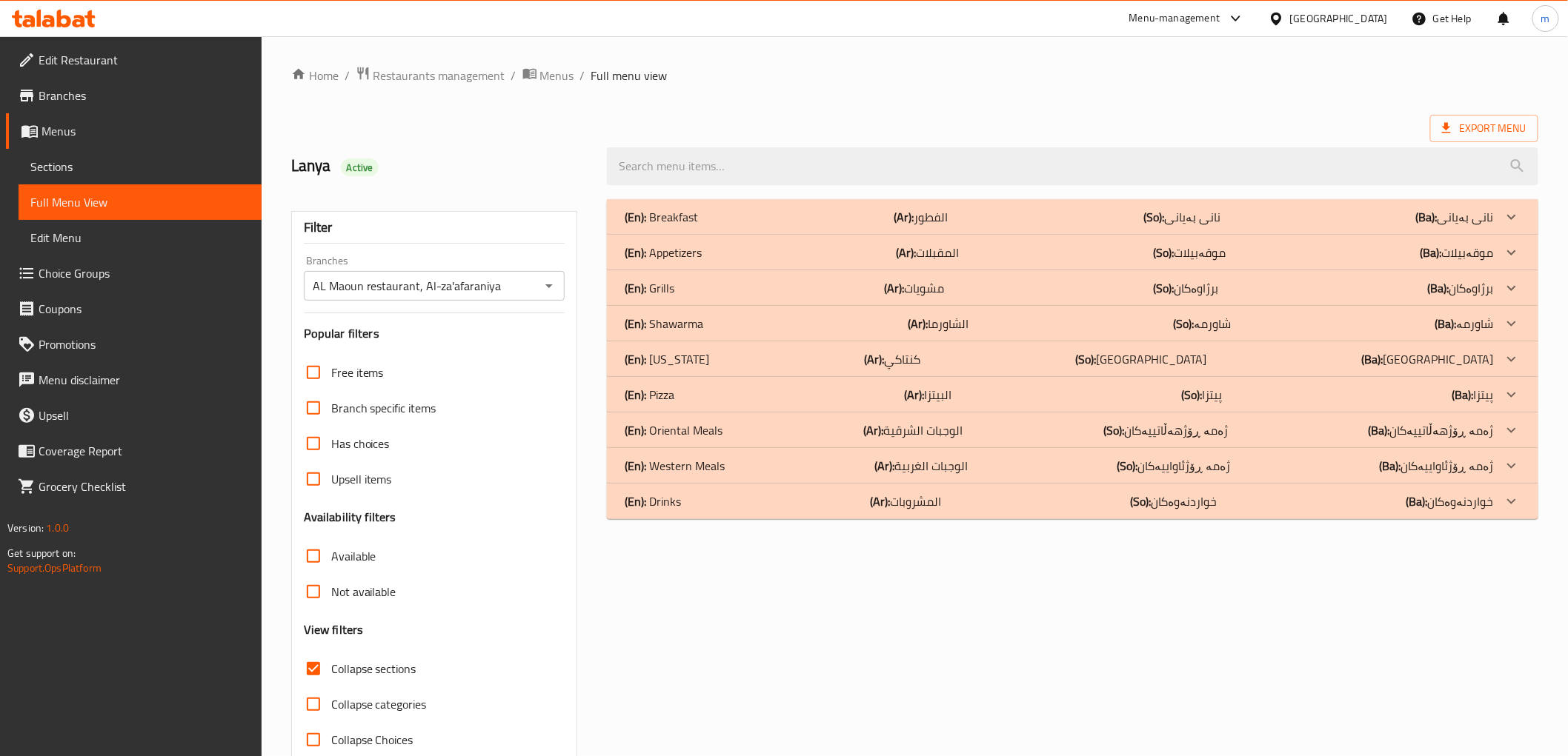
click at [698, 226] on p "(En): Oriental Meals" at bounding box center [661, 217] width 74 height 18
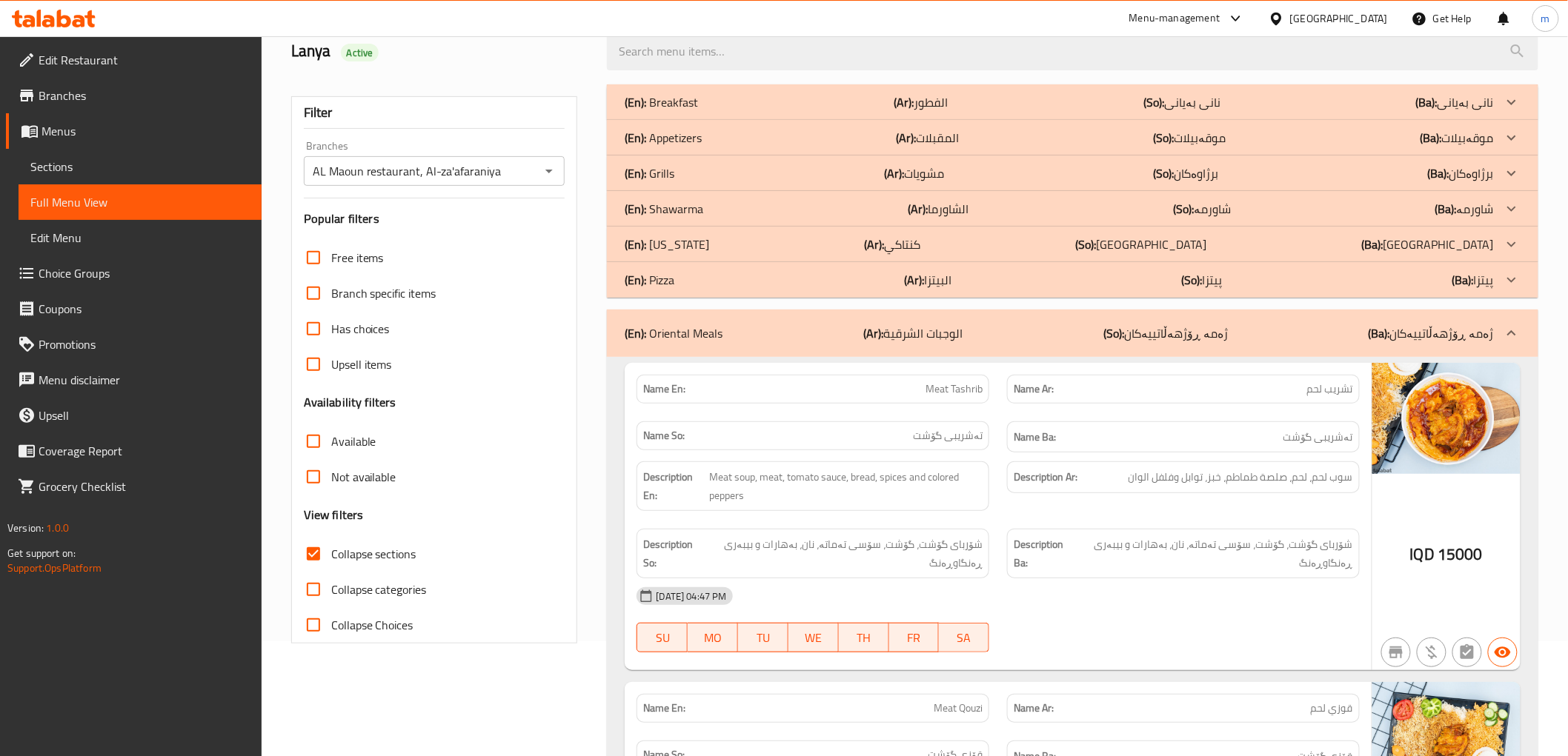
scroll to position [137, 0]
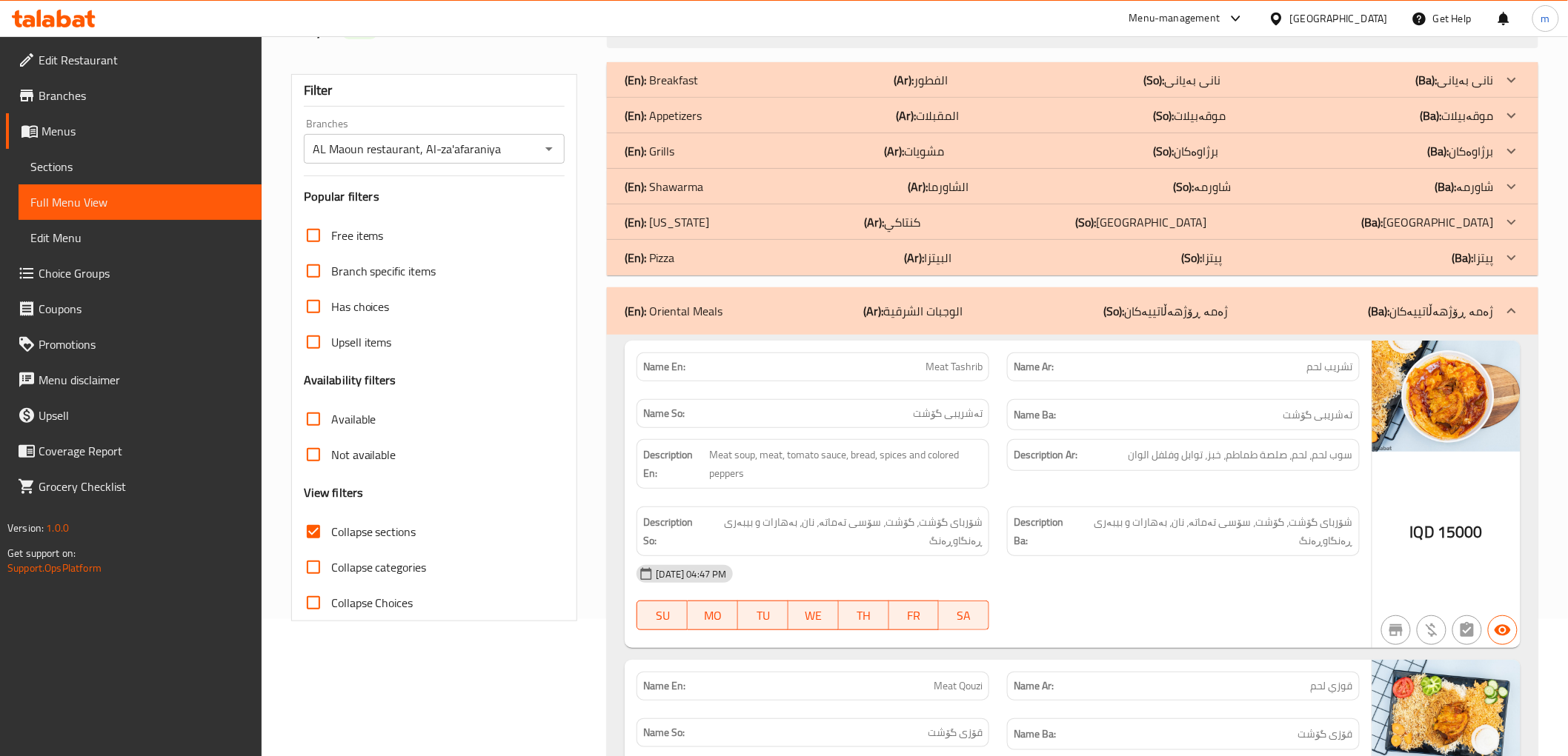
click at [746, 291] on div "(En): Oriental Meals (Ar): الوجبات الشرقية (So): ژەمە ڕۆژهەڵاتییەکان (Ba): ژەمە…" at bounding box center [1072, 311] width 930 height 47
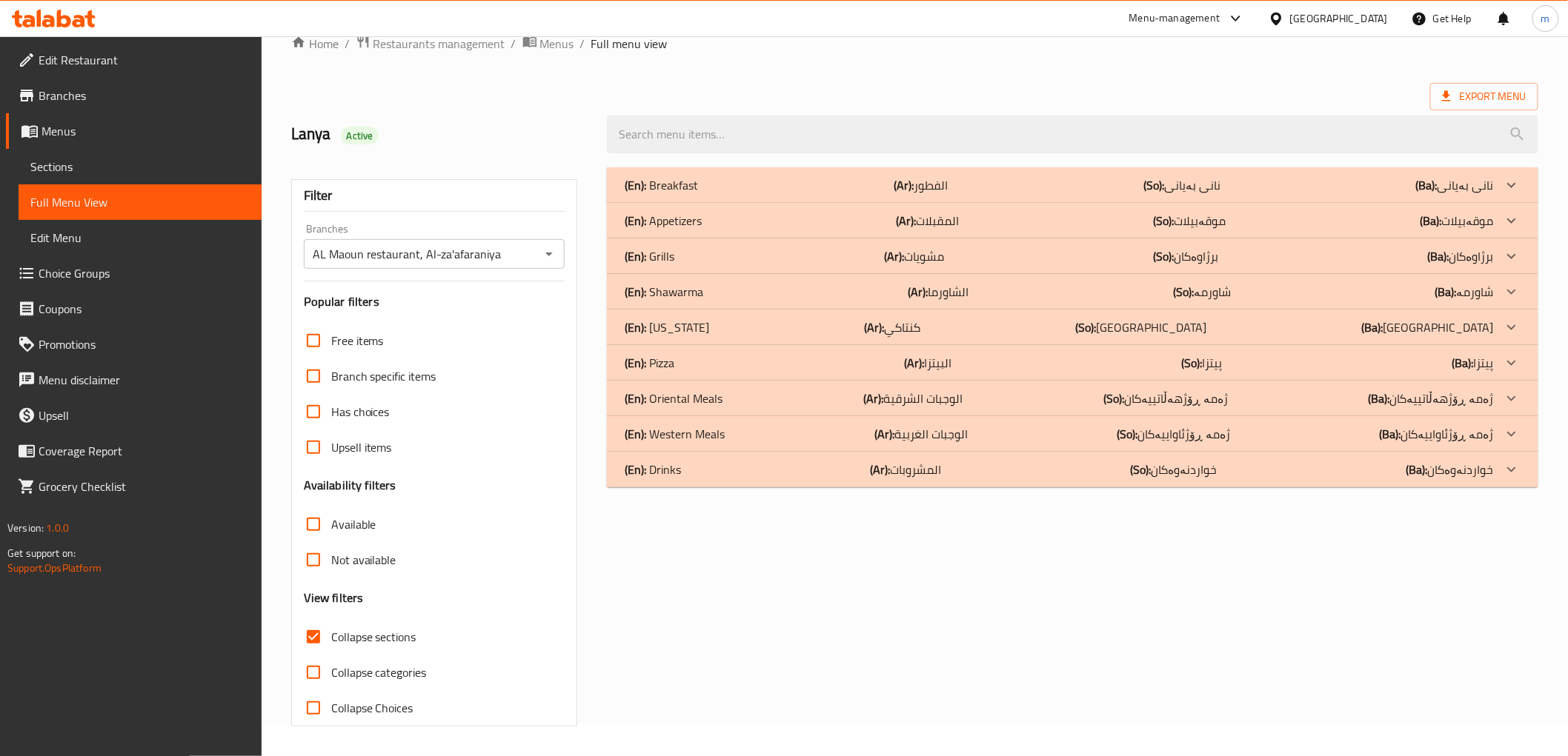
scroll to position [32, 0]
click at [751, 194] on div "(En): Oriental Meals (Ar): الوجبات الشرقية (So): ژەمە ڕۆژهەڵاتییەکان (Ba): ژەمە…" at bounding box center [1058, 185] width 868 height 18
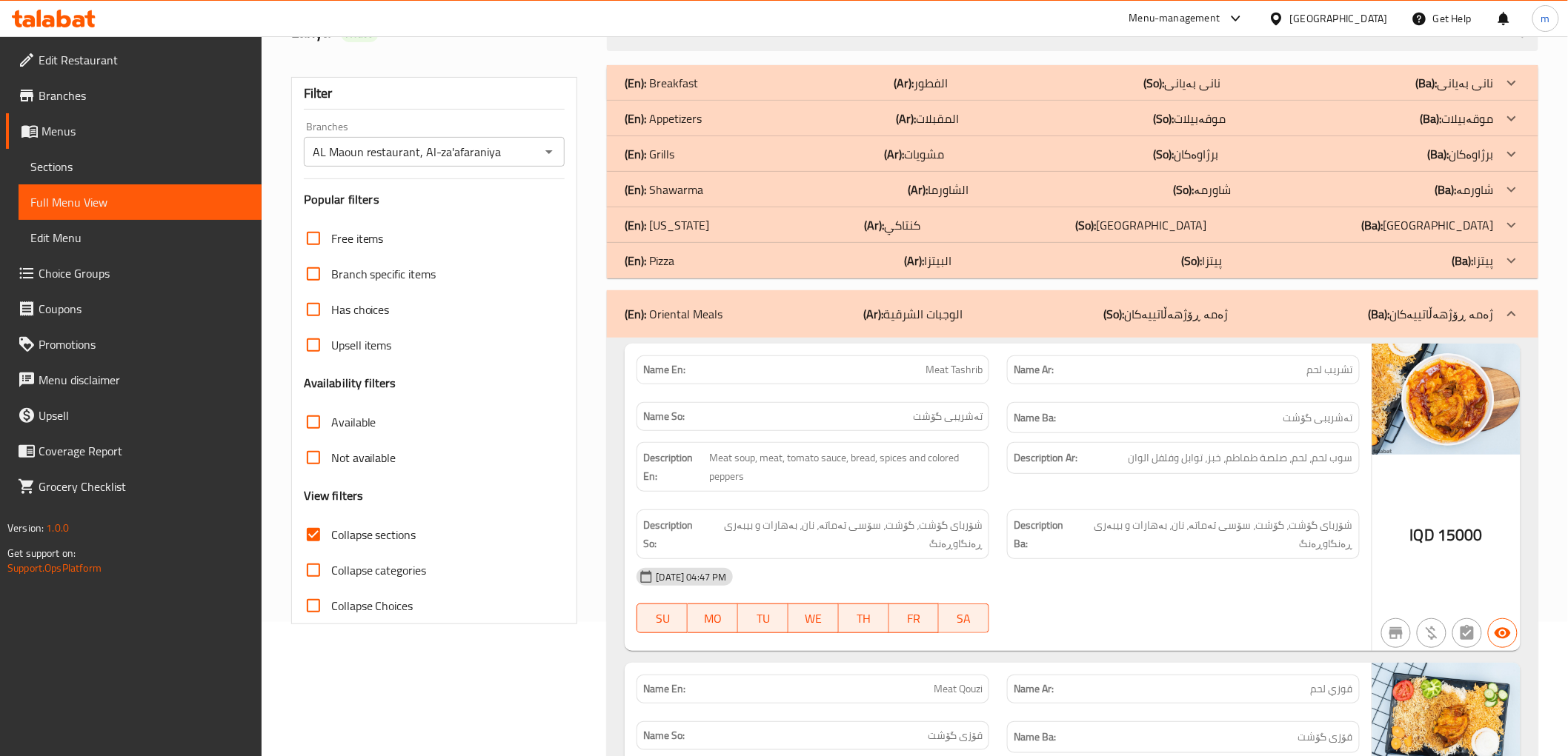
scroll to position [137, 0]
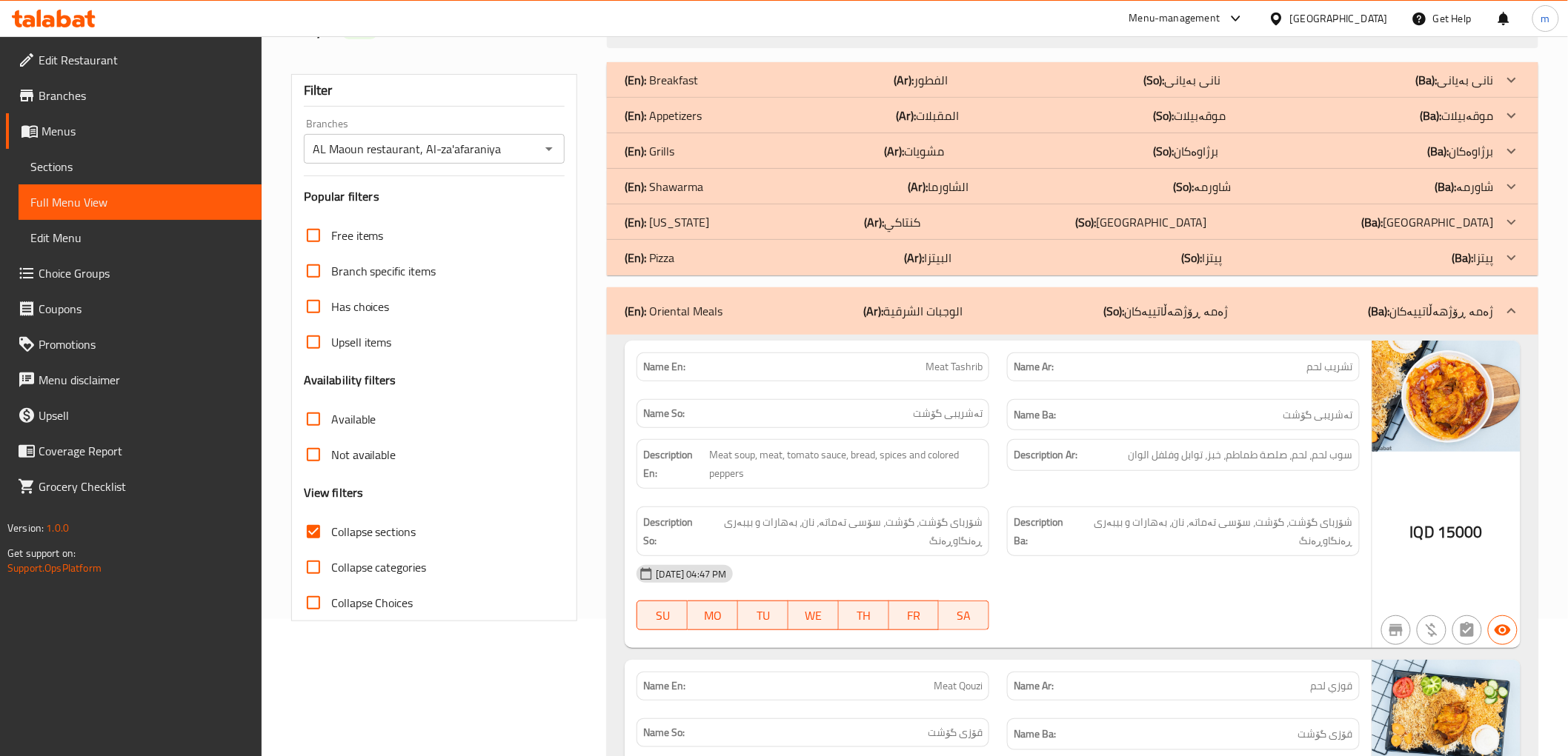
click at [837, 302] on div "(En): Oriental Meals (Ar): الوجبات الشرقية (So): ژەمە ڕۆژهەڵاتییەکان (Ba): ژەمە…" at bounding box center [1058, 311] width 868 height 18
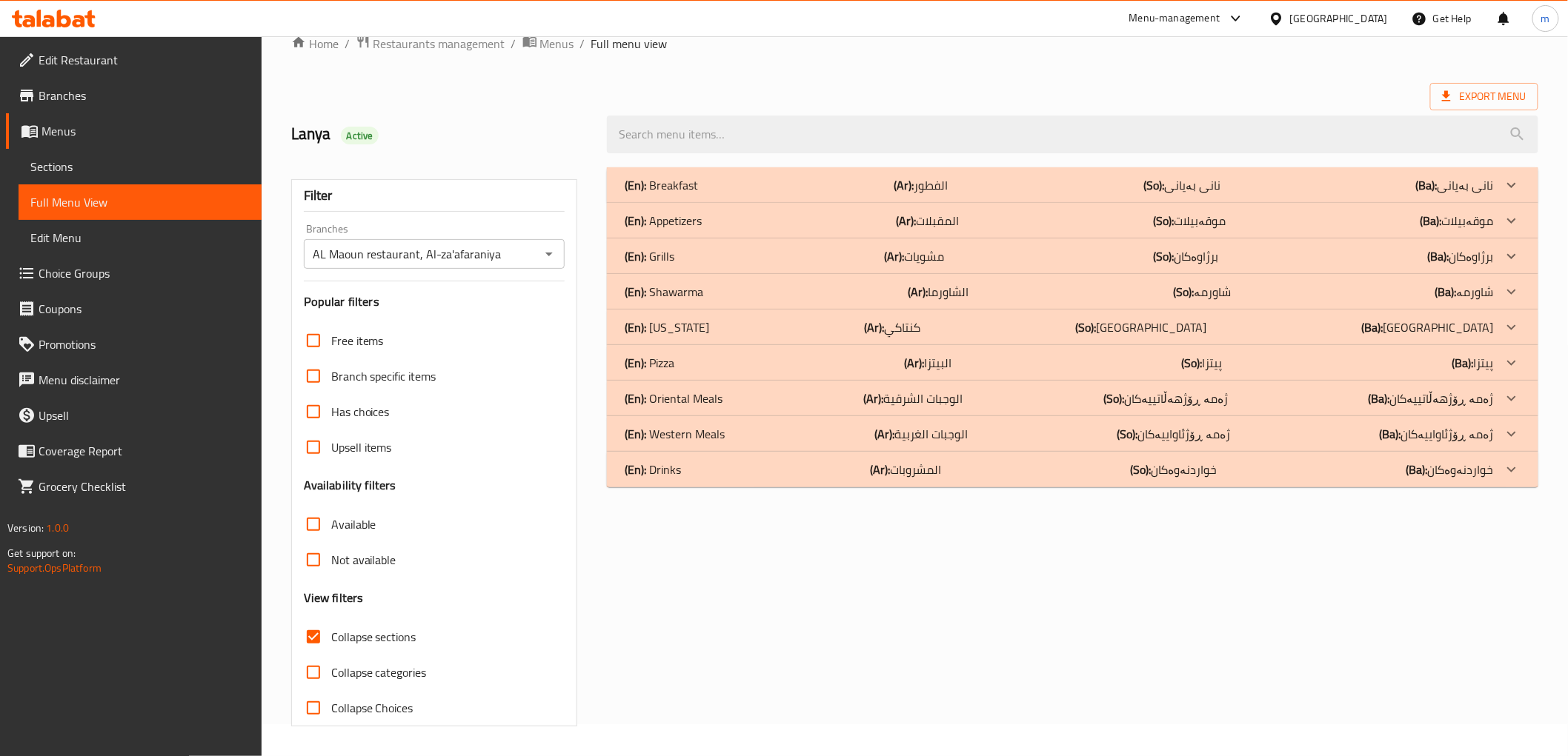
scroll to position [32, 0]
click at [746, 194] on div "(En): Oriental Meals (Ar): الوجبات الشرقية (So): ژەمە ڕۆژهەڵاتییەکان (Ba): ژەمە…" at bounding box center [1058, 185] width 868 height 18
click at [746, 308] on div "Name So: تەشریبی گۆشت" at bounding box center [812, 283] width 371 height 50
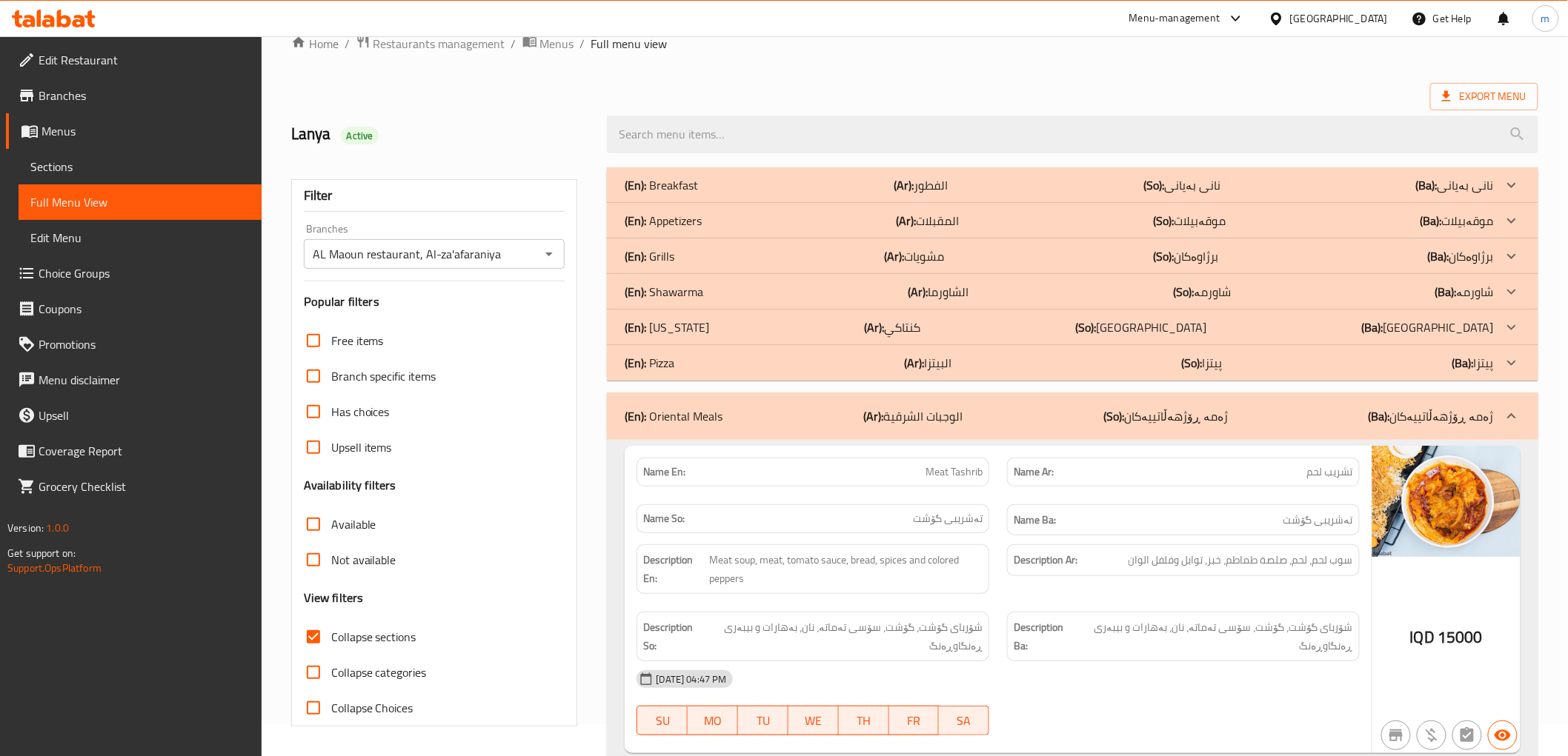
scroll to position [137, 0]
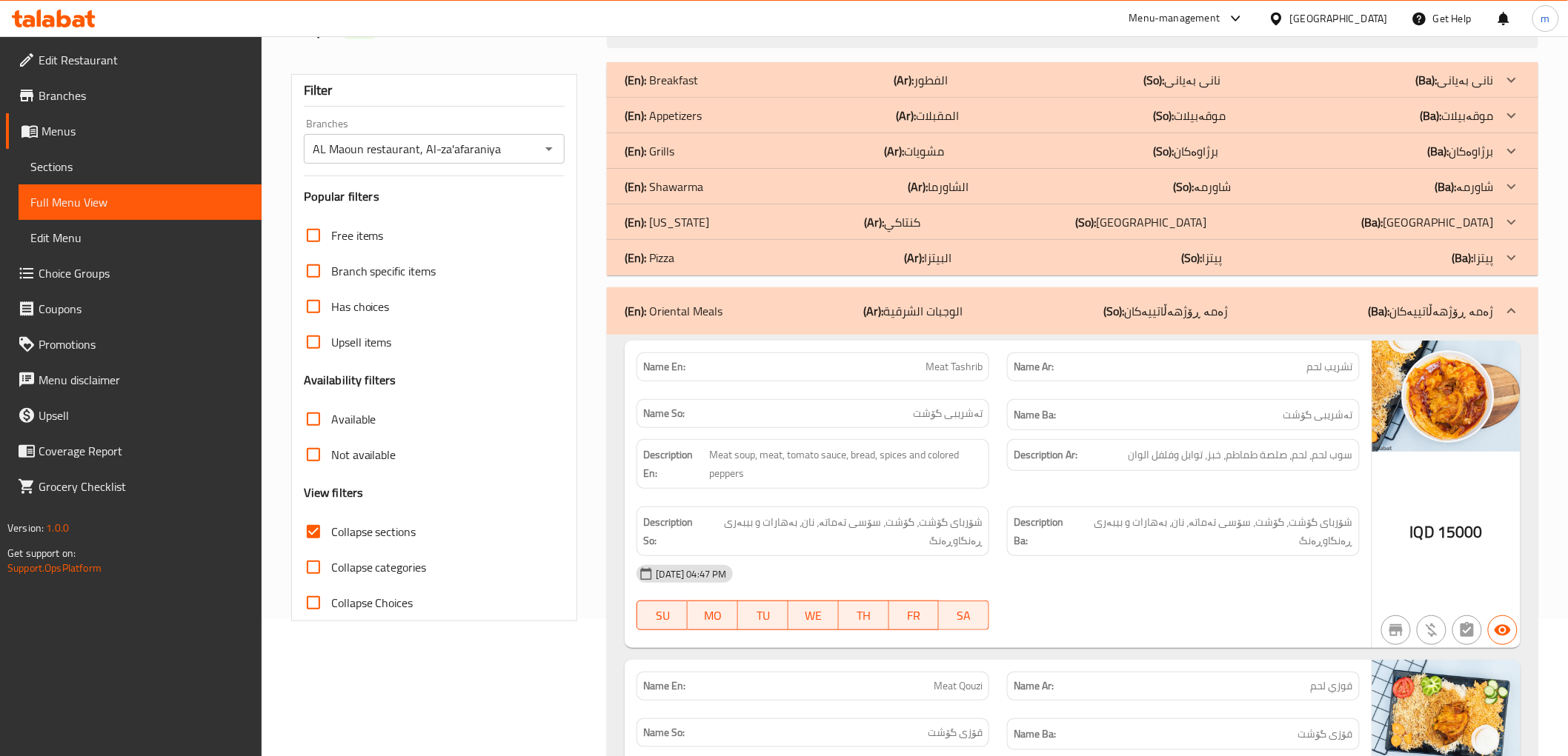
click at [883, 313] on b "(Ar):" at bounding box center [872, 311] width 20 height 22
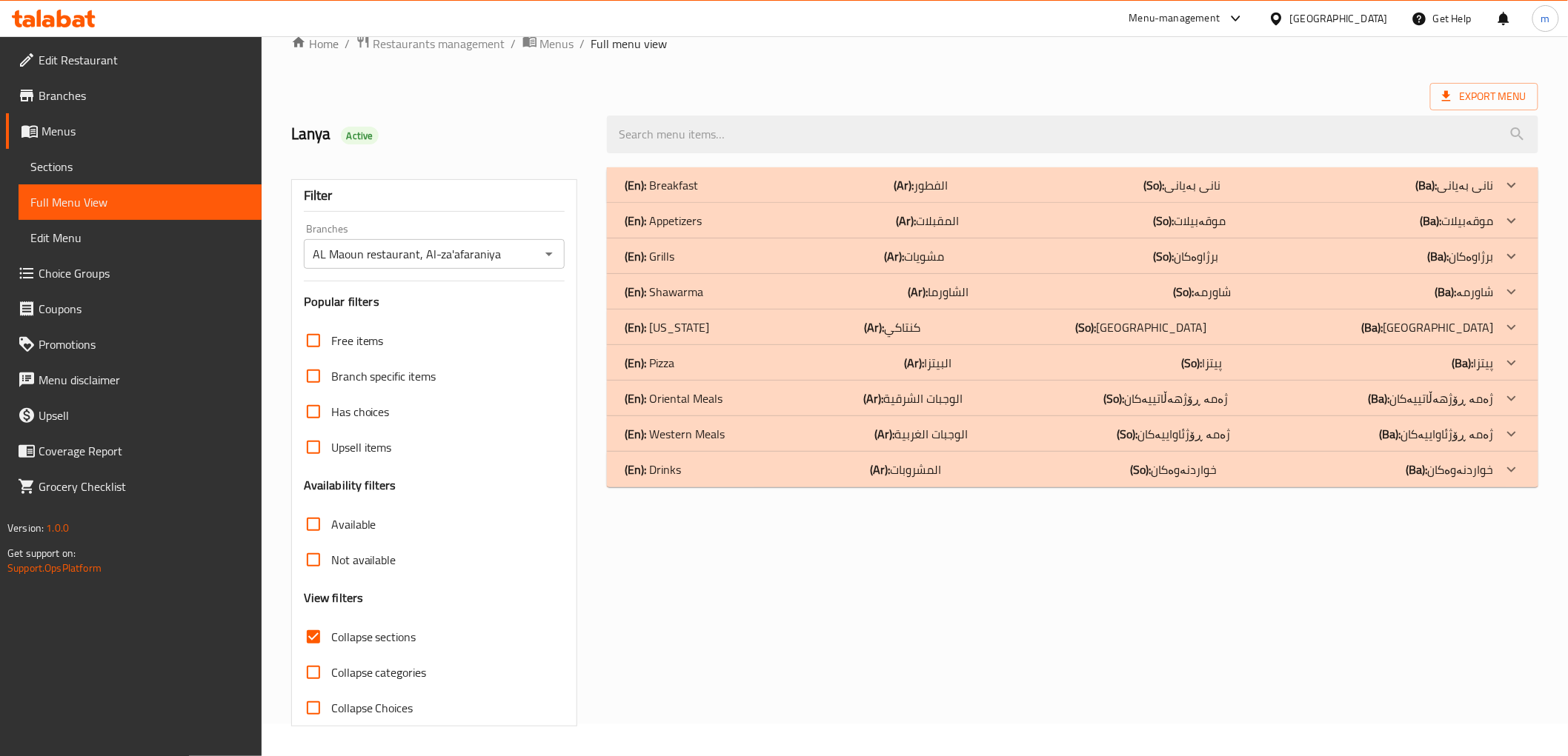
scroll to position [32, 0]
click at [824, 194] on div "(En): Western Meals (Ar): الوجبات الغربية (So): ژەمە ڕۆژئاواییەکان (Ba): ژەمە ڕ…" at bounding box center [1058, 185] width 868 height 18
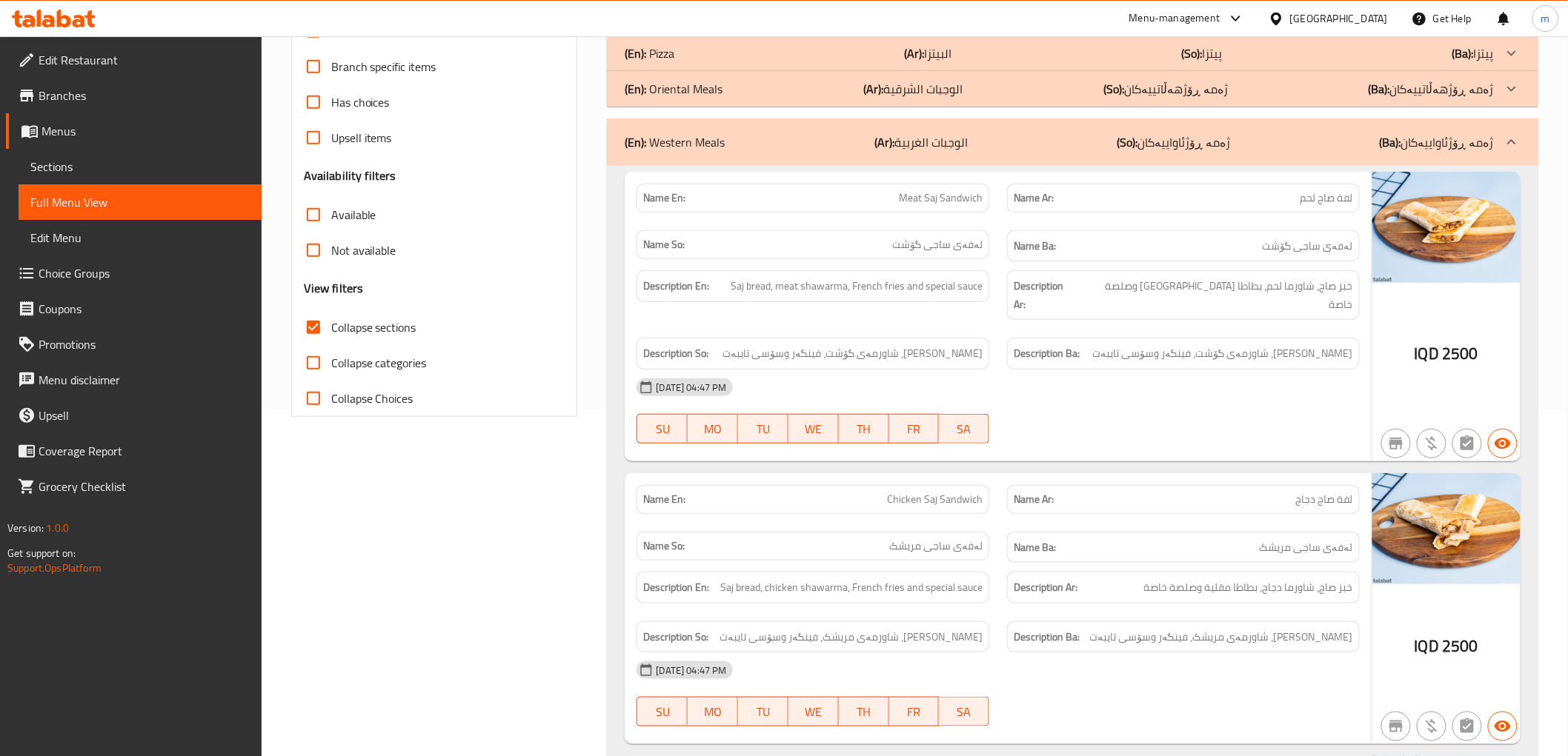
scroll to position [306, 0]
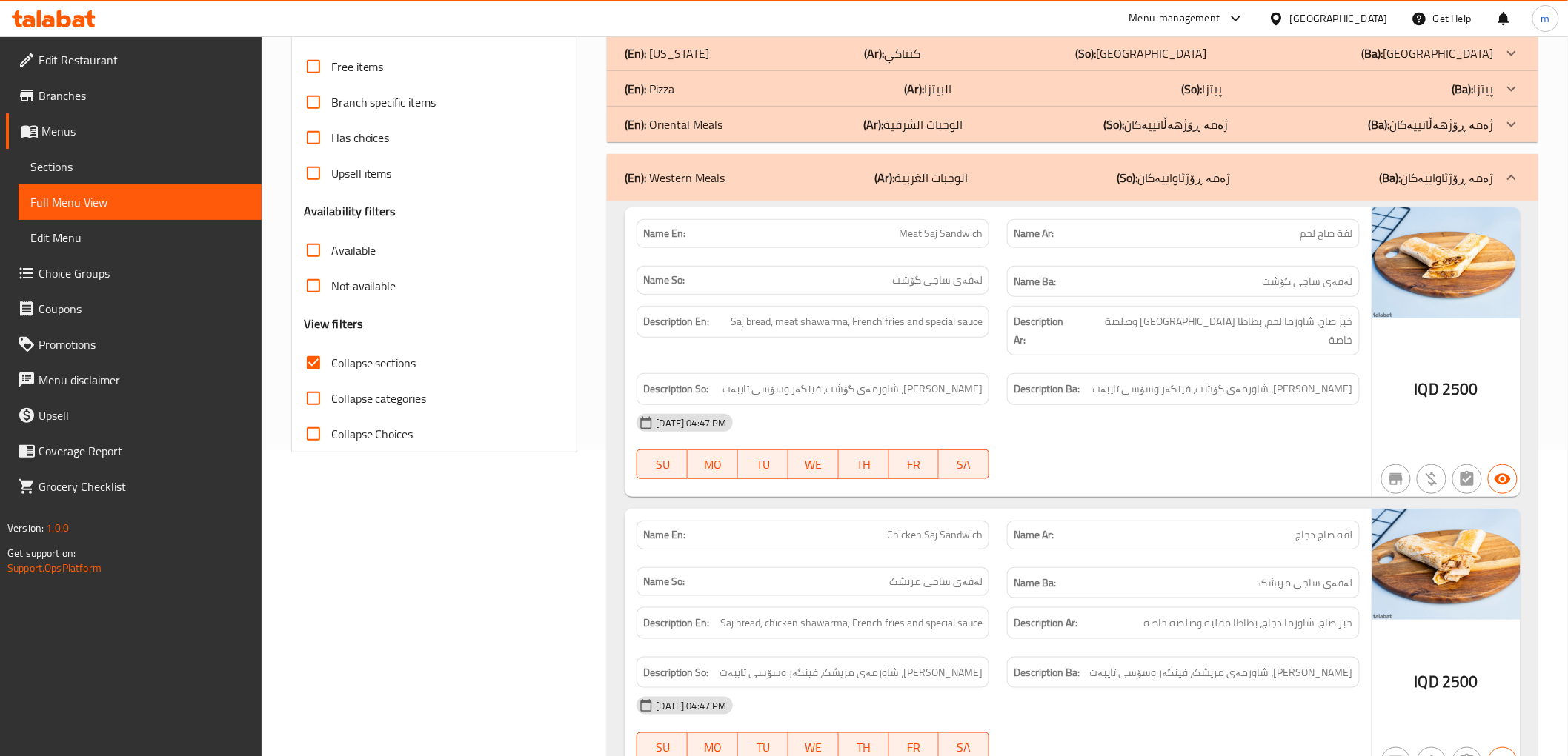
click at [826, 181] on div "(En): Western Meals (Ar): الوجبات الغربية (So): ژەمە ڕۆژئاواییەکان (Ba): ژەمە ڕ…" at bounding box center [1058, 178] width 868 height 18
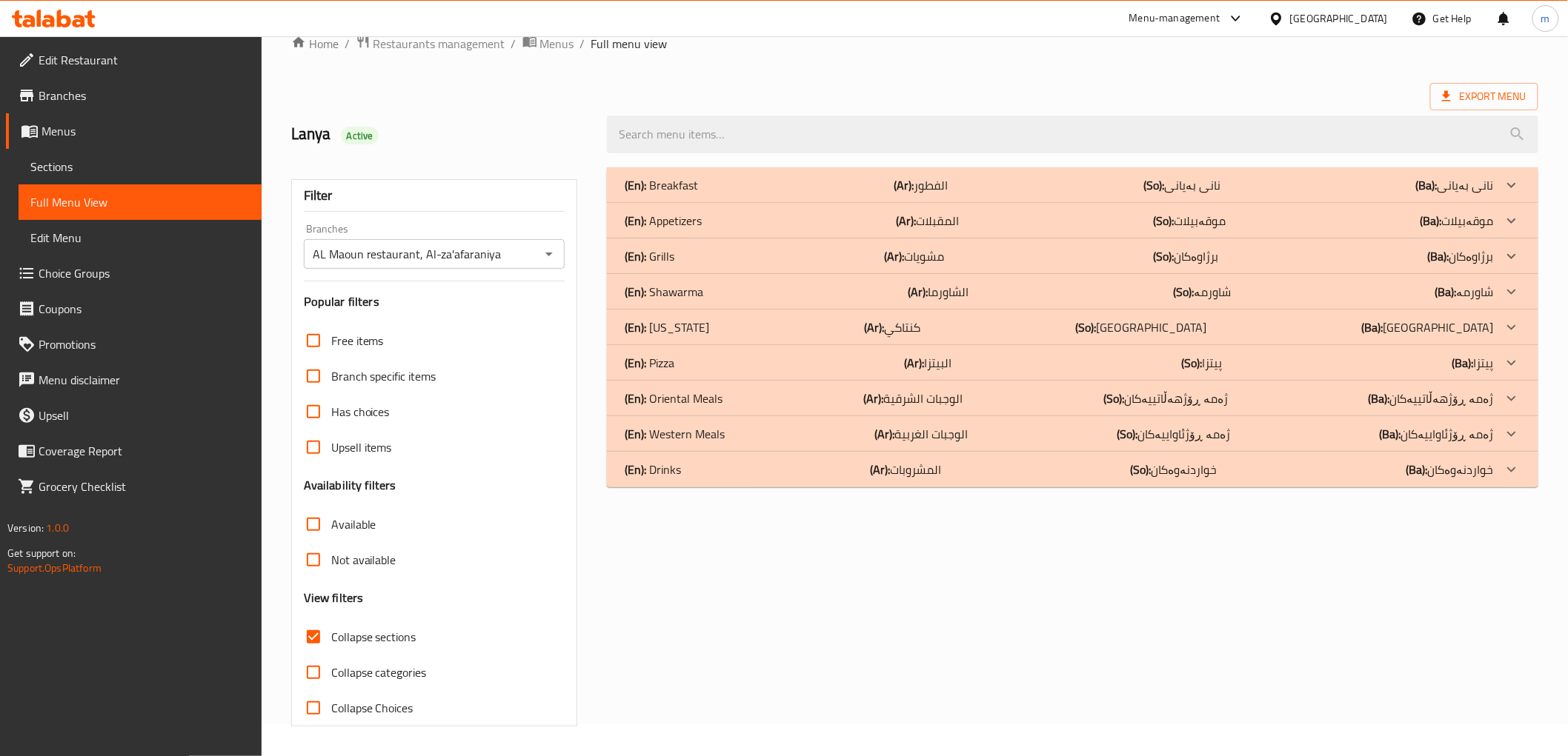
scroll to position [32, 0]
click at [745, 194] on div "(En): Appetizers (Ar): المقبلات (So): موقەبیلات (Ba): موقەبیلات" at bounding box center [1058, 185] width 868 height 18
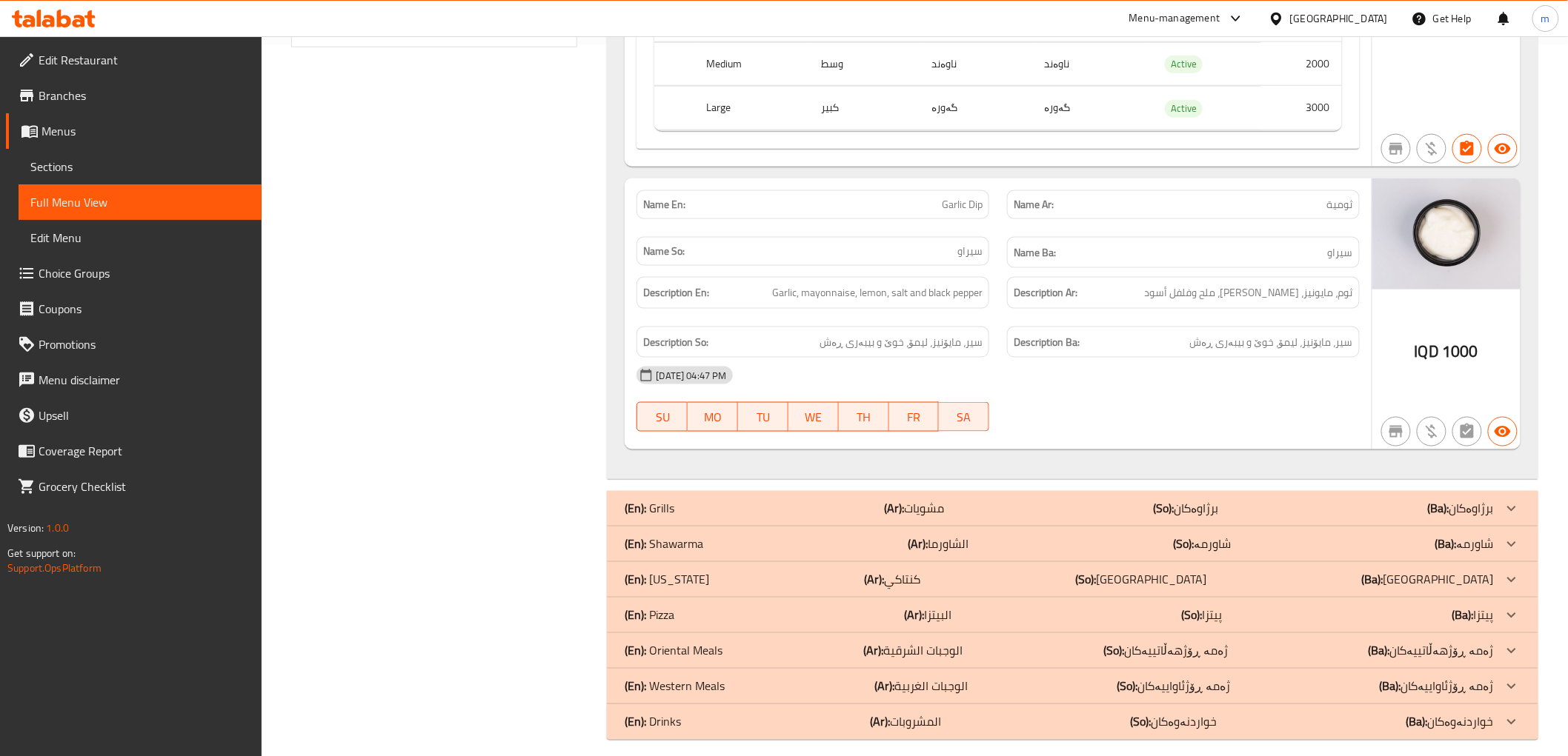
scroll to position [724, 0]
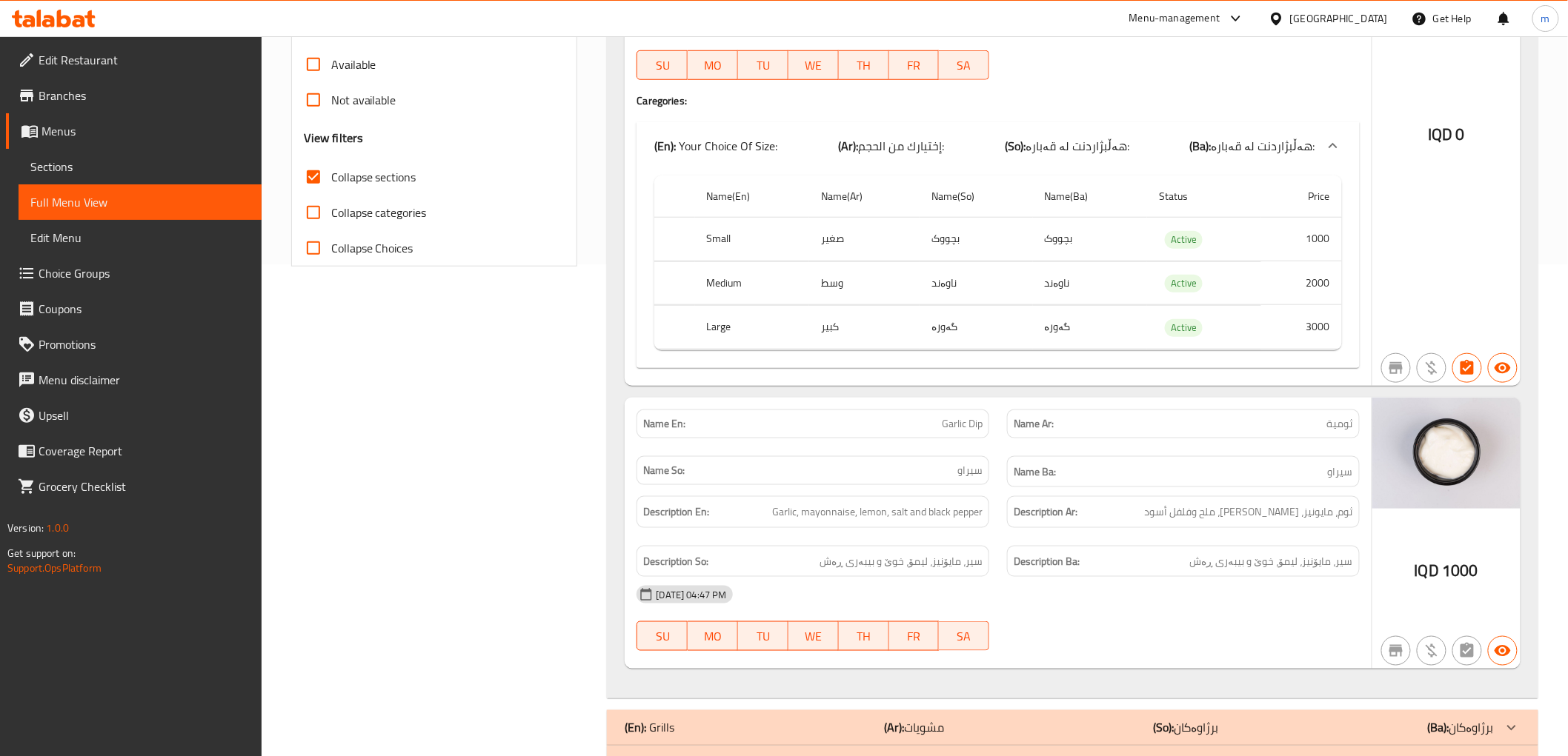
scroll to position [411, 0]
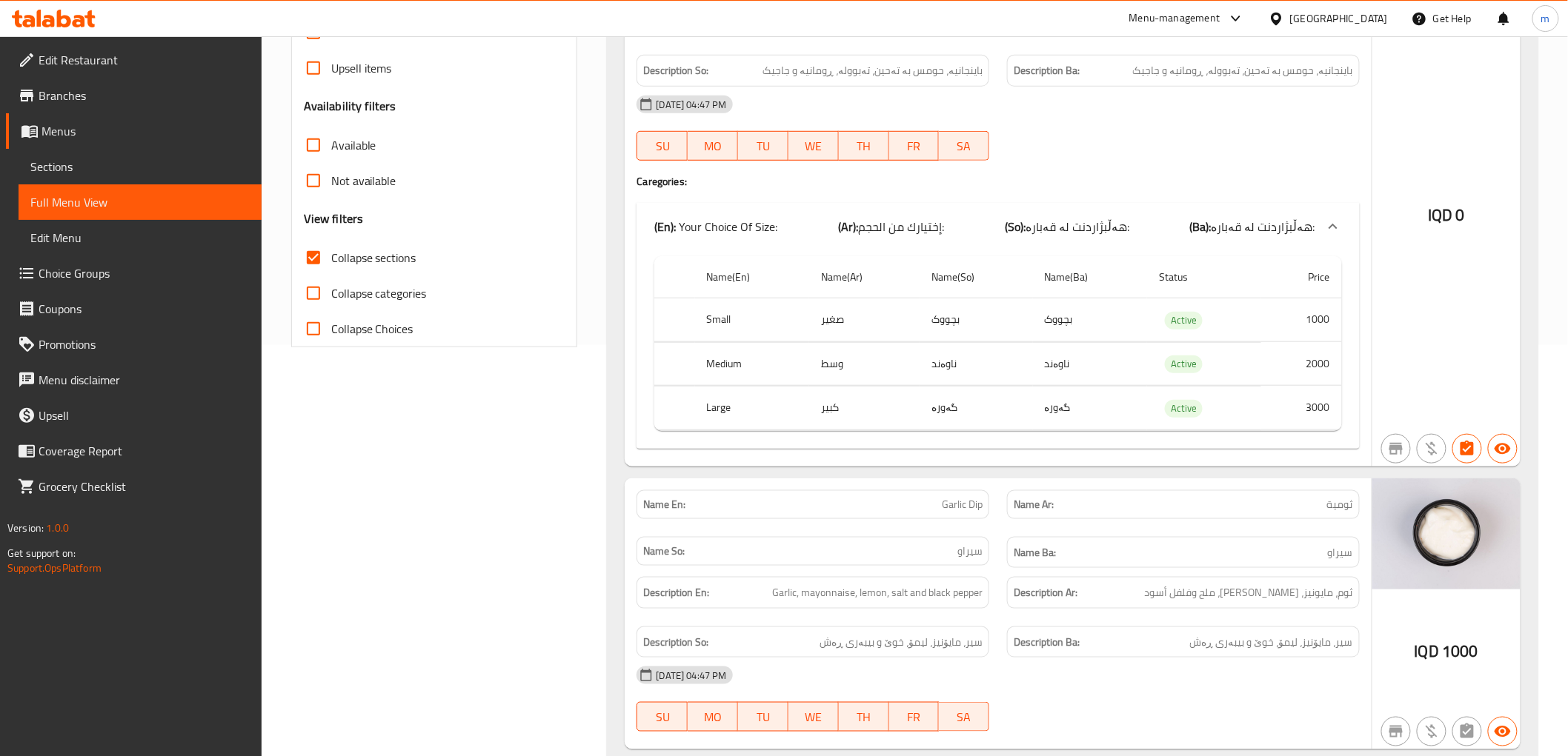
click at [394, 256] on span "Collapse sections" at bounding box center [373, 258] width 85 height 18
click at [331, 256] on input "Collapse sections" at bounding box center [313, 258] width 36 height 36
checkbox input "false"
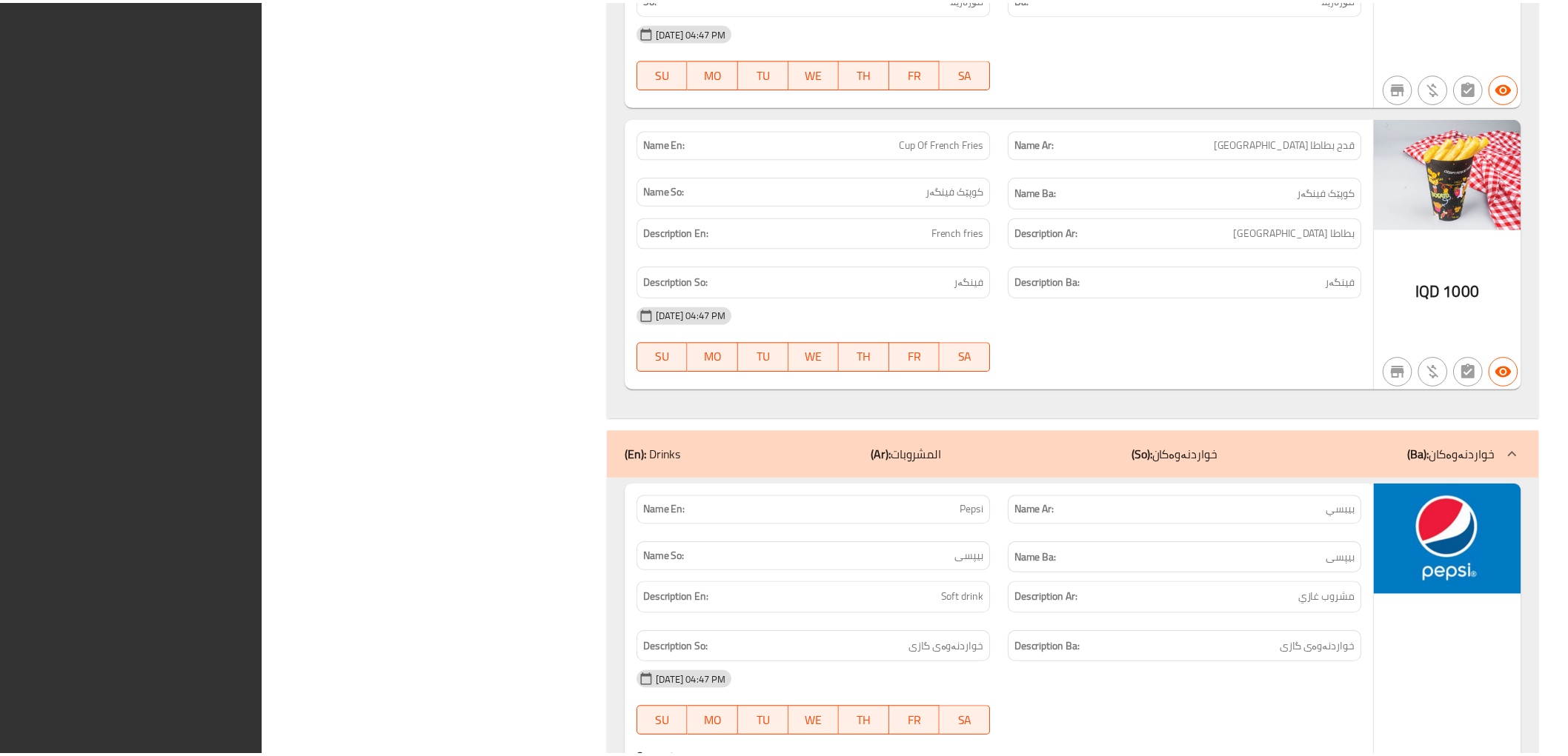
scroll to position [17823, 0]
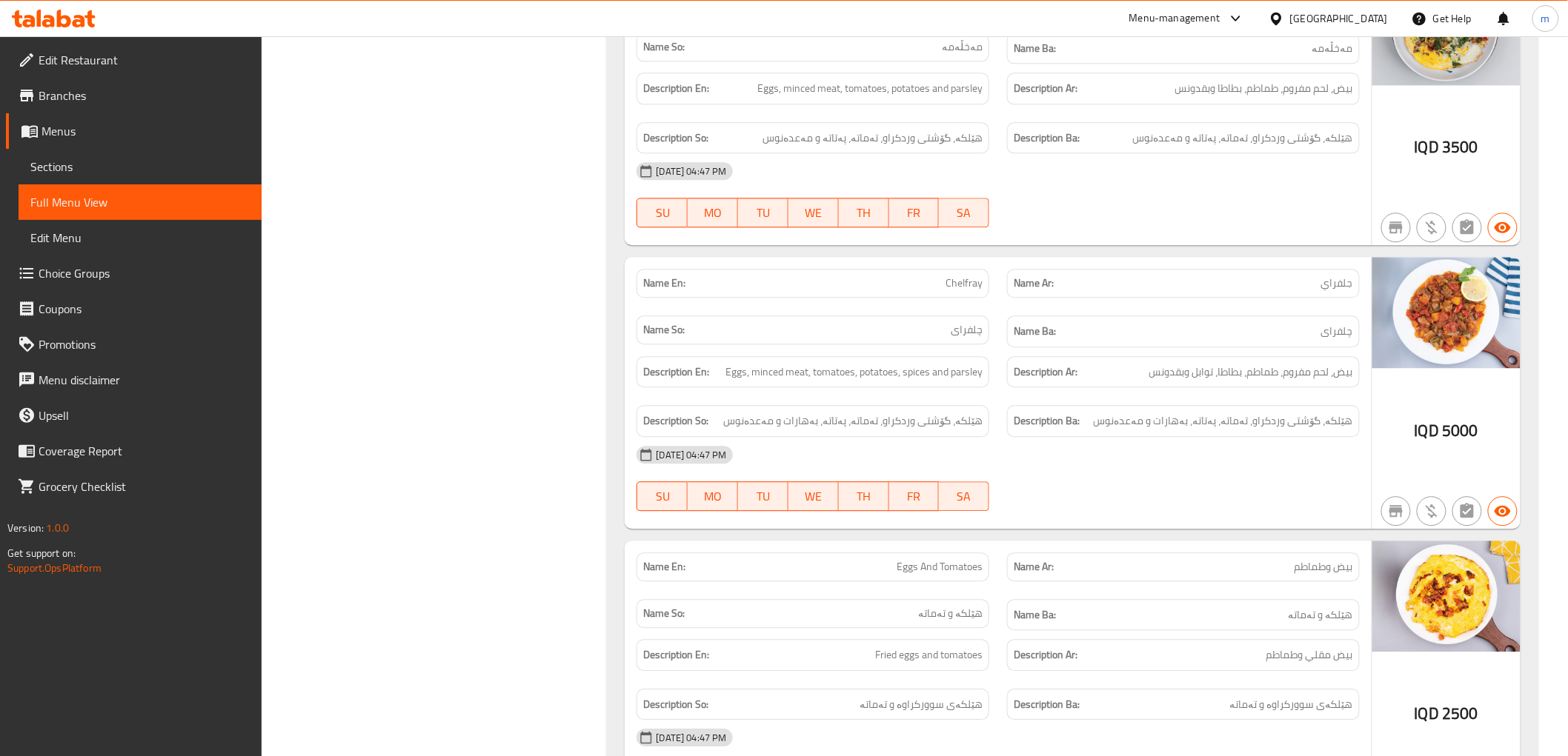
scroll to position [0, 0]
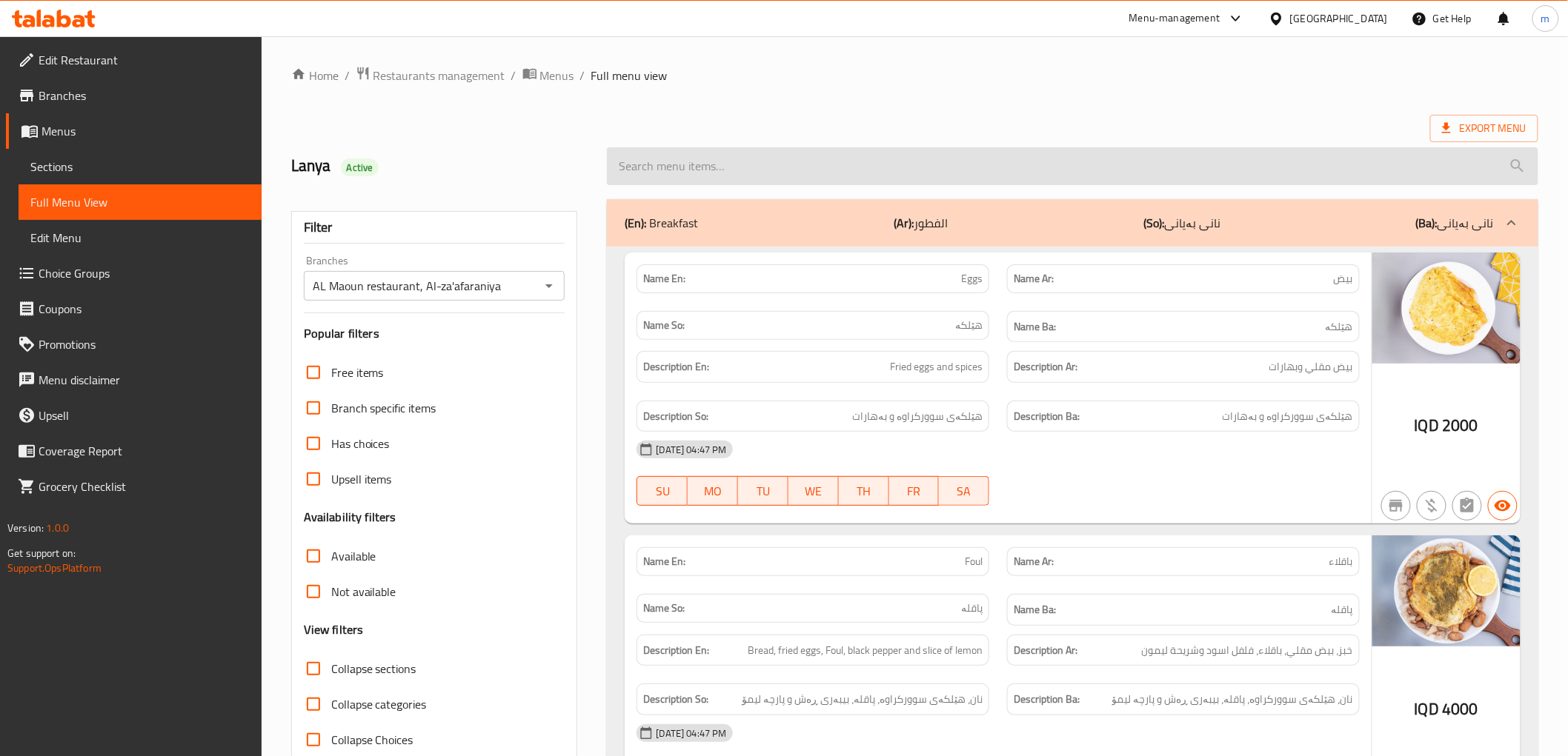
click at [713, 157] on input "search" at bounding box center [1072, 166] width 930 height 38
paste input "-Chicken Shawerma Sandwich"
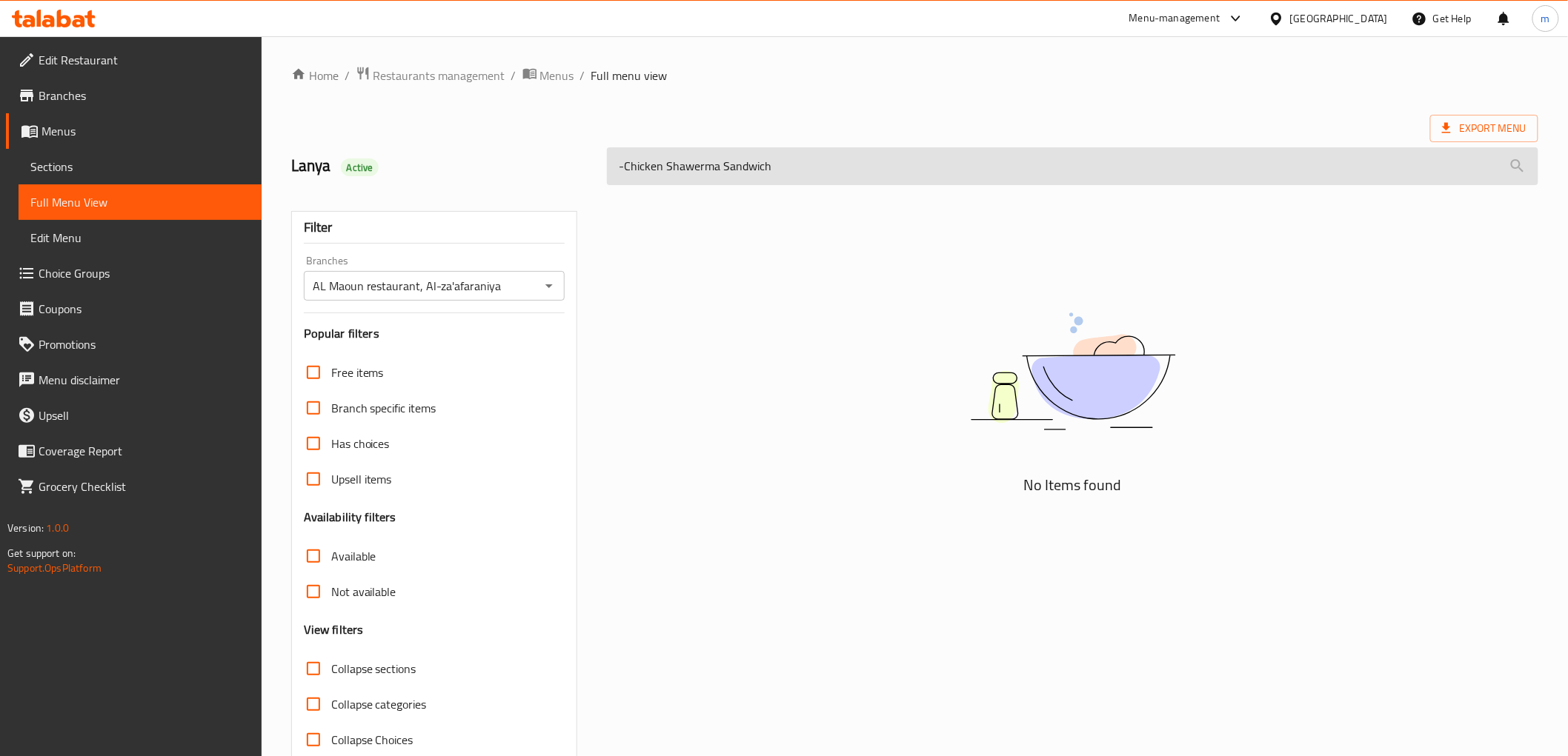
click at [627, 166] on input "-Chicken Shawerma Sandwich" at bounding box center [1072, 166] width 930 height 38
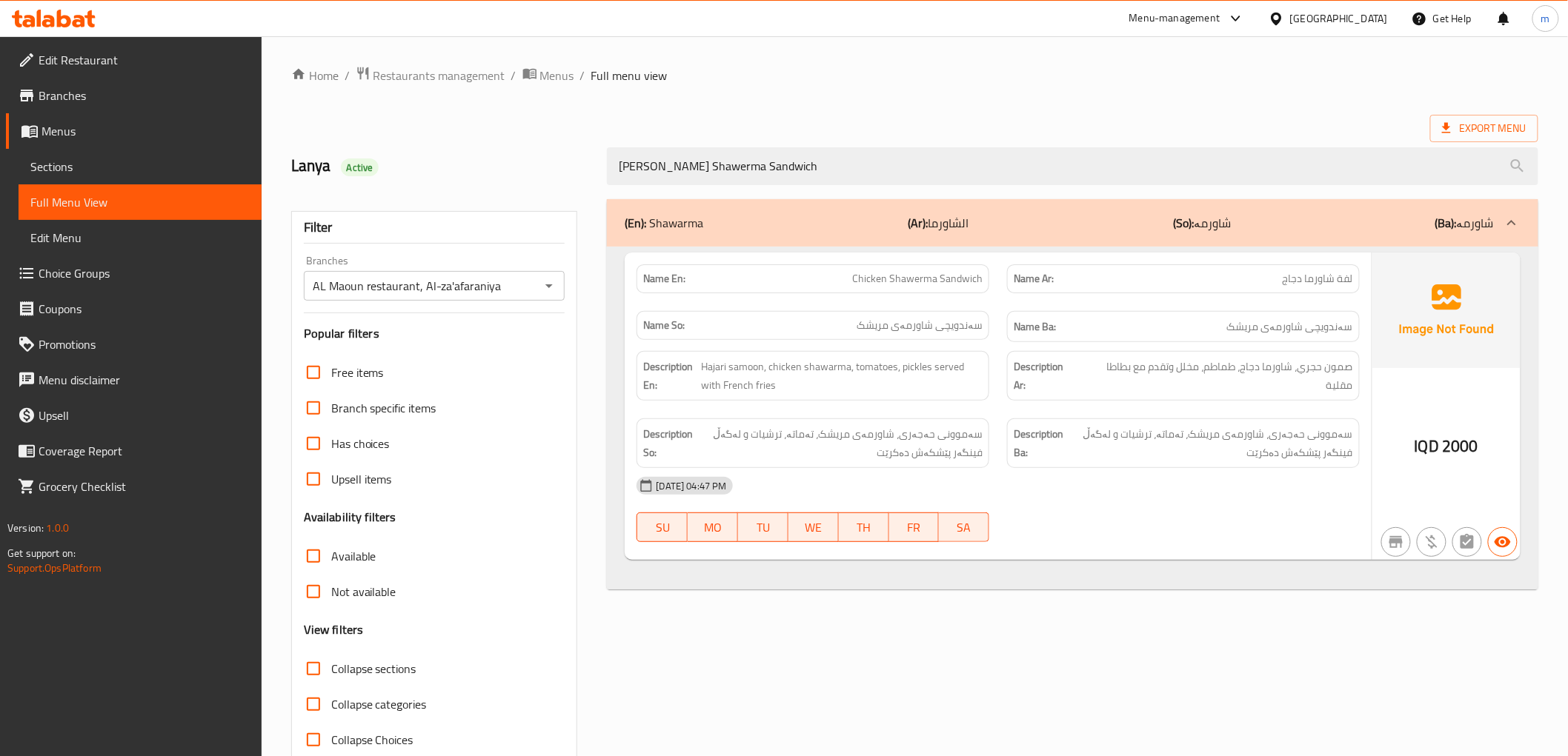
type input "hicken Shawerma Sandwich"
click at [1108, 637] on div "(En): Shawarma (Ar): الشاورما (So): شاورمە (Ba): شاورمە Name En: Chicken Shawer…" at bounding box center [1071, 478] width 949 height 577
click at [82, 20] on icon at bounding box center [79, 21] width 12 height 12
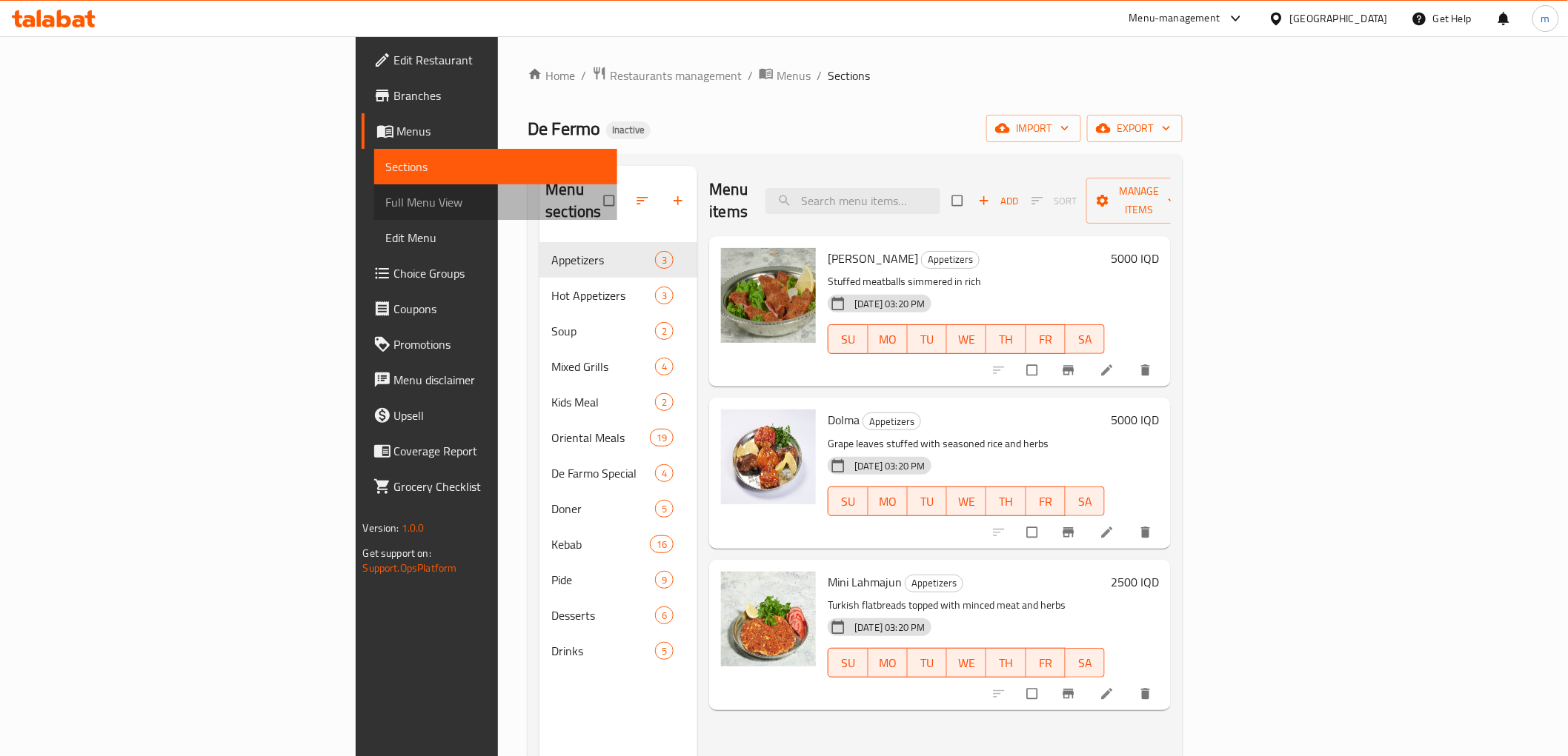
click at [386, 210] on span "Full Menu View" at bounding box center [496, 202] width 219 height 18
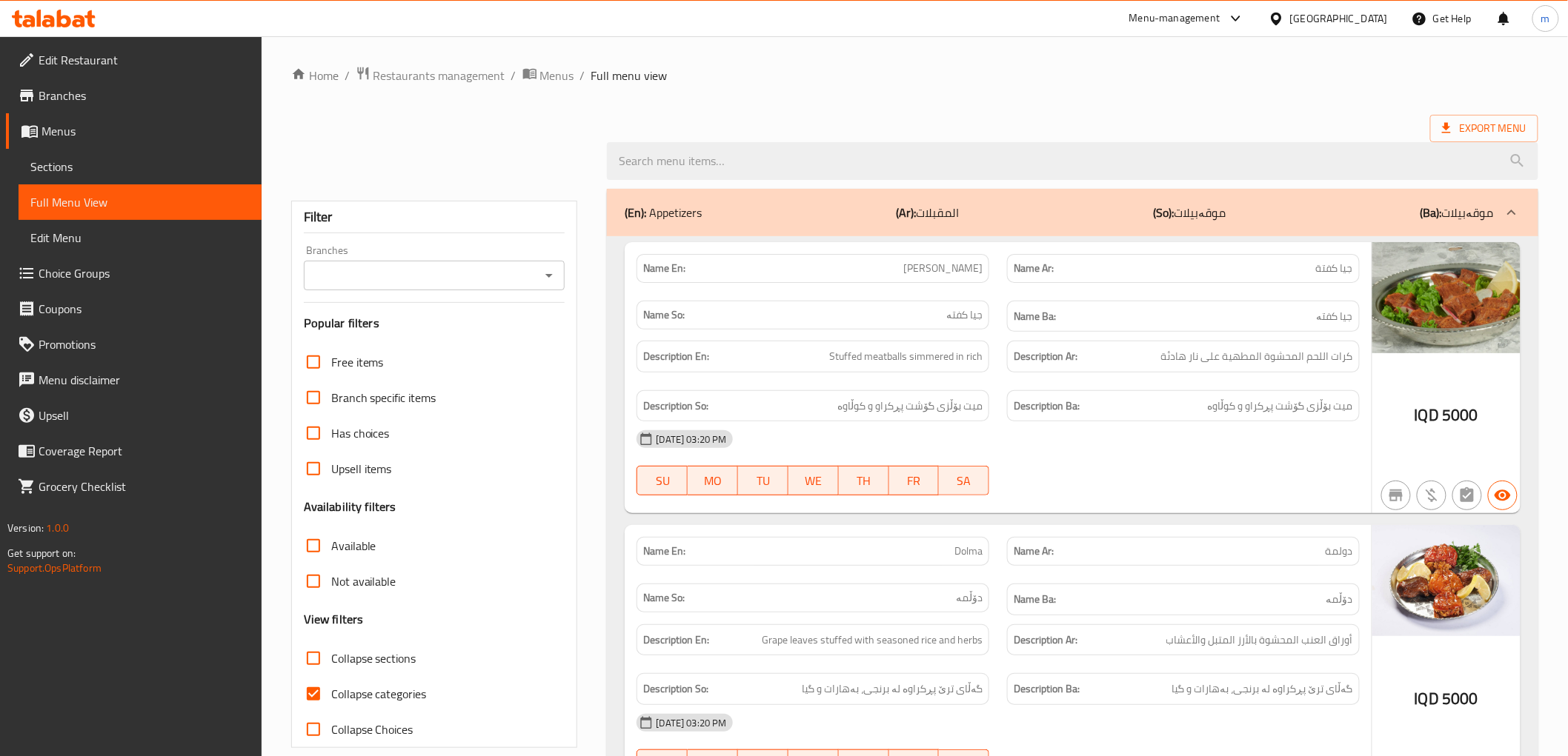
click at [559, 274] on button "Open" at bounding box center [549, 276] width 21 height 21
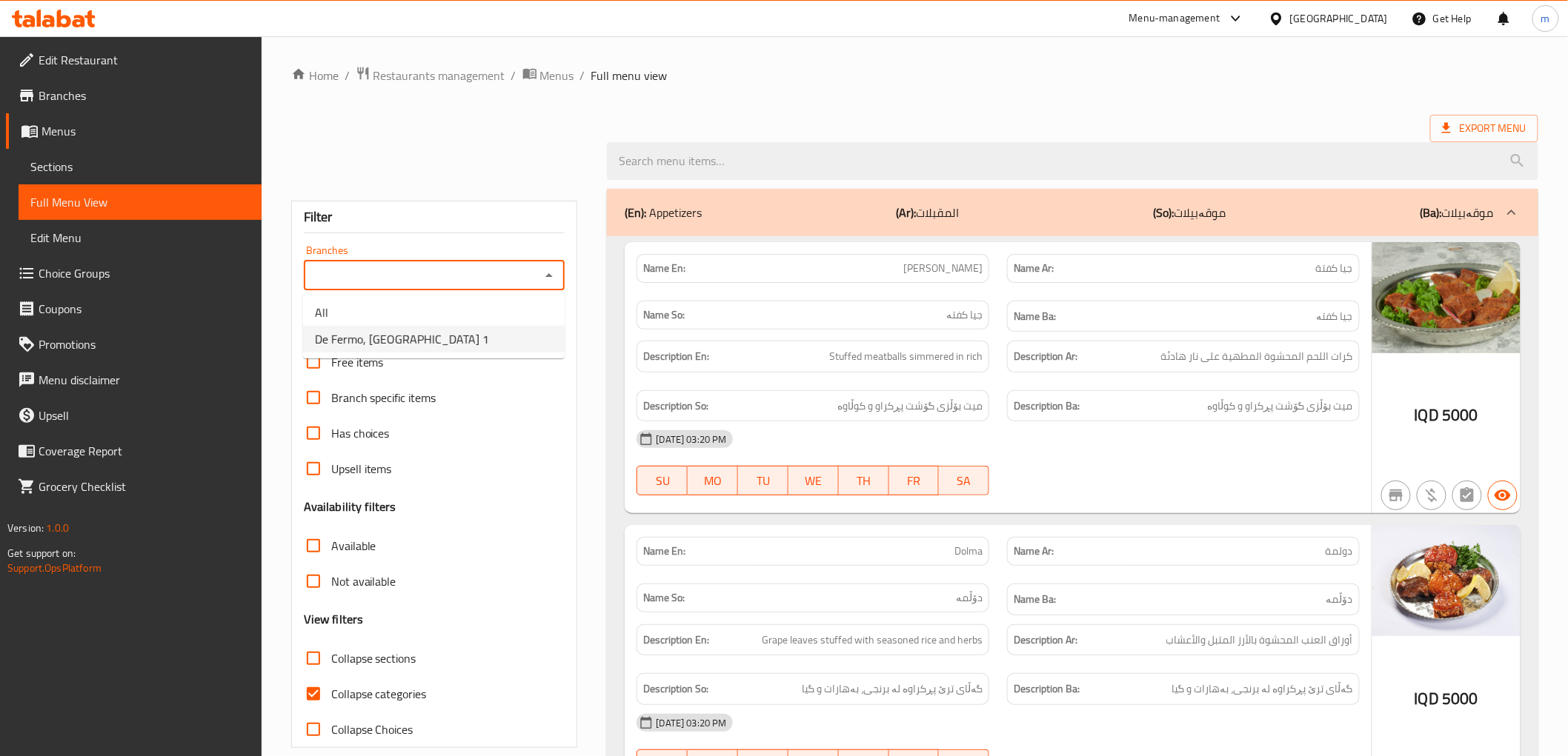
click at [483, 334] on li "De Fermo, [GEOGRAPHIC_DATA] 1" at bounding box center [434, 339] width 262 height 26
type input "De Fermo, [GEOGRAPHIC_DATA] 1"
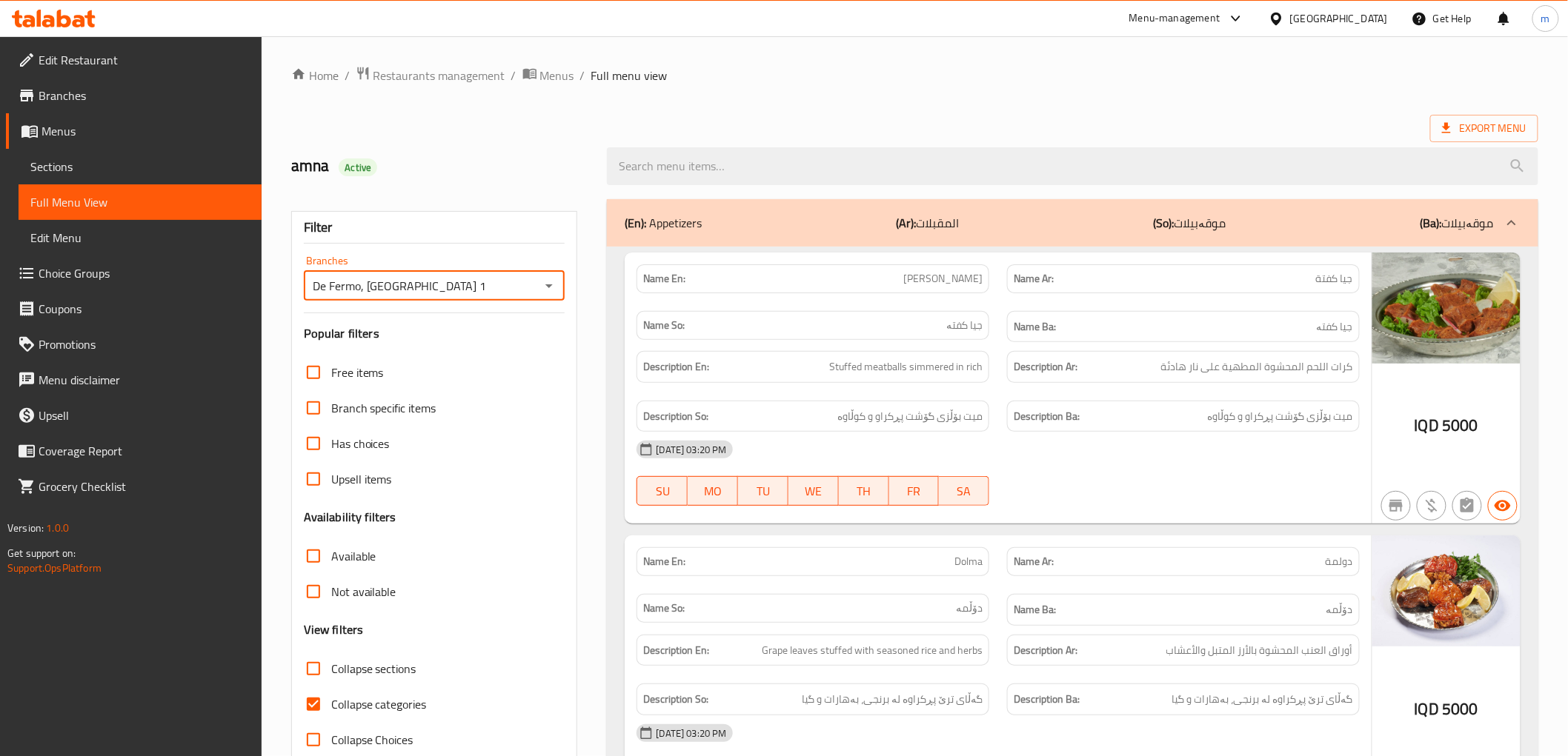
scroll to position [274, 0]
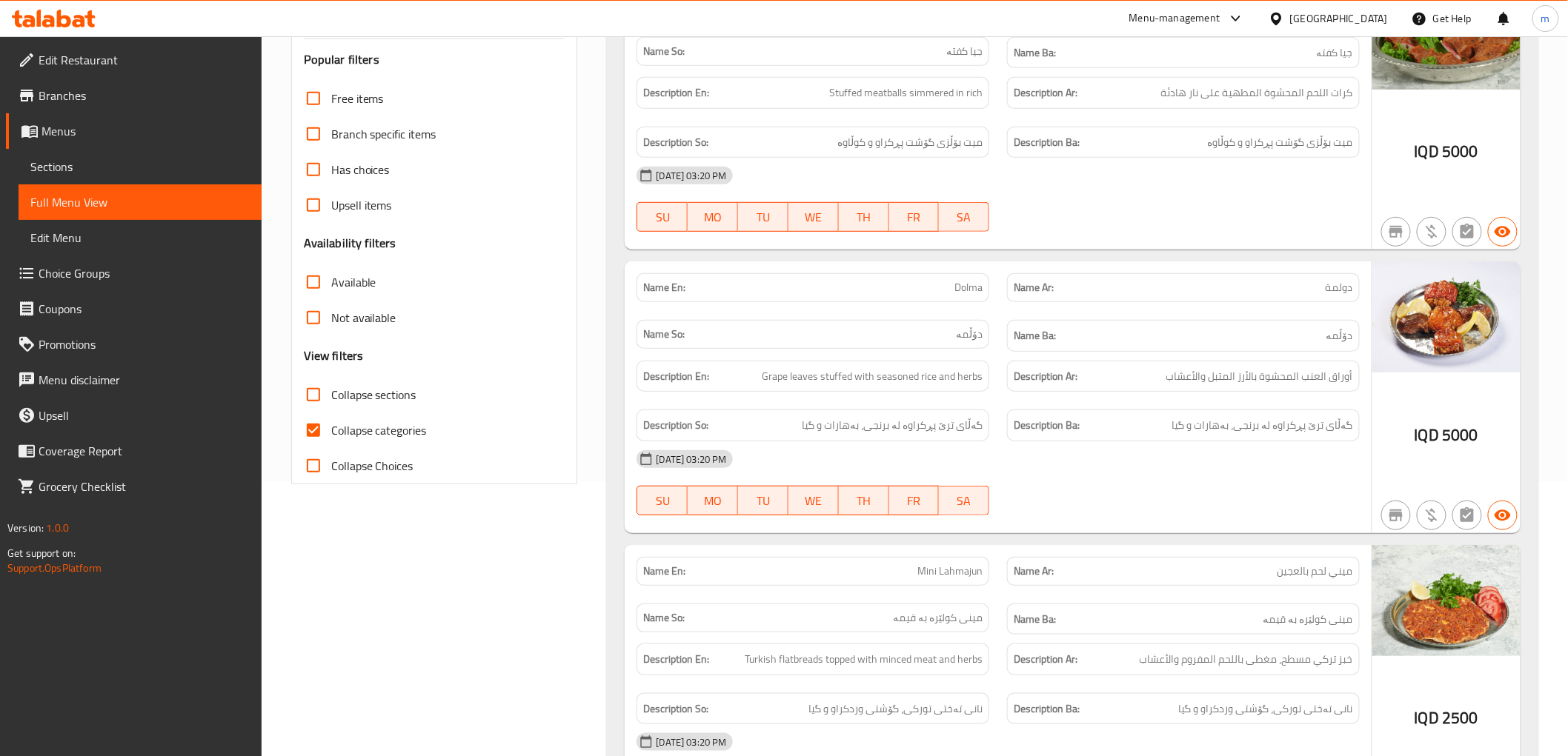
click at [390, 425] on span "Collapse categories" at bounding box center [378, 430] width 95 height 18
click at [331, 425] on input "Collapse categories" at bounding box center [313, 430] width 36 height 36
checkbox input "false"
click at [396, 386] on span "Collapse sections" at bounding box center [373, 395] width 85 height 18
click at [331, 384] on input "Collapse sections" at bounding box center [313, 394] width 36 height 36
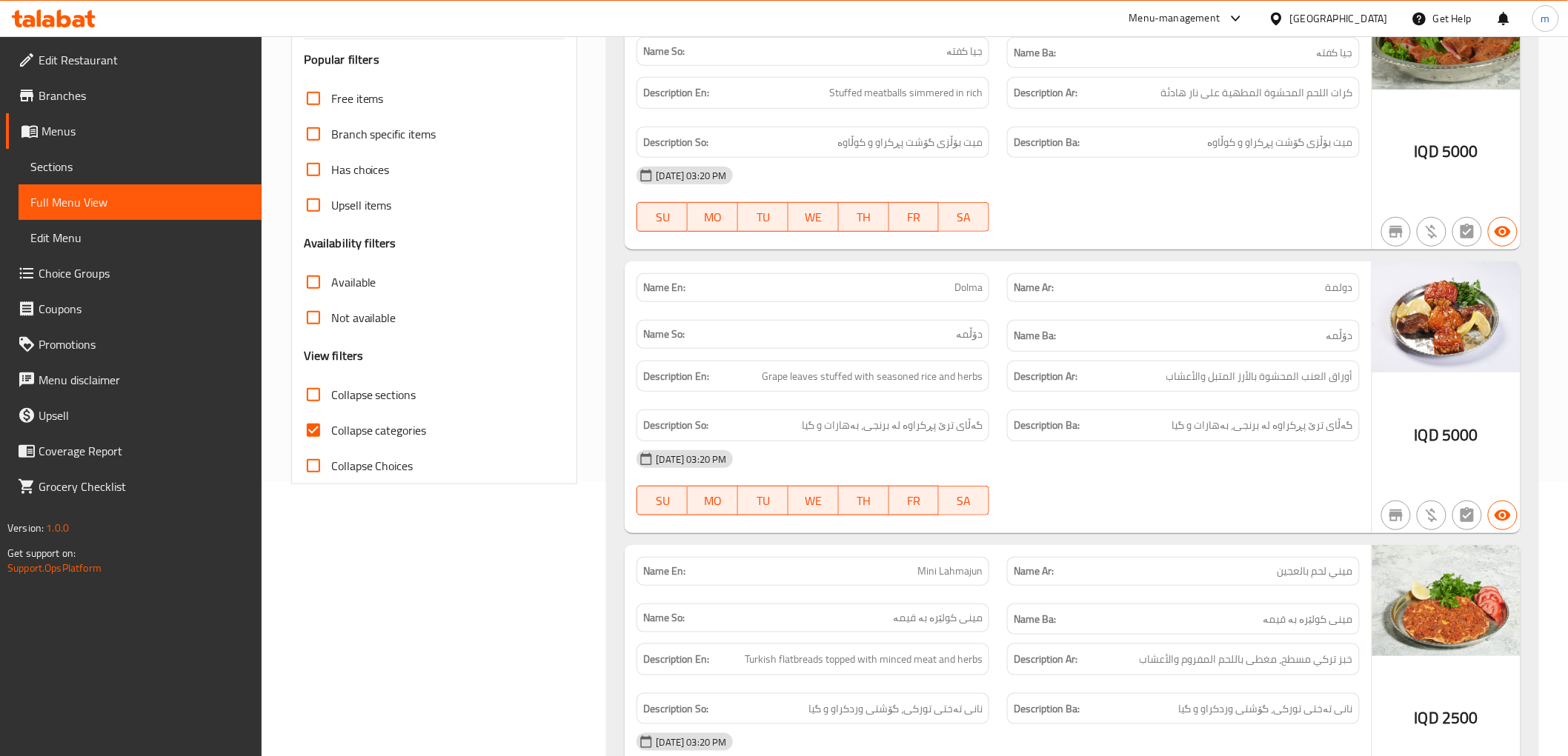
checkbox input "true"
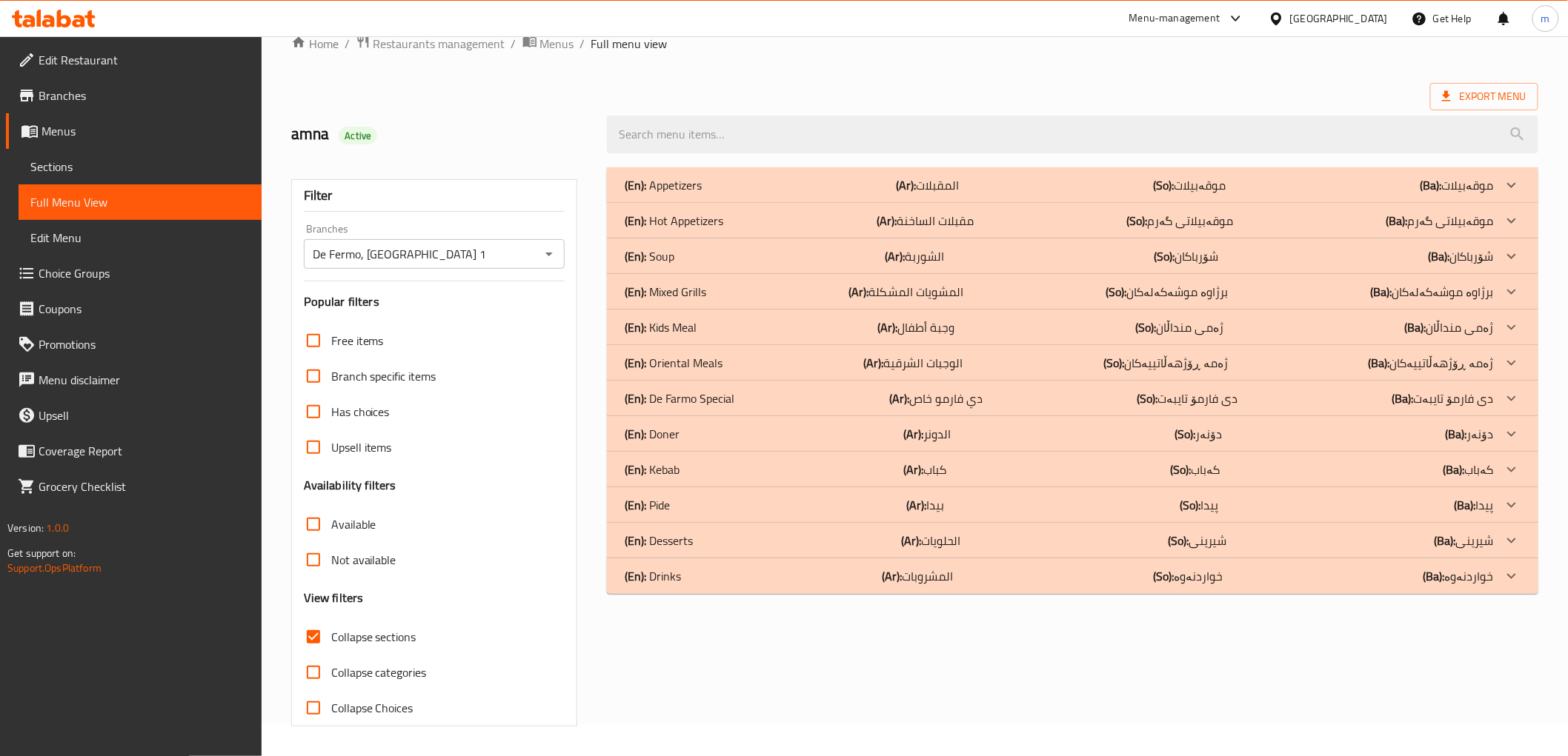
scroll to position [32, 0]
click at [738, 194] on div "(En): Drinks (Ar): المشروبات (So): خواردنەوە (Ba): خواردنەوە" at bounding box center [1058, 185] width 868 height 18
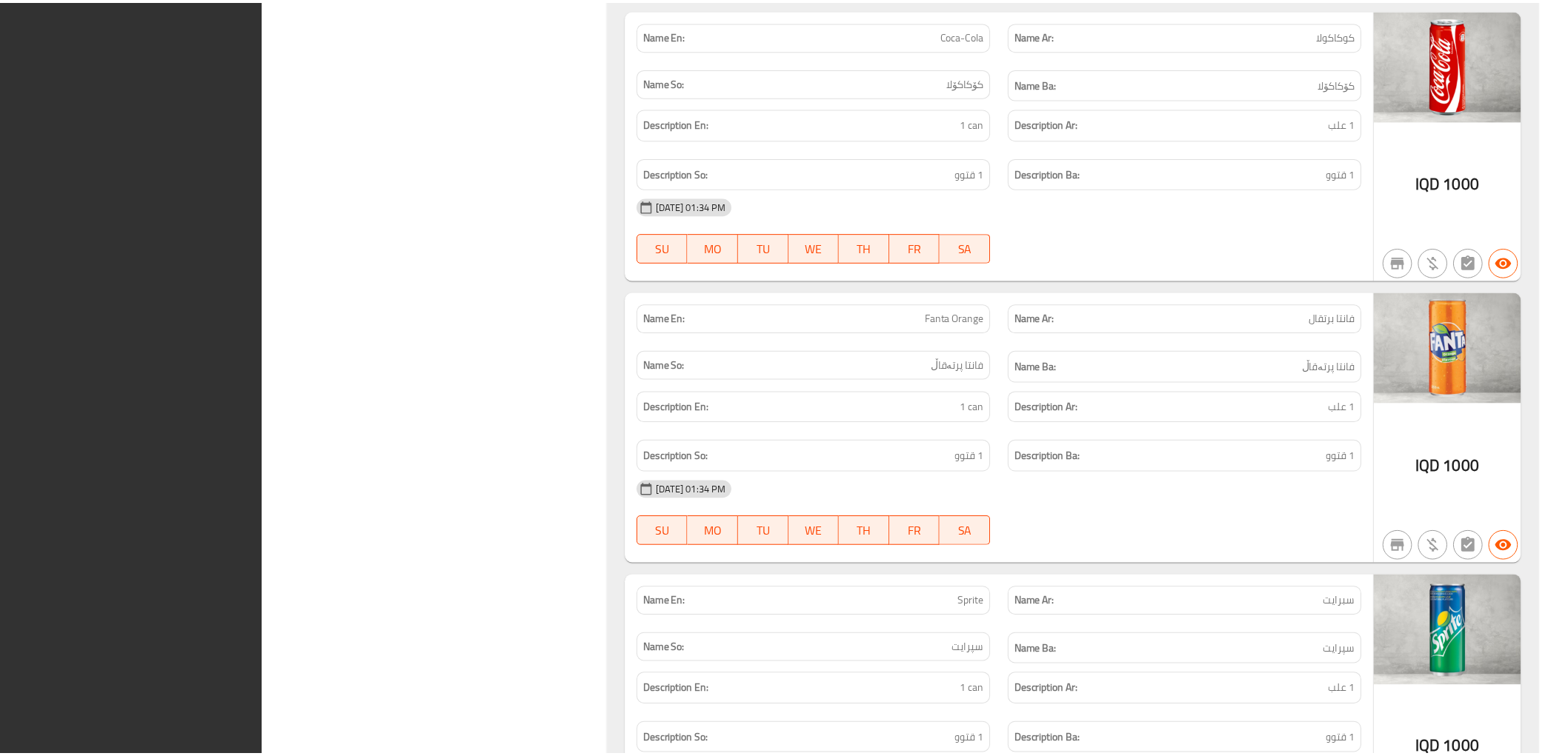
scroll to position [1366, 0]
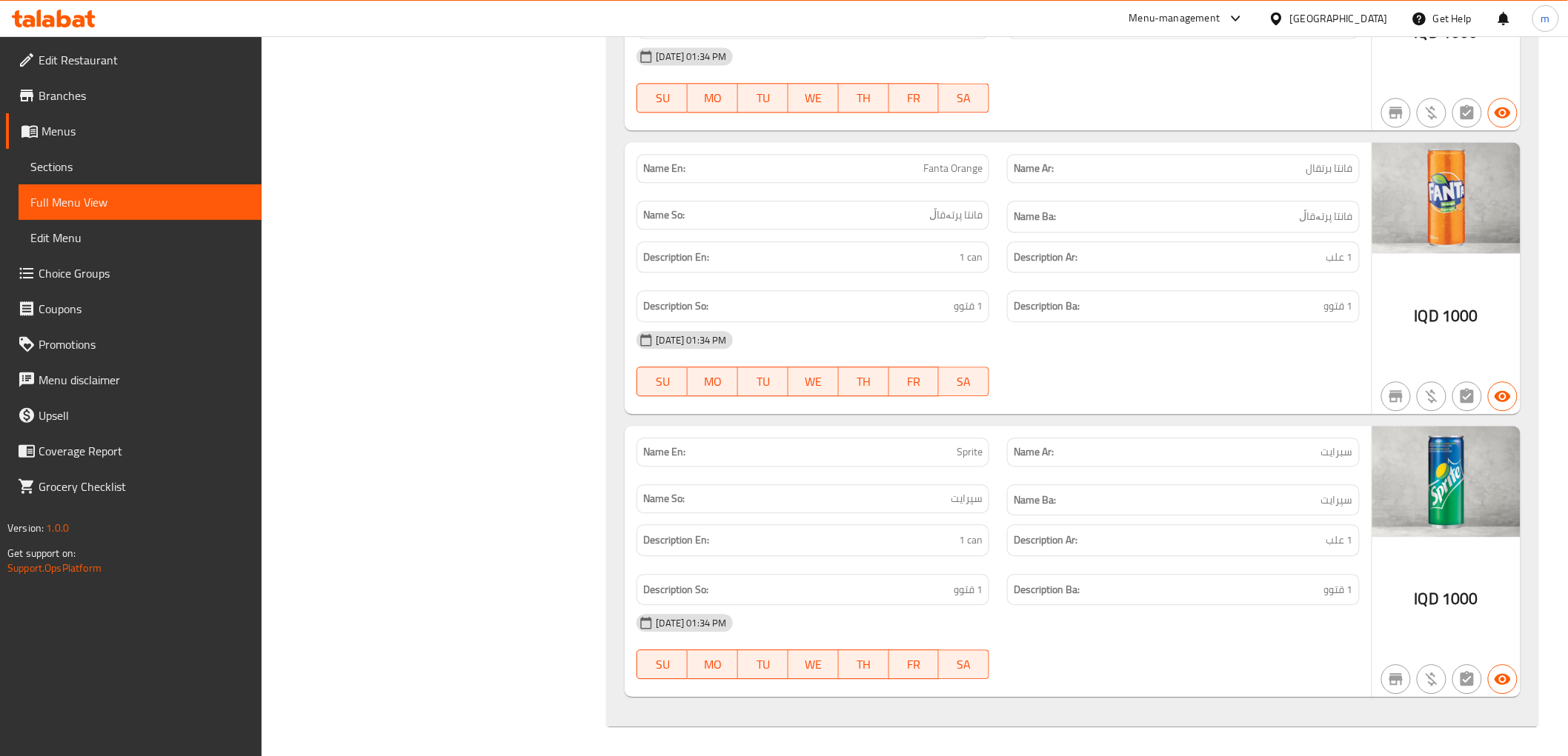
click at [104, 60] on span "Edit Restaurant" at bounding box center [144, 60] width 211 height 18
